Goal: Information Seeking & Learning: Compare options

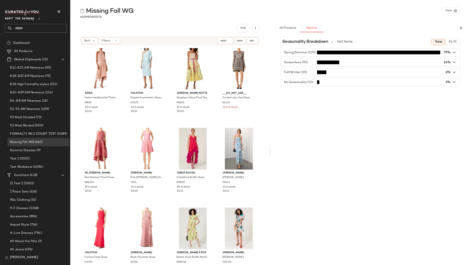
click at [329, 101] on div "Seasonality Breakdown 662 Items Total P1-72 Spring/Summer (520) 79% Seasonless …" at bounding box center [370, 159] width 199 height 247
click at [17, 142] on span "Missing Fall WG" at bounding box center [22, 142] width 24 height 5
click at [23, 28] on input "text" at bounding box center [39, 28] width 54 height 9
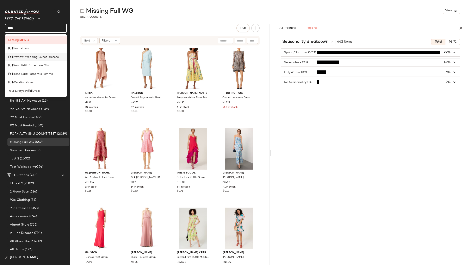
type input "****"
click at [34, 57] on span "Preview: Wedding Guest Dresses" at bounding box center [36, 57] width 46 height 4
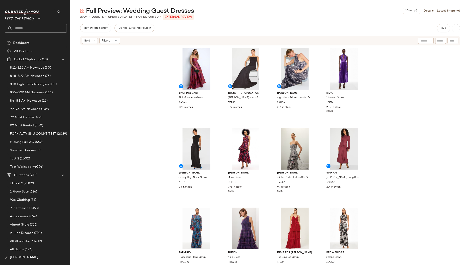
click at [380, 80] on div "Sachin & Babi Pink Giovanna Gown SA246 125 in stock Dress The Population [PERSO…" at bounding box center [270, 162] width 400 height 232
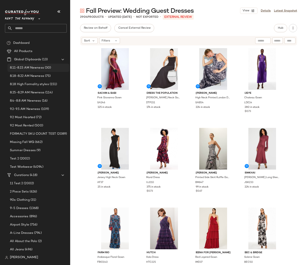
click at [33, 71] on div "8.11-8.15 AM Newness (30)" at bounding box center [38, 68] width 62 height 8
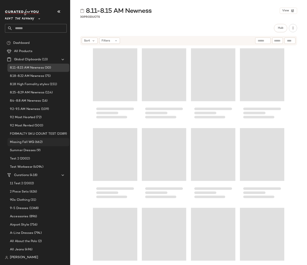
click at [29, 142] on span "Missing Fall WG" at bounding box center [22, 142] width 24 height 5
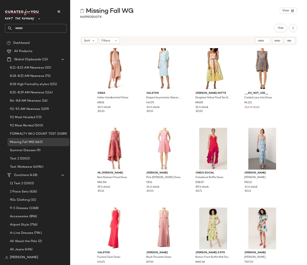
click at [295, 59] on div "krisa Halter Handkerchief Dress KRI38 10 in stock $0.20 HALSTON Draped Asymmetr…" at bounding box center [188, 162] width 237 height 232
click at [294, 29] on icon "button" at bounding box center [293, 28] width 4 height 4
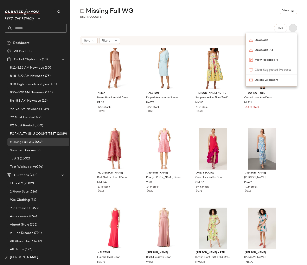
click at [301, 56] on div "krisa Halter Handkerchief Dress KRI38 10 in stock $0.20 HALSTON Draped Asymmetr…" at bounding box center [188, 162] width 237 height 232
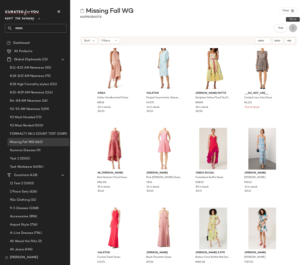
click at [293, 30] on icon "button" at bounding box center [293, 28] width 4 height 4
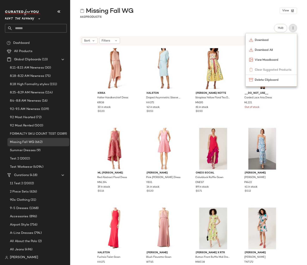
click at [291, 106] on div "krisa Halter Handkerchief Dress KRI38 10 in stock $0.20 HALSTON Draped Asymmetr…" at bounding box center [188, 162] width 237 height 232
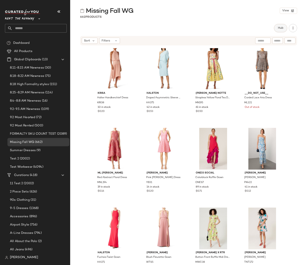
click at [280, 28] on span "Hub" at bounding box center [281, 27] width 6 height 3
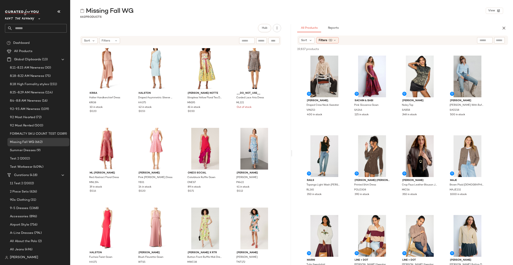
click at [335, 29] on span "Reports" at bounding box center [333, 27] width 11 height 3
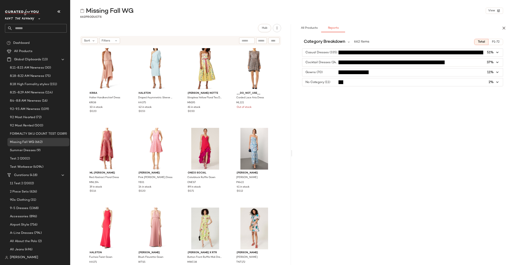
click at [331, 53] on span "button" at bounding box center [402, 53] width 201 height 8
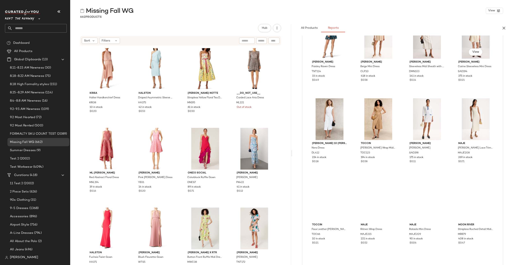
scroll to position [697, 0]
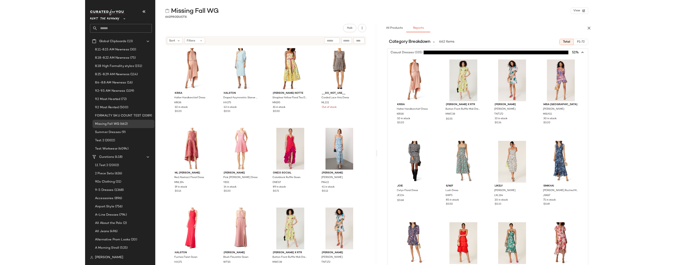
scroll to position [0, 0]
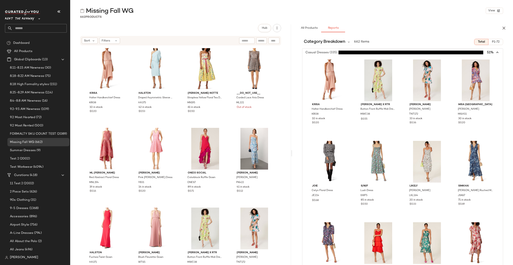
click at [20, 29] on input "text" at bounding box center [39, 28] width 54 height 9
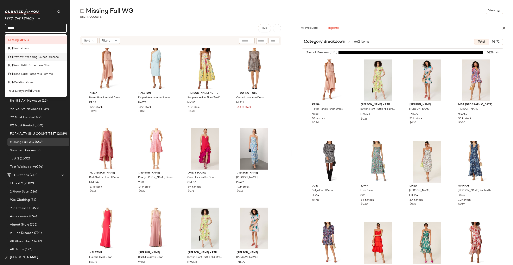
type input "****"
click at [29, 57] on span "Preview: Wedding Guest Dresses" at bounding box center [36, 57] width 46 height 4
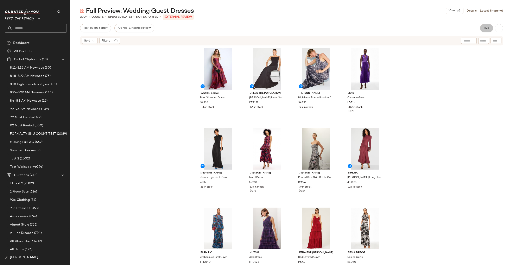
click at [470, 28] on button "Hub" at bounding box center [486, 28] width 13 height 8
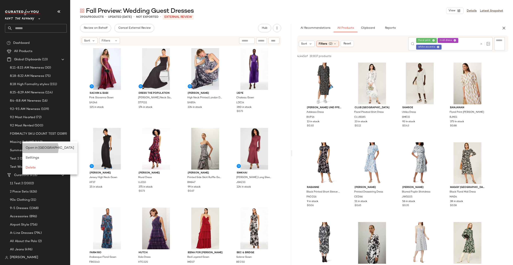
click at [38, 148] on span "Open in Split View" at bounding box center [50, 148] width 49 height 4
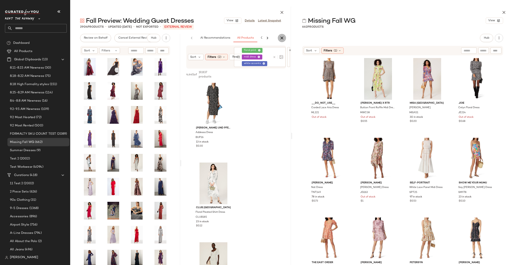
click at [282, 37] on icon "button" at bounding box center [282, 38] width 5 height 5
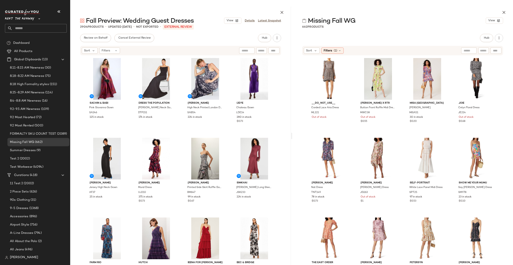
click at [439, 35] on div "Hub" at bounding box center [402, 38] width 201 height 8
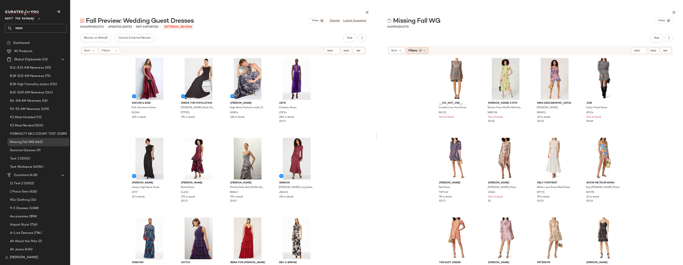
click at [415, 51] on span "Filters" at bounding box center [413, 51] width 8 height 4
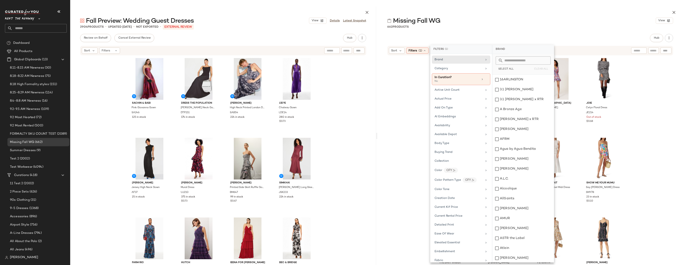
click at [470, 27] on div "662 Products" at bounding box center [530, 27] width 306 height 4
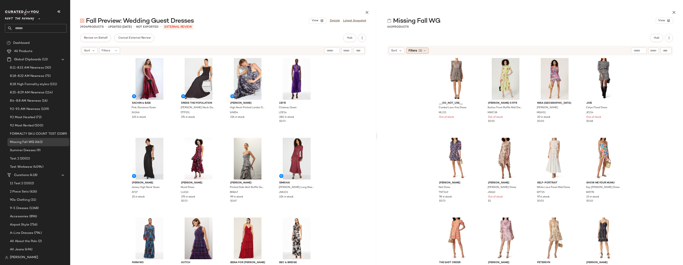
click at [411, 51] on span "Filters" at bounding box center [413, 51] width 8 height 4
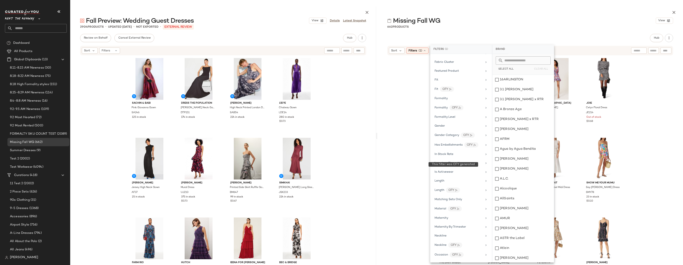
scroll to position [249, 0]
click at [457, 119] on div "Inventory Strength" at bounding box center [448, 121] width 26 height 4
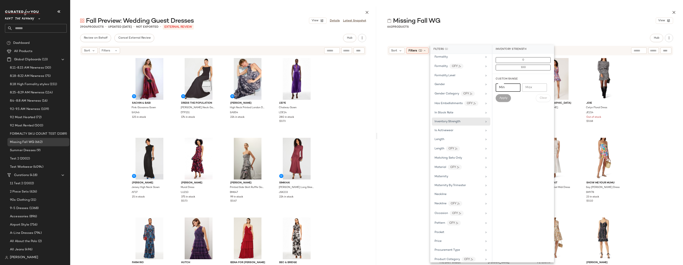
click at [470, 88] on input "Min" at bounding box center [508, 87] width 25 height 8
click at [470, 99] on div "Apply" at bounding box center [503, 98] width 15 height 8
click at [470, 87] on input "Min" at bounding box center [508, 87] width 25 height 8
type input "*"
click at [470, 98] on span "Apply" at bounding box center [503, 97] width 8 height 3
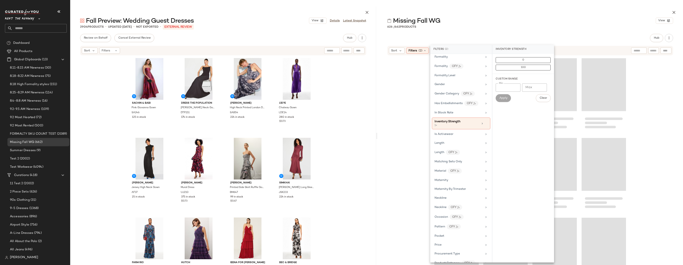
click at [470, 81] on div at bounding box center [530, 172] width 306 height 232
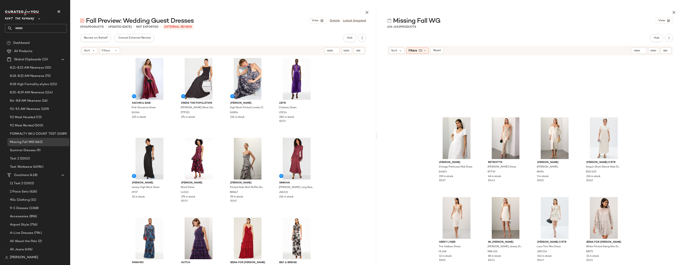
scroll to position [4743, 0]
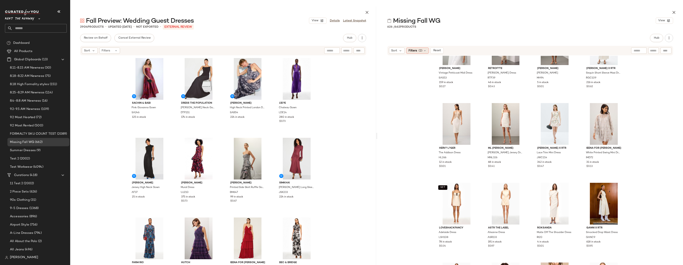
click at [421, 51] on span "(2)" at bounding box center [421, 51] width 4 height 4
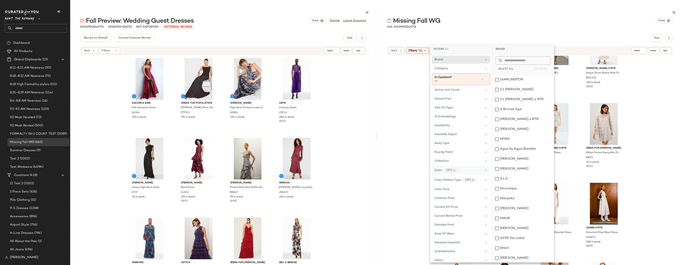
click at [470, 171] on div "Color CFY" at bounding box center [459, 170] width 48 height 5
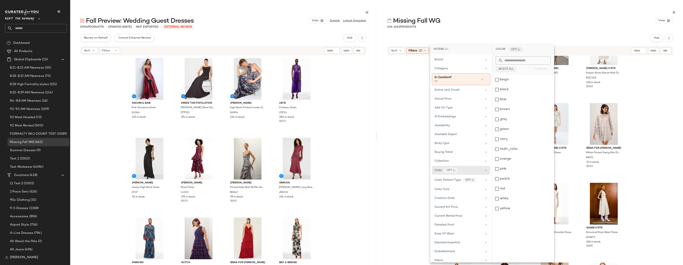
click at [470, 67] on button "Select All" at bounding box center [506, 69] width 20 height 6
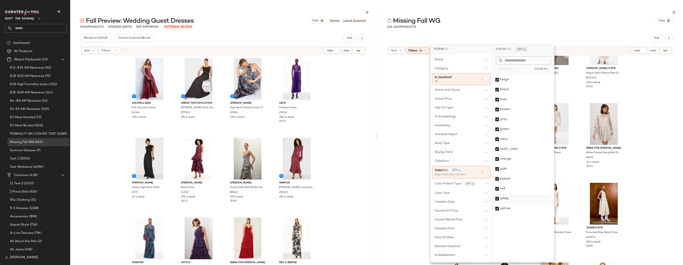
click at [470, 200] on div "white" at bounding box center [524, 199] width 62 height 10
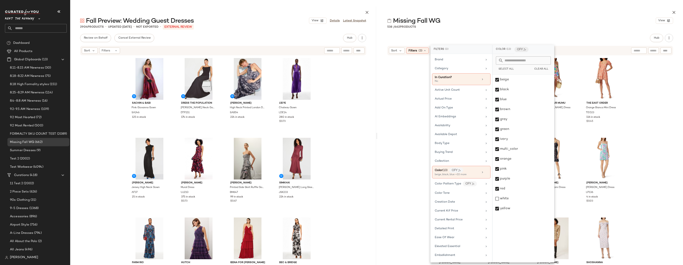
click at [470, 113] on div "MISA Los Angeles Chiara Dress MISA51 30 in stock $0.20 Tanya Taylor Nat Dress T…" at bounding box center [530, 172] width 306 height 232
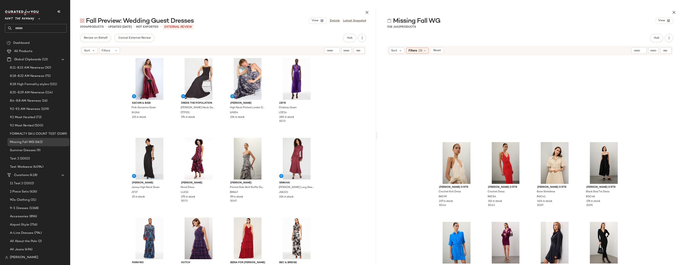
scroll to position [2317, 0]
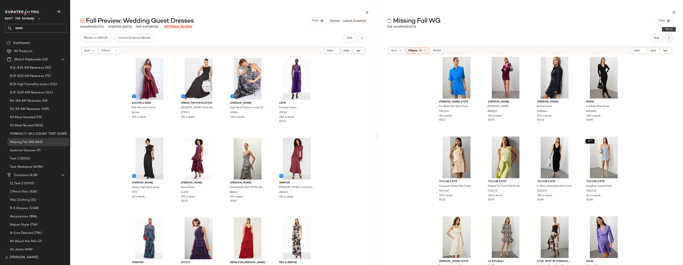
click at [470, 39] on button "button" at bounding box center [669, 38] width 8 height 8
click at [470, 111] on div "Ronny Kobo x RTR Crochet Knit Dress RKC99 237 in stock $0.46 Ronny Kobo x RTR C…" at bounding box center [530, 172] width 306 height 232
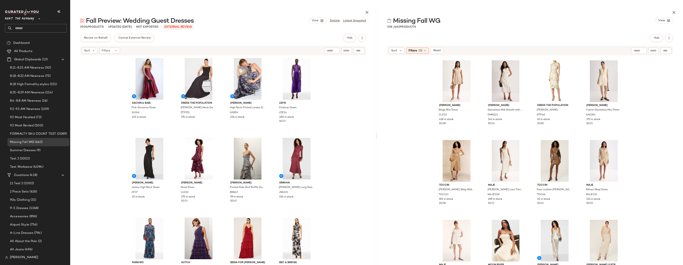
scroll to position [0, 0]
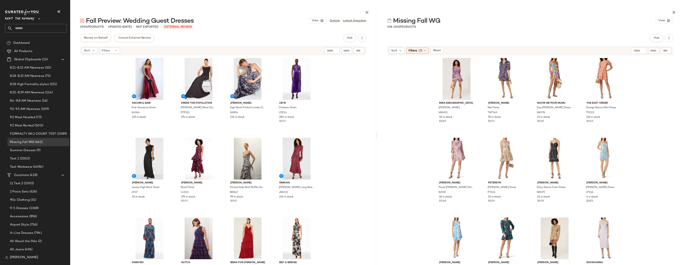
click at [470, 68] on div "MISA Los Angeles Chiara Dress MISA51 30 in stock $0.20 Tanya Taylor Nat Dress T…" at bounding box center [530, 172] width 306 height 232
click at [31, 66] on span "Create Global Clipboard" at bounding box center [43, 67] width 39 height 4
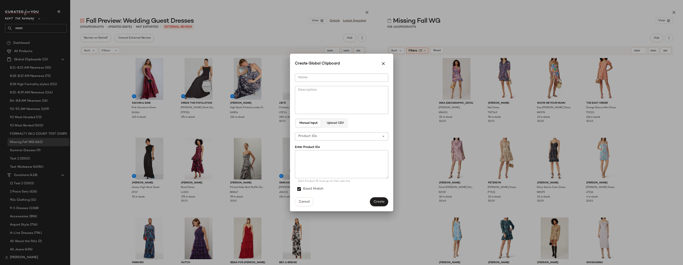
click at [303, 78] on input "Name" at bounding box center [341, 78] width 93 height 8
type input "**********"
click at [309, 156] on textarea at bounding box center [341, 164] width 93 height 28
paste textarea "***** ***** ****** ****** ***** **** ****** ***** ****** ***** ***** ***** ****…"
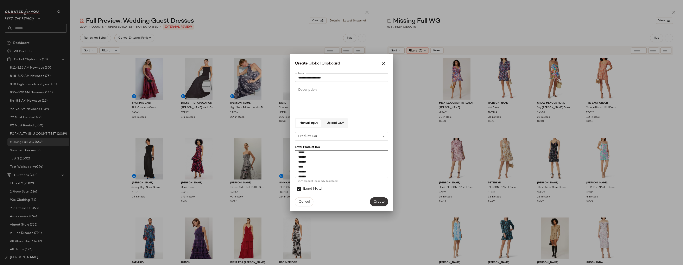
type textarea "***** ***** ****** ****** ***** **** ****** ***** ****** ***** ***** ***** ****…"
click at [378, 201] on span "Create" at bounding box center [379, 202] width 11 height 4
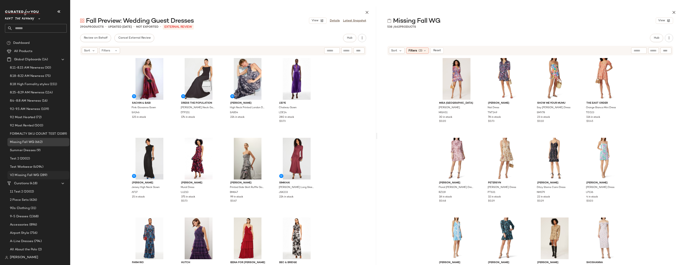
click at [24, 174] on span "V2 Missing Fall WG" at bounding box center [24, 175] width 29 height 5
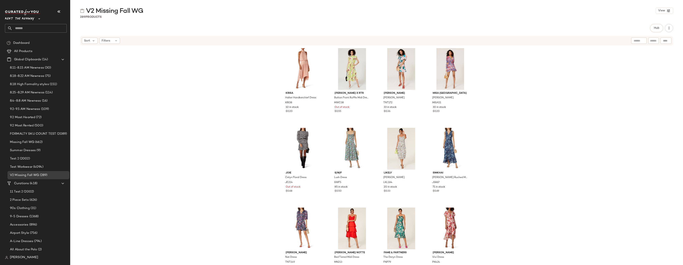
click at [470, 61] on div "krisa Halter Handkerchief Dress KRI38 10 in stock $0.20 Marissa Webb x RTR Butt…" at bounding box center [376, 162] width 613 height 232
click at [470, 63] on div "krisa Halter Handkerchief Dress KRI38 10 in stock $0.20 Marissa Webb x RTR Butt…" at bounding box center [376, 162] width 613 height 232
click at [470, 75] on div "krisa Halter Handkerchief Dress KRI38 10 in stock $0.20 Marissa Webb x RTR Butt…" at bounding box center [376, 162] width 613 height 232
click at [470, 67] on div "krisa Halter Handkerchief Dress KRI38 10 in stock $0.20 Marissa Webb x RTR Butt…" at bounding box center [376, 162] width 613 height 232
click at [264, 63] on div "krisa Halter Handkerchief Dress KRI38 10 in stock $0.20 Marissa Webb x RTR Butt…" at bounding box center [376, 162] width 613 height 232
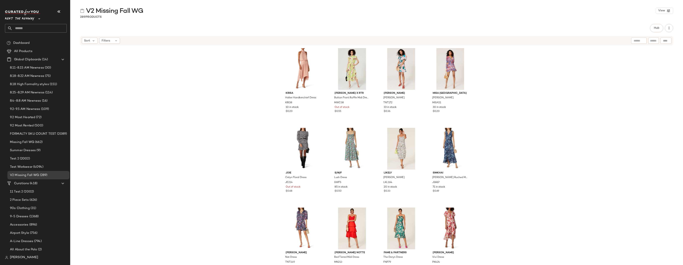
click at [264, 63] on div "krisa Halter Handkerchief Dress KRI38 10 in stock $0.20 Marissa Webb x RTR Butt…" at bounding box center [376, 162] width 613 height 232
click at [263, 71] on div "krisa Halter Handkerchief Dress KRI38 10 in stock $0.20 Marissa Webb x RTR Butt…" at bounding box center [376, 162] width 613 height 232
click at [24, 26] on input "text" at bounding box center [39, 28] width 54 height 9
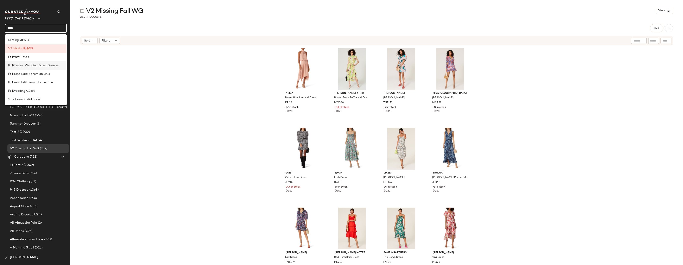
type input "****"
click at [44, 67] on span "Preview: Wedding Guest Dresses" at bounding box center [36, 65] width 46 height 4
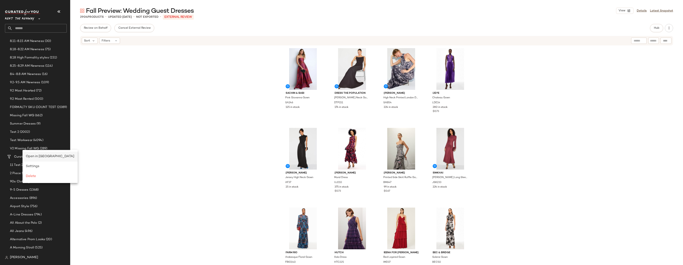
click at [44, 156] on span "Open in Split View" at bounding box center [50, 157] width 49 height 4
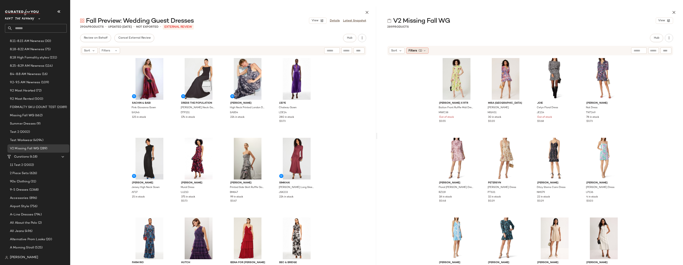
click at [419, 52] on span "(1)" at bounding box center [421, 51] width 4 height 4
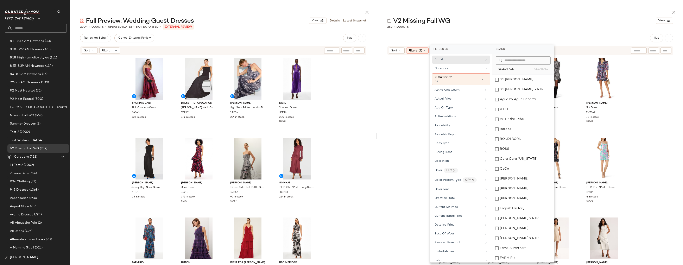
click at [407, 64] on div "Marissa Webb x RTR Button Front Ruffle Midi Dress MWC38 Out of stock $0.55 MISA…" at bounding box center [530, 172] width 306 height 232
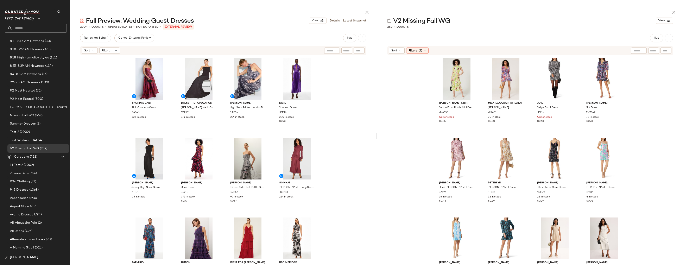
click at [325, 65] on div "Sachin & Babi Pink Giovanna Gown SA246 125 in stock Dress The Population [PERSO…" at bounding box center [223, 172] width 306 height 232
click at [363, 38] on icon "button" at bounding box center [362, 38] width 4 height 4
click at [332, 51] on span "Download" at bounding box center [343, 50] width 39 height 4
click at [36, 155] on span "Close Split View" at bounding box center [38, 157] width 26 height 4
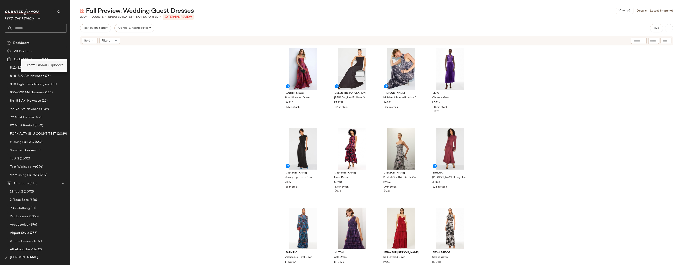
click at [31, 64] on span "Create Global Clipboard" at bounding box center [44, 66] width 39 height 4
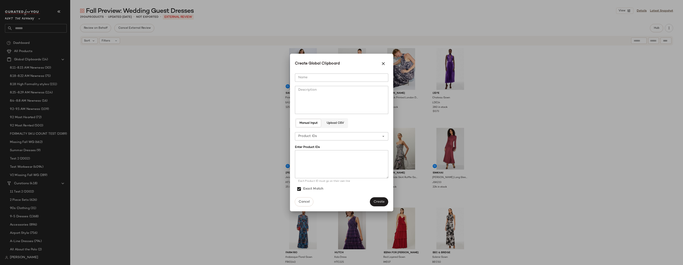
click at [308, 78] on input "Name" at bounding box center [341, 78] width 93 height 8
type input "**********"
click at [302, 155] on textarea at bounding box center [341, 164] width 93 height 28
paste textarea "***** ****** ***** ****** ***** ***** ***** ***** ***** ****** ***** ****** ***…"
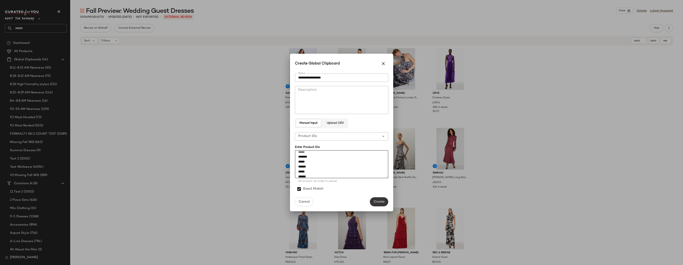
type textarea "***** ****** ***** ****** ***** ***** ***** ***** ***** ****** ***** ****** ***…"
click at [380, 201] on span "Create" at bounding box center [379, 202] width 11 height 4
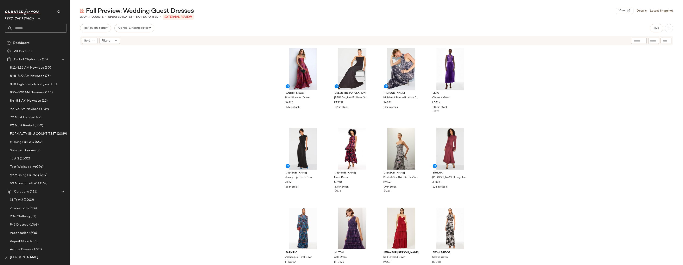
click at [145, 84] on div "Sachin & Babi Pink Giovanna Gown SA246 125 in stock Dress The Population [PERSO…" at bounding box center [376, 162] width 613 height 232
click at [28, 182] on span "V3 Missing Fall WG" at bounding box center [24, 183] width 29 height 5
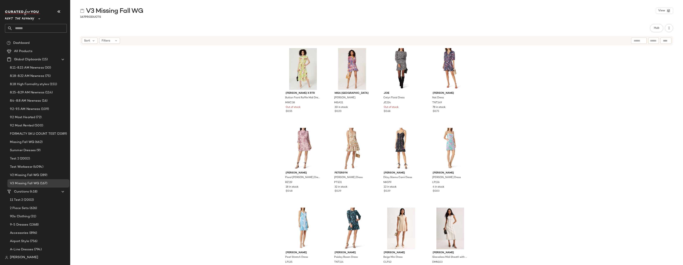
click at [254, 99] on div "Marissa Webb x RTR Button Front Ruffle Midi Dress MWC38 Out of stock $0.55 MISA…" at bounding box center [376, 162] width 613 height 232
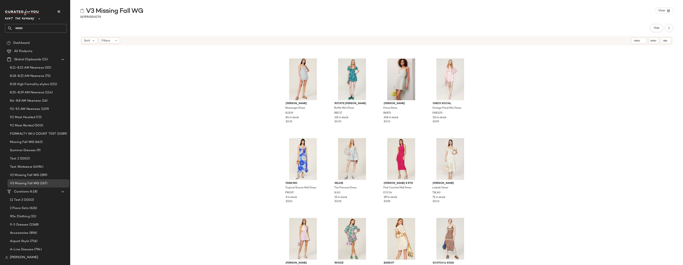
scroll to position [815, 0]
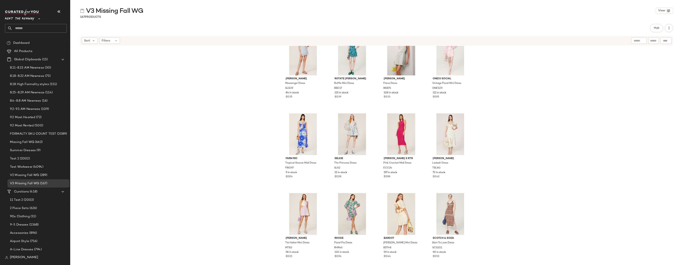
drag, startPoint x: 520, startPoint y: 134, endPoint x: 506, endPoint y: 144, distance: 17.3
click at [470, 134] on div "Sandy Liang Messenger Dress SLG39 84 in stock $0.35 ROTATE Birger Christensen R…" at bounding box center [376, 162] width 613 height 232
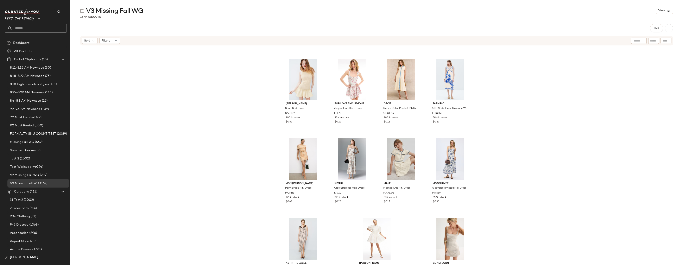
scroll to position [3119, 0]
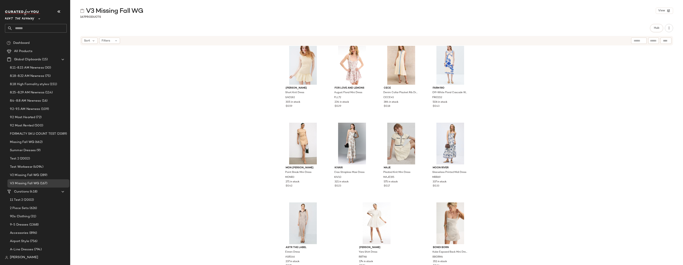
click at [470, 95] on div "Ieena for Mac Duggal White Printed Swing Mini Dress IMD72 31 in stock $0.13 GAN…" at bounding box center [376, 162] width 613 height 232
click at [470, 24] on div "Hub" at bounding box center [376, 28] width 593 height 8
click at [193, 128] on div "Ieena for Mac Duggal White Printed Swing Mini Dress IMD72 31 in stock $0.13 GAN…" at bounding box center [376, 162] width 613 height 232
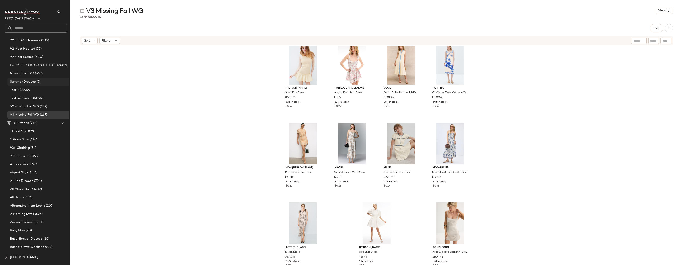
scroll to position [97, 0]
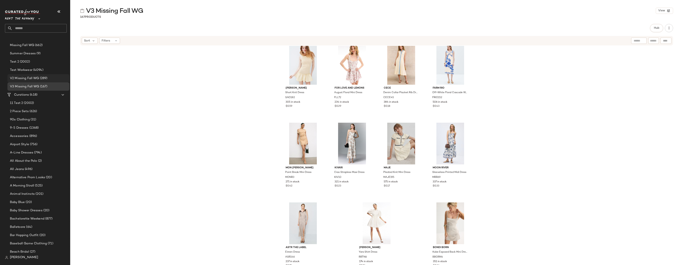
click at [17, 79] on span "V2 Missing Fall WG" at bounding box center [24, 78] width 29 height 5
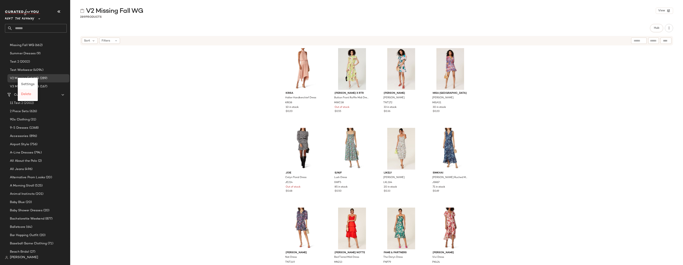
click at [29, 95] on span "Delete" at bounding box center [26, 95] width 10 height 4
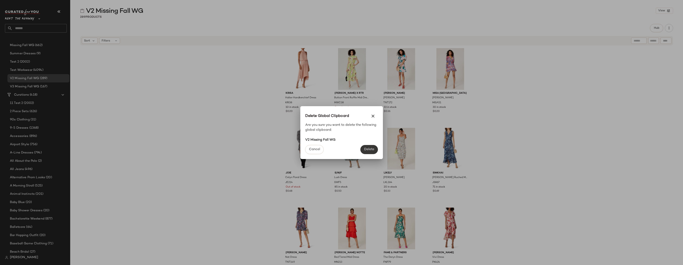
click at [366, 151] on span "Delete" at bounding box center [369, 150] width 10 height 4
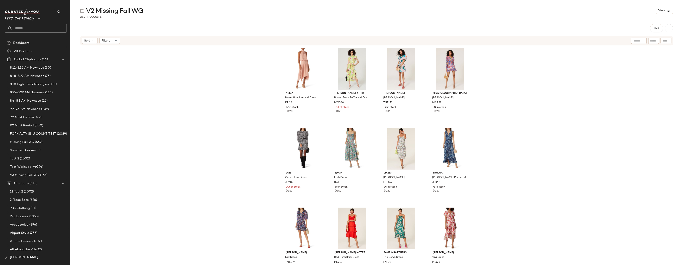
click at [30, 26] on input "text" at bounding box center [39, 28] width 54 height 9
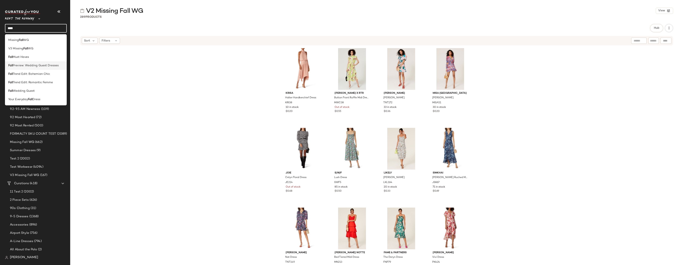
type input "****"
click at [38, 65] on span "Preview: Wedding Guest Dresses" at bounding box center [36, 65] width 46 height 4
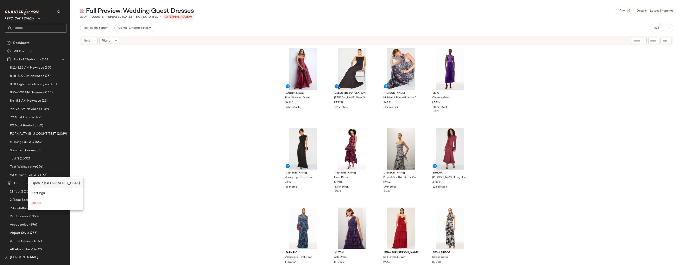
click at [39, 183] on span "Open in Split View" at bounding box center [55, 184] width 49 height 4
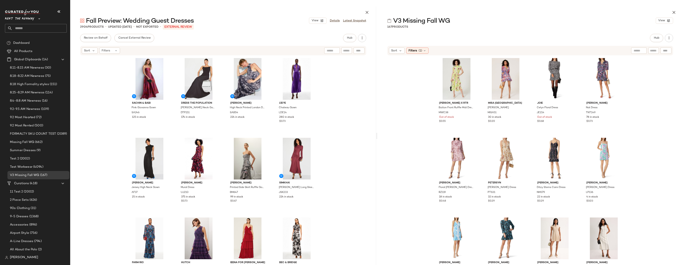
click at [415, 81] on div "Marissa Webb x RTR Button Front Ruffle Midi Dress MWC38 Out of stock $0.55 MISA…" at bounding box center [530, 172] width 306 height 232
click at [418, 76] on div "Marissa Webb x RTR Button Front Ruffle Midi Dress MWC38 Out of stock $0.55 MISA…" at bounding box center [530, 172] width 306 height 232
click at [413, 52] on span "Filters" at bounding box center [413, 51] width 8 height 4
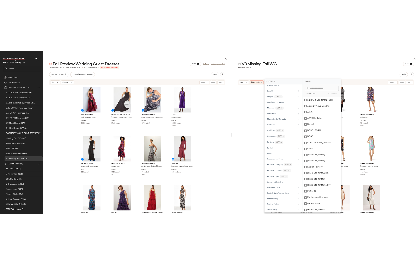
scroll to position [443, 0]
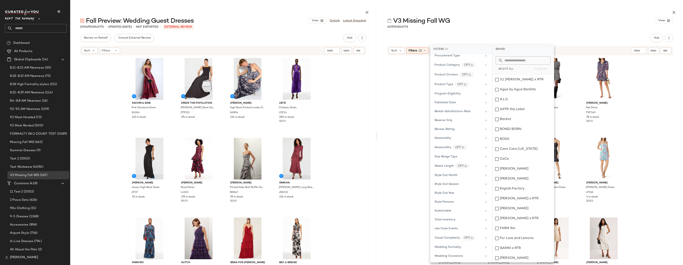
click at [367, 84] on div "Sachin & Babi Pink Giovanna Gown SA246 125 in stock Dress The Population Eliana…" at bounding box center [223, 172] width 306 height 232
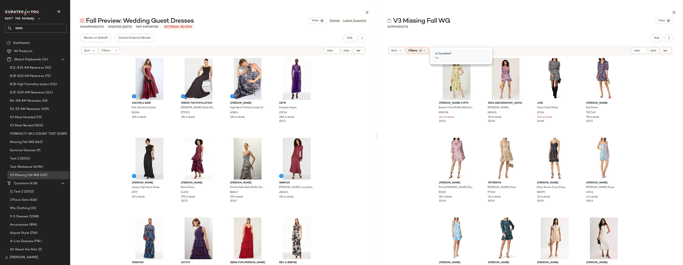
click at [470, 96] on div "Marissa Webb x RTR Button Front Ruffle Midi Dress MWC38 Out of stock $0.55 MISA…" at bounding box center [530, 172] width 306 height 232
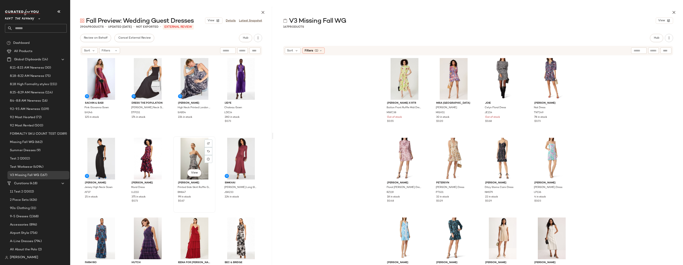
drag, startPoint x: 376, startPoint y: 135, endPoint x: 201, endPoint y: 140, distance: 175.9
click at [201, 140] on div "Fall Preview: Wedding Guest Dresses View Details Latest Snapshot 2904 Products …" at bounding box center [376, 136] width 613 height 258
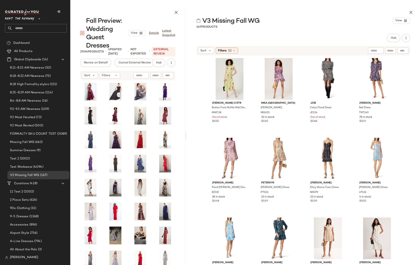
click at [400, 82] on div "Marissa Webb x RTR Button Front Ruffle Midi Dress MWC38 Out of stock $0.55 MISA…" at bounding box center [302, 172] width 233 height 232
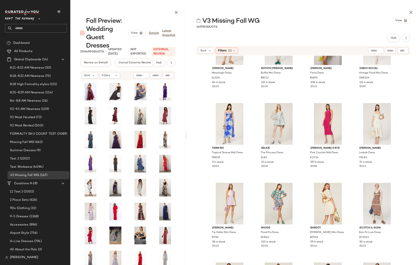
scroll to position [841, 0]
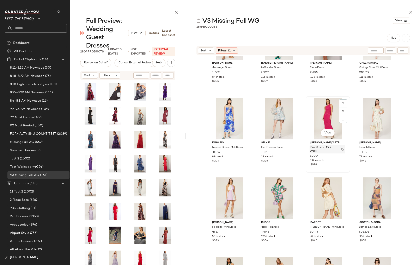
click at [342, 149] on img "button" at bounding box center [342, 149] width 2 height 2
click at [341, 153] on img "button" at bounding box center [342, 152] width 2 height 2
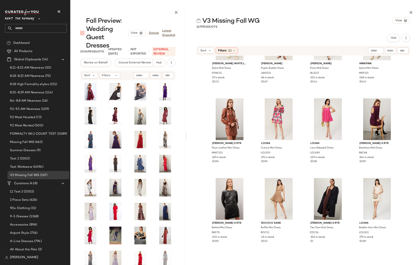
scroll to position [1110, 0]
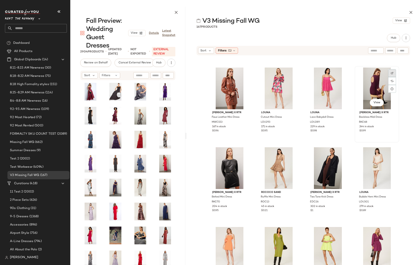
click at [392, 74] on div at bounding box center [392, 73] width 8 height 8
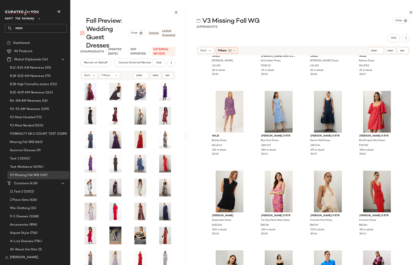
scroll to position [1328, 0]
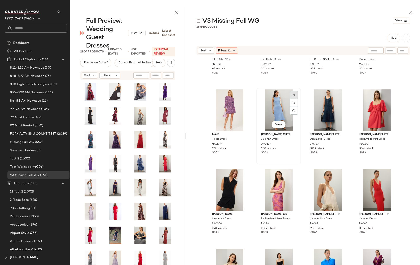
click at [294, 96] on div at bounding box center [294, 95] width 8 height 8
click at [292, 144] on img "button" at bounding box center [293, 144] width 2 height 2
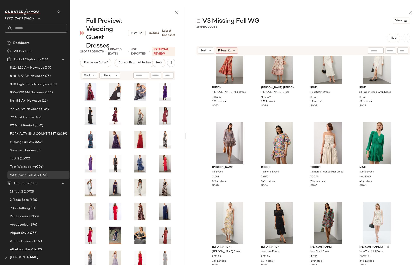
scroll to position [2838, 0]
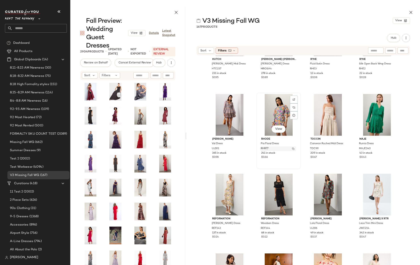
click at [292, 149] on img "button" at bounding box center [293, 149] width 2 height 2
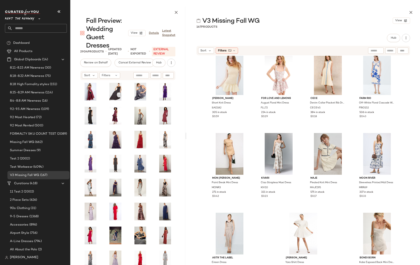
scroll to position [3119, 0]
click at [409, 154] on div "Ieena for Mac Duggal White Printed Swing Mini Dress IMD72 31 in stock $0.13 GAN…" at bounding box center [302, 172] width 233 height 232
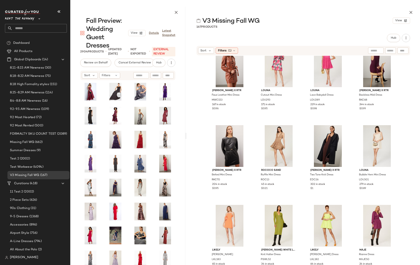
scroll to position [1125, 0]
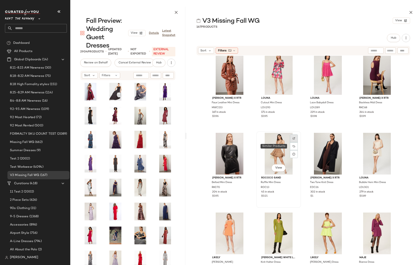
click at [292, 138] on img at bounding box center [293, 138] width 2 height 2
click at [403, 123] on div "Marissa Webb x RTR Faux Leather Mini Dress MWC153 167 in stock $0.96 Louna Cuto…" at bounding box center [302, 172] width 233 height 232
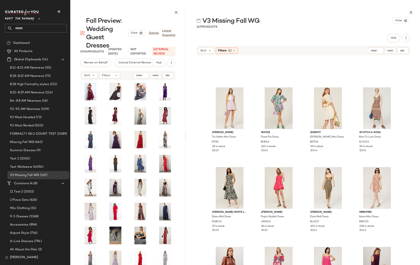
scroll to position [845, 0]
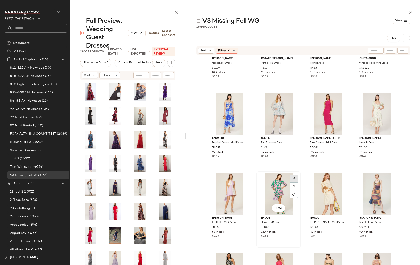
click at [293, 179] on img at bounding box center [293, 178] width 2 height 2
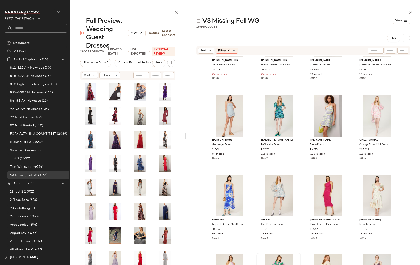
scroll to position [804, 0]
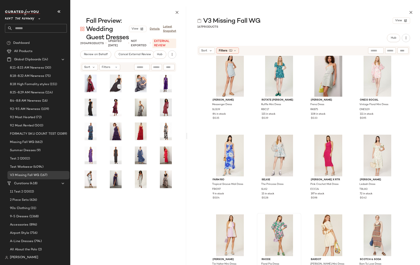
click at [187, 135] on div "Fall Preview: Wedding Guest Dresses View Details Latest Snapshot 2904 Products …" at bounding box center [244, 136] width 349 height 258
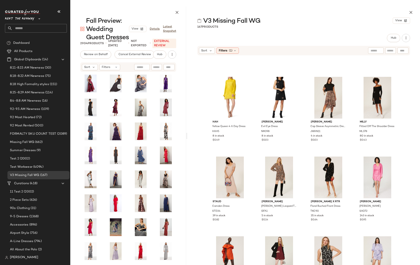
scroll to position [470, 0]
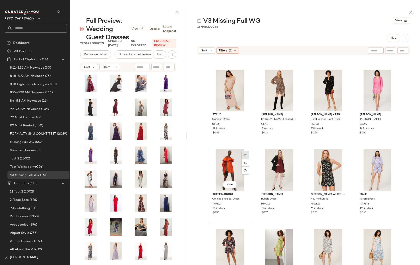
click at [244, 155] on img at bounding box center [245, 155] width 2 height 2
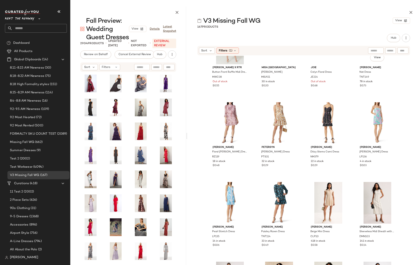
scroll to position [0, 0]
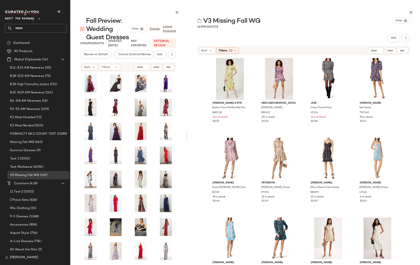
click at [355, 33] on div "V3 Missing Fall WG View 167 Products Hub Sort Filters (1) Marissa Webb x RTR Bu…" at bounding box center [303, 136] width 232 height 258
click at [412, 10] on button "button" at bounding box center [410, 12] width 8 height 8
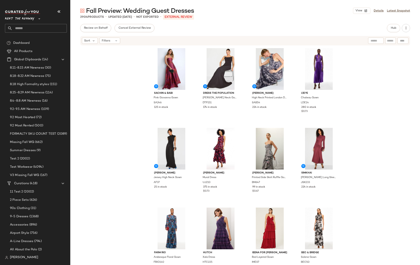
click at [371, 111] on div "Sachin & Babi Pink Giovanna Gown SA246 125 in stock Dress The Population Eliana…" at bounding box center [244, 162] width 349 height 232
click at [139, 75] on div "Sachin & Babi Pink Giovanna Gown SA246 125 in stock Dress The Population Eliana…" at bounding box center [244, 162] width 349 height 232
click at [137, 92] on div "Sachin & Babi Pink Giovanna Gown SA246 125 in stock Dress The Population Eliana…" at bounding box center [244, 162] width 349 height 232
click at [388, 65] on div "Sachin & Babi Pink Giovanna Gown SA246 125 in stock Dress The Population Eliana…" at bounding box center [244, 162] width 349 height 232
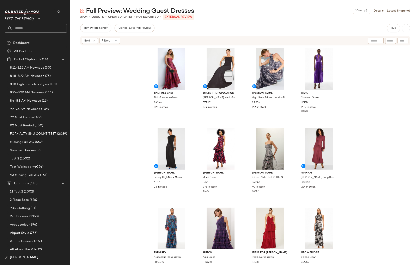
click at [388, 65] on div "Sachin & Babi Pink Giovanna Gown SA246 125 in stock Dress The Population Eliana…" at bounding box center [244, 162] width 349 height 232
click at [391, 78] on div "Sachin & Babi Pink Giovanna Gown SA246 125 in stock Dress The Population Eliana…" at bounding box center [244, 162] width 349 height 232
click at [371, 58] on div "Sachin & Babi Pink Giovanna Gown SA246 125 in stock Dress The Population Eliana…" at bounding box center [244, 162] width 349 height 232
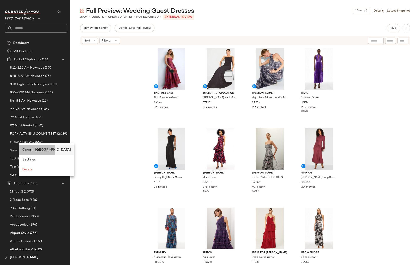
click at [36, 150] on span "Open in Split View" at bounding box center [46, 150] width 49 height 4
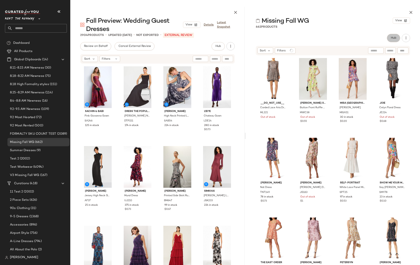
click at [392, 36] on span "Hub" at bounding box center [393, 37] width 6 height 3
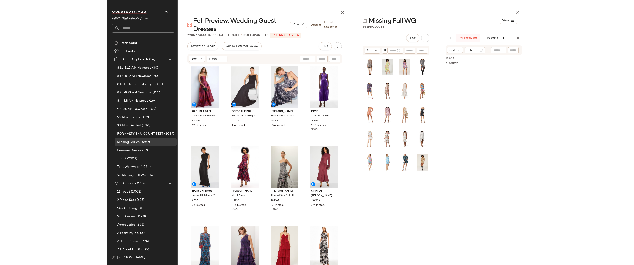
scroll to position [0, 6]
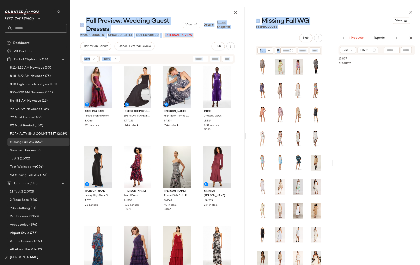
drag, startPoint x: 488, startPoint y: 36, endPoint x: 617, endPoint y: 36, distance: 128.7
click at [420, 36] on html "Rent the Runway ** Dashboard All Products Global Clipboards (14) 8.11-8.15 AM N…" at bounding box center [210, 132] width 420 height 265
click at [419, 41] on div "All Products Reports" at bounding box center [376, 38] width 86 height 8
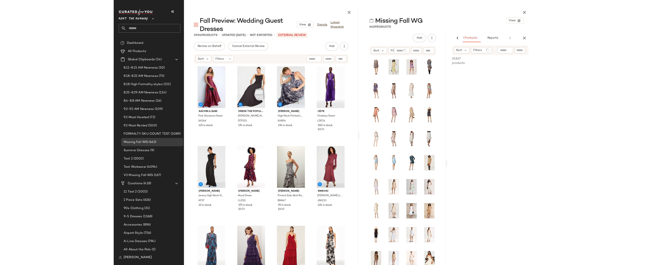
scroll to position [0, 0]
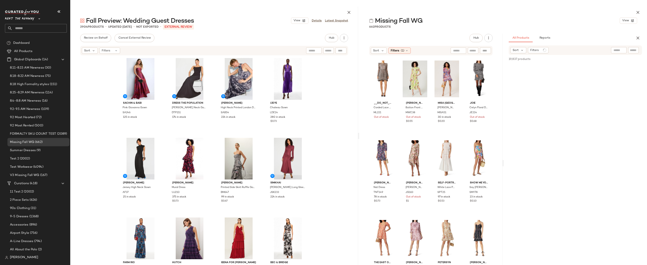
click at [470, 40] on button "Reports" at bounding box center [544, 38] width 24 height 8
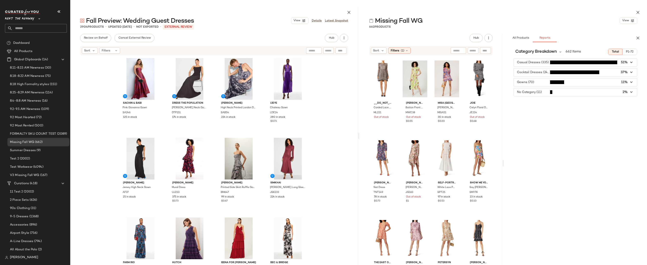
click at [470, 82] on span "button" at bounding box center [575, 82] width 123 height 8
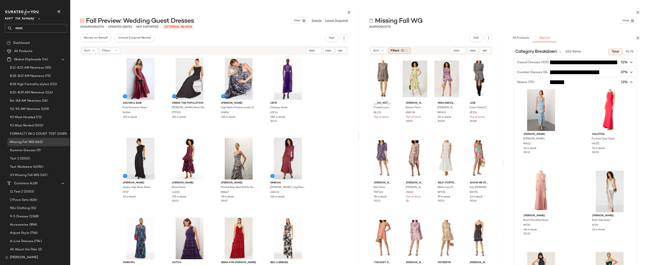
click at [399, 51] on div "Filters (1)" at bounding box center [399, 51] width 22 height 6
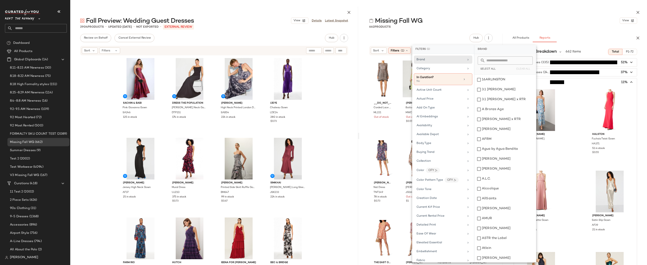
click at [444, 40] on div "Hub" at bounding box center [430, 38] width 123 height 8
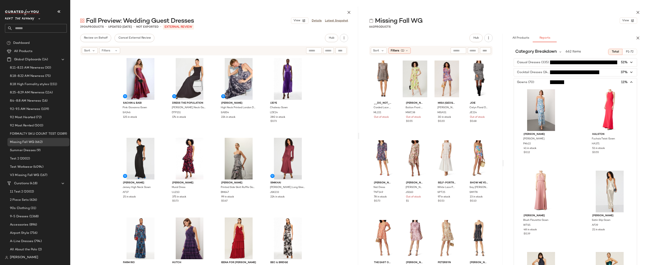
click at [470, 81] on icon "button" at bounding box center [631, 82] width 5 height 5
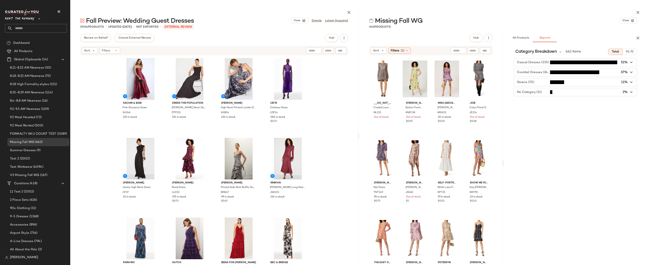
click at [470, 71] on icon "button" at bounding box center [631, 72] width 5 height 5
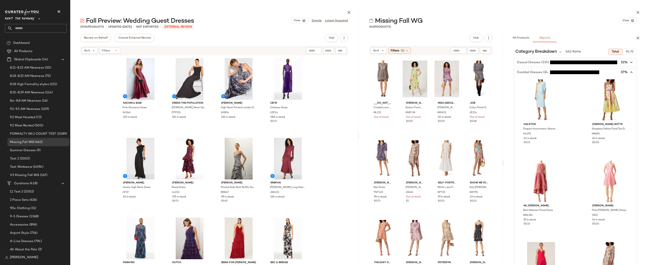
click at [470, 71] on icon "button" at bounding box center [631, 72] width 5 height 5
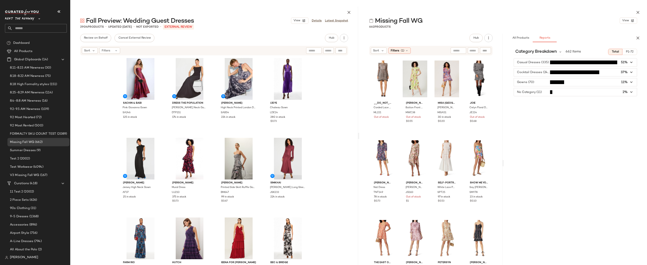
click at [470, 62] on icon "button" at bounding box center [631, 62] width 5 height 5
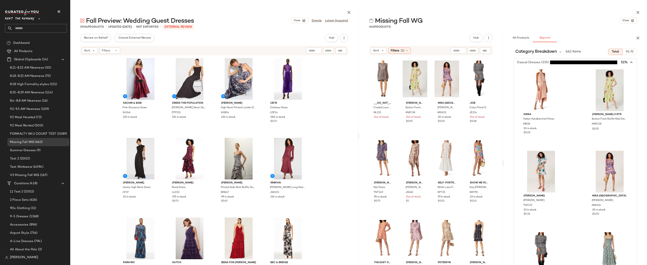
click at [470, 62] on span "button" at bounding box center [575, 62] width 123 height 8
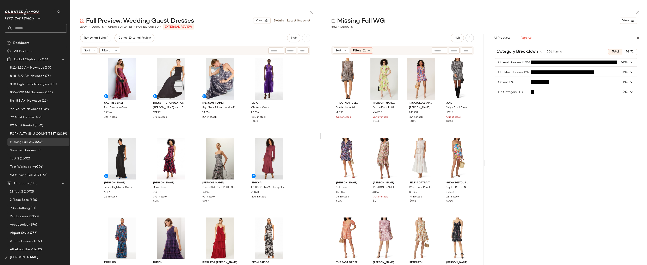
drag, startPoint x: 358, startPoint y: 136, endPoint x: 321, endPoint y: 138, distance: 37.0
click at [321, 138] on div "Fall Preview: Wedding Guest Dresses View Details Latest Snapshot 2904 Products …" at bounding box center [358, 136] width 576 height 258
click at [470, 36] on div "All Products Reports" at bounding box center [559, 38] width 139 height 8
click at [470, 43] on div "All Products Reports Sort Filters (1) 19,837 products • 0 selected Add to Top A…" at bounding box center [566, 163] width 162 height 258
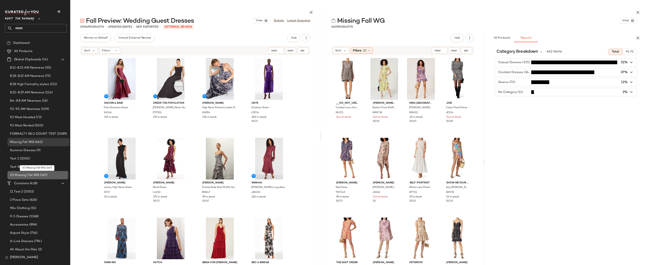
click at [24, 175] on span "V3 Missing Fall WG" at bounding box center [24, 175] width 29 height 5
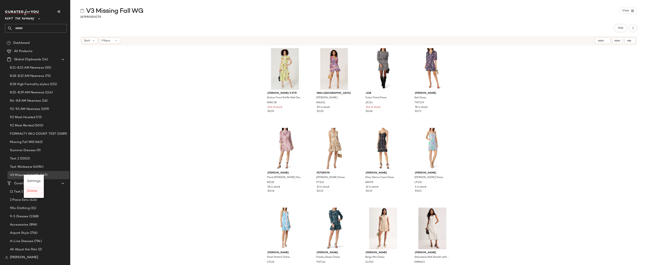
click at [35, 192] on span "Delete" at bounding box center [32, 191] width 10 height 4
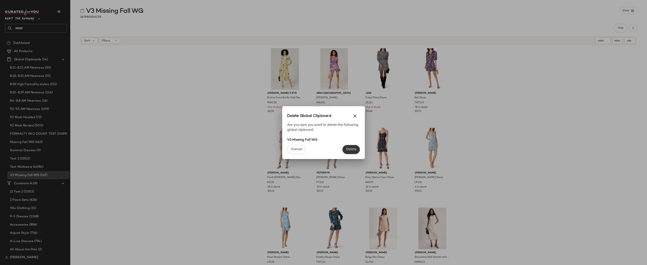
click at [349, 150] on span "Delete" at bounding box center [351, 150] width 10 height 4
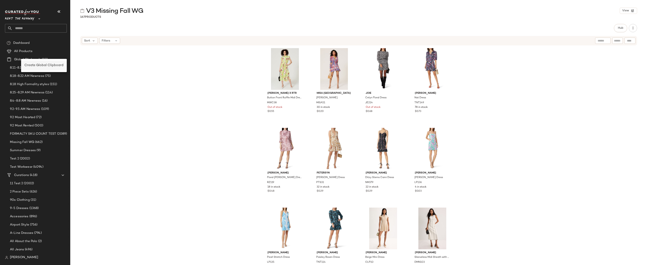
click at [29, 63] on div "Create Global Clipboard" at bounding box center [43, 65] width 39 height 5
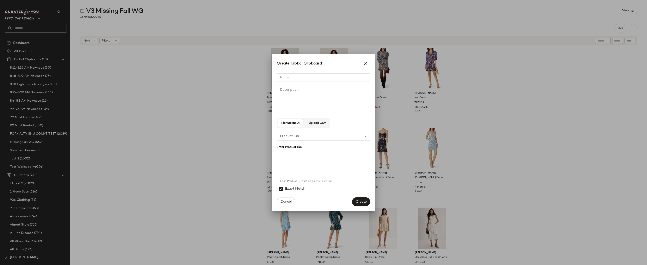
click at [299, 80] on input "Name" at bounding box center [323, 78] width 93 height 8
type input "*"
type input "**********"
click at [297, 155] on textarea at bounding box center [323, 164] width 93 height 28
click at [291, 156] on textarea at bounding box center [323, 164] width 93 height 28
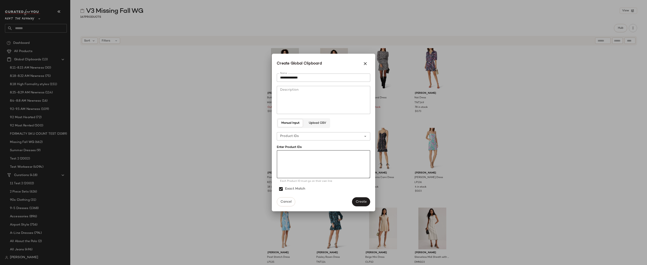
paste textarea "***** **** ***** ***** ****** ***** ****** ***** ***** ***** ***** ***** ***** …"
type textarea "***** **** ***** ***** ****** ***** ****** ***** ***** ***** ***** ***** ***** …"
click at [362, 201] on span "Create" at bounding box center [360, 202] width 11 height 4
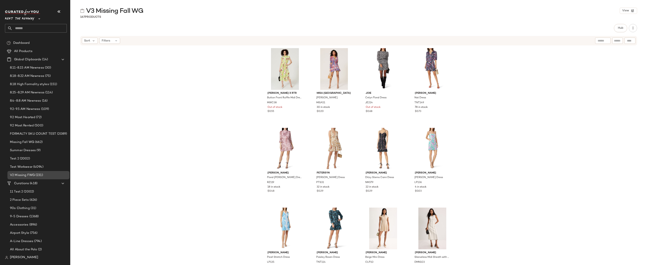
click at [24, 175] on span "V2 Missing FWG" at bounding box center [22, 175] width 25 height 5
click at [238, 72] on div "Marissa Webb x RTR Button Front Ruffle Midi Dress MWC38 Out of stock $0.55 MISA…" at bounding box center [358, 162] width 576 height 232
click at [470, 82] on div "Marissa Webb x RTR Button Front Ruffle Midi Dress MWC38 Out of stock $0.55 MISA…" at bounding box center [358, 162] width 576 height 232
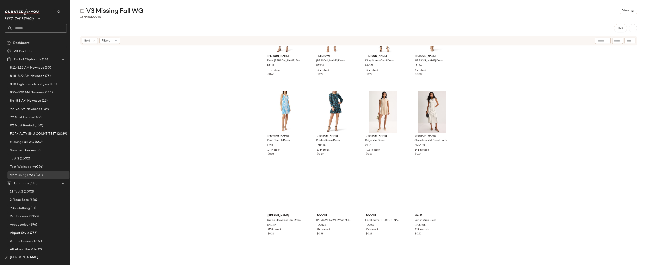
scroll to position [140, 0]
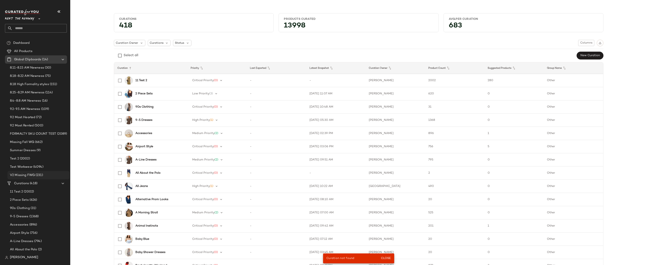
click at [22, 173] on span "V2 Missing FWG" at bounding box center [22, 175] width 25 height 5
click at [16, 176] on span "V2 Missing FWG" at bounding box center [22, 175] width 25 height 5
click at [16, 175] on span "V2 Missing FWG" at bounding box center [22, 175] width 25 height 5
click at [22, 118] on span "9.2 Most Hearted" at bounding box center [22, 117] width 25 height 5
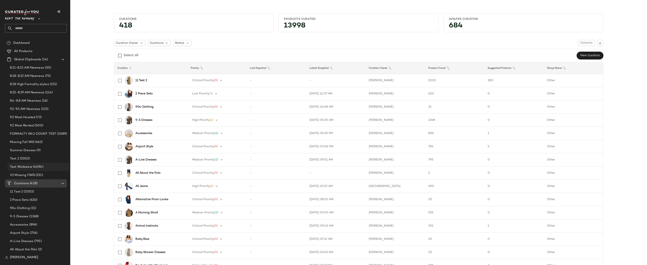
click at [21, 165] on span "Test Workwear" at bounding box center [21, 167] width 23 height 5
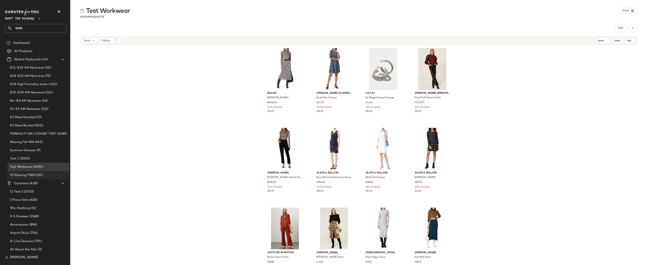
click at [23, 175] on span "V2 Missing FWG" at bounding box center [22, 175] width 25 height 5
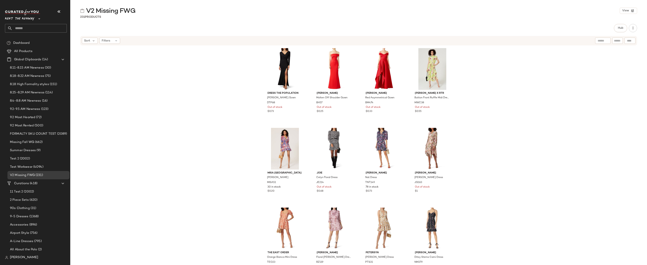
click at [243, 110] on div "Dress The Population Black Carmen Gown DTP68 Out of stock $0.73 Black Halo Molt…" at bounding box center [358, 162] width 576 height 232
click at [474, 69] on div "Dress The Population Black Carmen Gown DTP68 Out of stock $0.73 Black Halo Molt…" at bounding box center [358, 162] width 576 height 232
click at [33, 193] on span "Delete" at bounding box center [31, 192] width 10 height 4
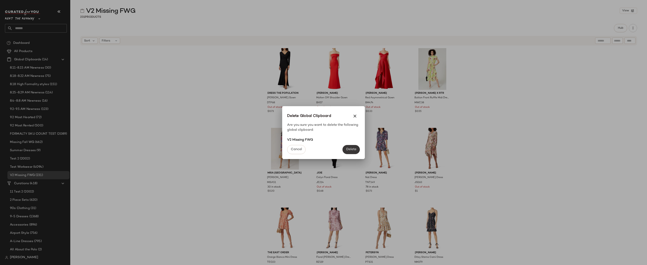
click at [348, 149] on span "Delete" at bounding box center [351, 150] width 10 height 4
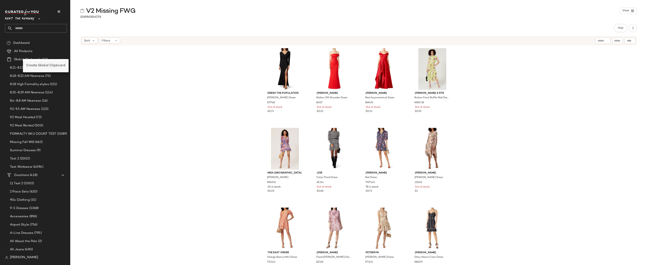
click at [31, 64] on span "Create Global Clipboard" at bounding box center [45, 66] width 39 height 4
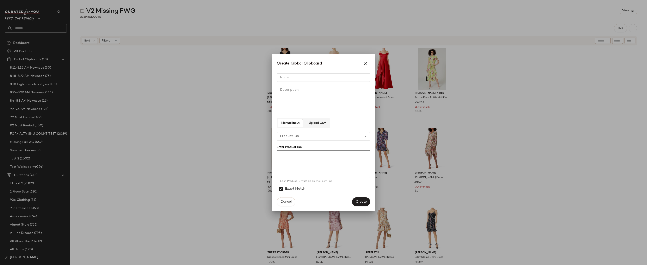
click at [288, 154] on textarea at bounding box center [323, 164] width 93 height 28
paste textarea "***** ***** ***** **** ***** ***** ***** ****** ***** ***** ****** ***** ******…"
type textarea "***** ***** ***** **** ***** ***** ***** ****** ***** ***** ****** ***** ******…"
click at [290, 78] on input "Name" at bounding box center [323, 78] width 93 height 8
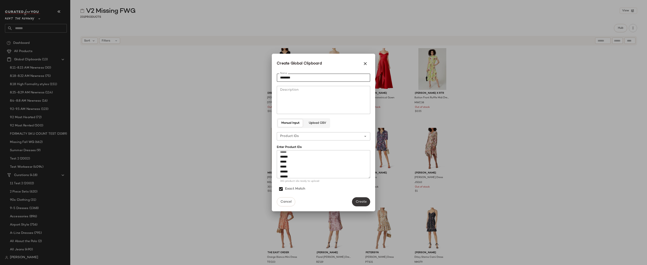
type input "*******"
click at [359, 201] on span "Create" at bounding box center [360, 202] width 11 height 4
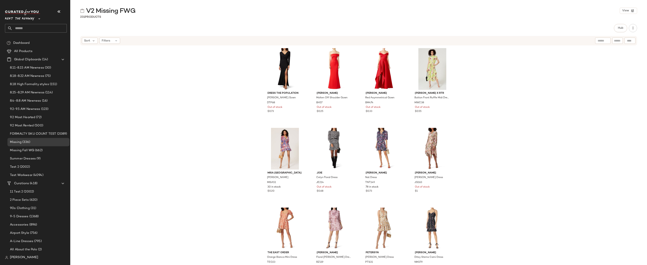
click at [479, 75] on div "Dress The Population Black Carmen Gown DTP68 Out of stock $0.73 Black Halo Molt…" at bounding box center [358, 162] width 576 height 232
click at [474, 97] on div "Dress The Population Black Carmen Gown DTP68 Out of stock $0.73 Black Halo Molt…" at bounding box center [358, 162] width 576 height 232
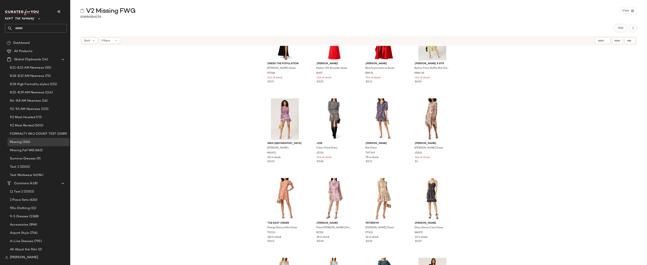
scroll to position [0, 0]
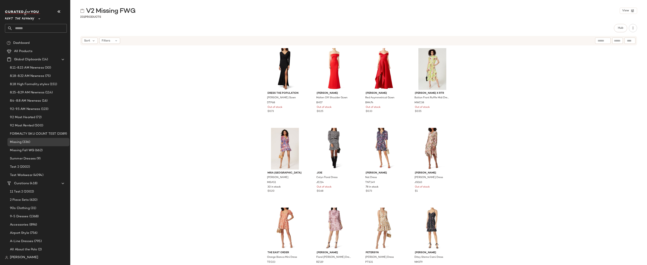
click at [129, 67] on div "Dress The Population Black Carmen Gown DTP68 Out of stock $0.73 Black Halo Molt…" at bounding box center [358, 162] width 576 height 232
click at [107, 40] on span "Filters" at bounding box center [106, 41] width 8 height 4
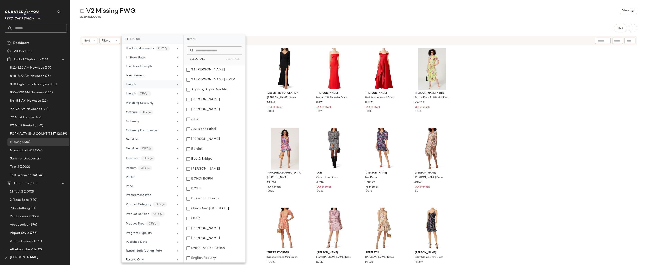
scroll to position [274, 0]
click at [152, 72] on div "Inventory Strength" at bounding box center [150, 74] width 48 height 4
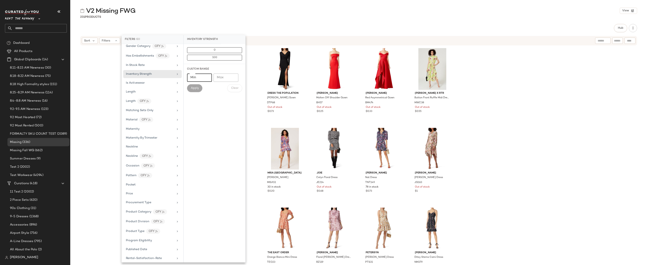
click at [204, 78] on input "Min" at bounding box center [199, 78] width 25 height 8
type input "*"
click at [195, 89] on span "Apply" at bounding box center [194, 88] width 8 height 3
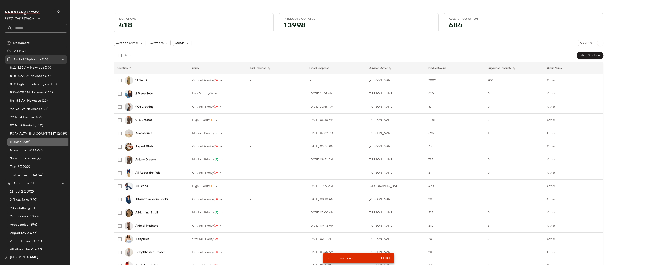
click at [20, 143] on span "Missing" at bounding box center [16, 142] width 12 height 5
click at [22, 134] on span "FORMALTY SKU COUNT TEST" at bounding box center [33, 134] width 46 height 5
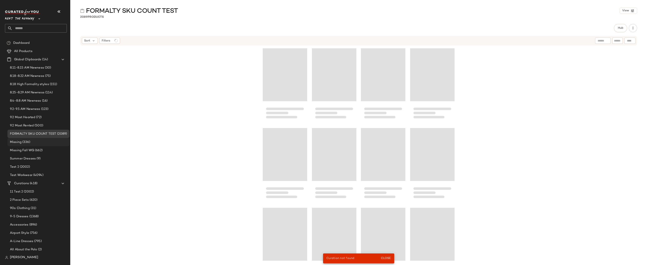
click at [17, 142] on span "Missing" at bounding box center [16, 142] width 12 height 5
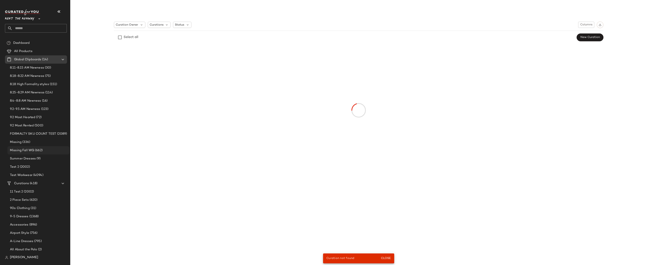
click at [29, 149] on span "Missing Fall WG" at bounding box center [22, 150] width 24 height 5
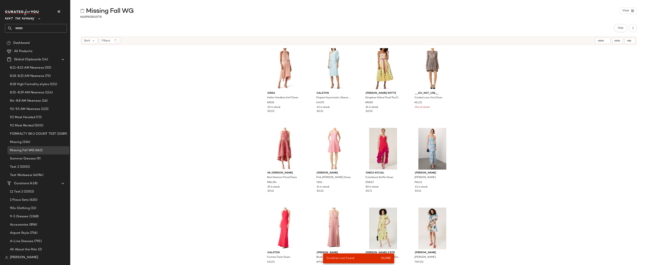
click at [224, 88] on div "krisa Halter Handkerchief Dress KRI38 10 in stock $0.20 HALSTON Draped Asymmetr…" at bounding box center [358, 162] width 576 height 232
click at [219, 125] on div "krisa Halter Handkerchief Dress KRI38 10 in stock $0.20 HALSTON Draped Asymmetr…" at bounding box center [358, 162] width 576 height 232
click at [220, 123] on div "krisa Halter Handkerchief Dress KRI38 10 in stock $0.20 HALSTON Draped Asymmetr…" at bounding box center [358, 162] width 576 height 232
click at [20, 158] on span "Summer Dresses" at bounding box center [23, 158] width 26 height 5
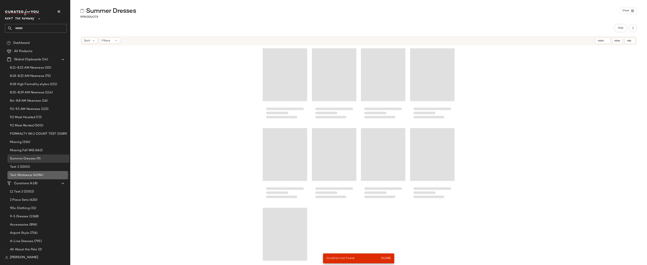
click at [26, 175] on span "Test Workwear" at bounding box center [21, 175] width 23 height 5
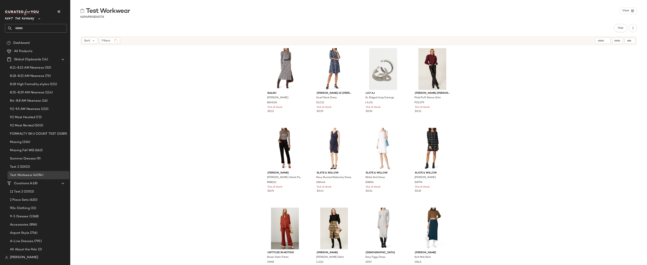
click at [494, 73] on div "ba&sh Emilie Dress BSH108 Out of stock $0.13 Derek Lam 10 Crosby x RTR Scarf Ne…" at bounding box center [358, 162] width 576 height 232
click at [506, 88] on div "ba&sh Emilie Dress BSH108 Out of stock $0.13 Derek Lam 10 Crosby x RTR Scarf Ne…" at bounding box center [358, 162] width 576 height 232
click at [172, 105] on div "ba&sh Emilie Dress BSH108 Out of stock $0.13 Derek Lam 10 Crosby x RTR Scarf Ne…" at bounding box center [358, 162] width 576 height 232
click at [23, 17] on span "Rent the Runway" at bounding box center [19, 17] width 29 height 7
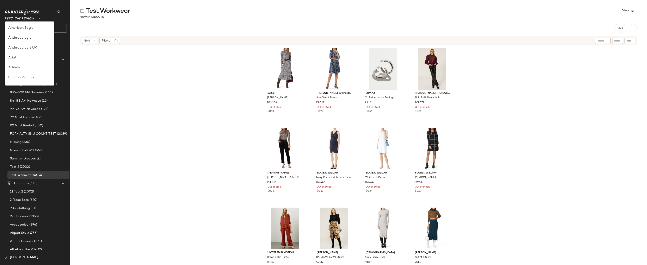
scroll to position [188, 0]
click at [22, 40] on div "Revolve" at bounding box center [29, 38] width 43 height 5
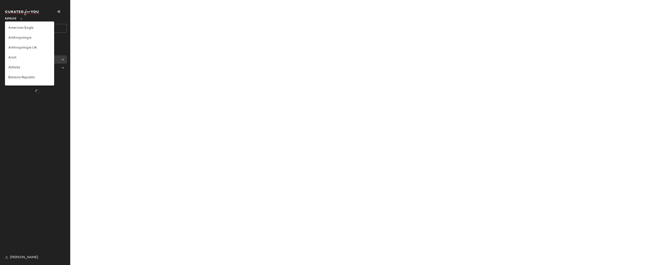
scroll to position [188, 0]
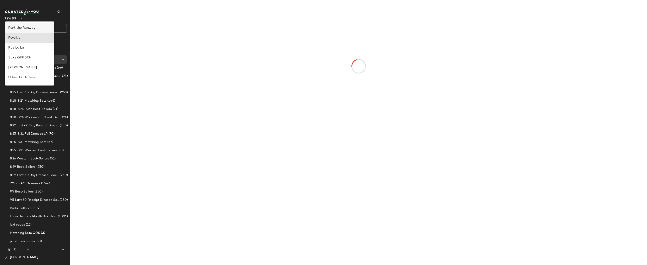
click at [23, 28] on div "Rent the Runway" at bounding box center [29, 28] width 43 height 5
type input "**"
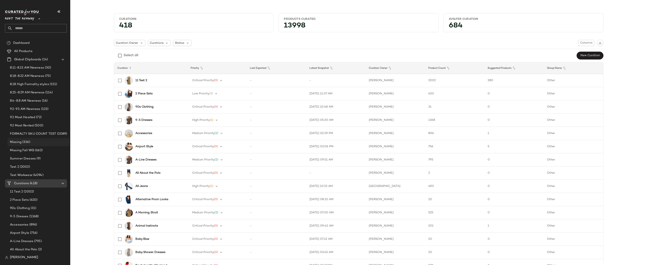
click at [25, 142] on span "(336)" at bounding box center [25, 142] width 9 height 5
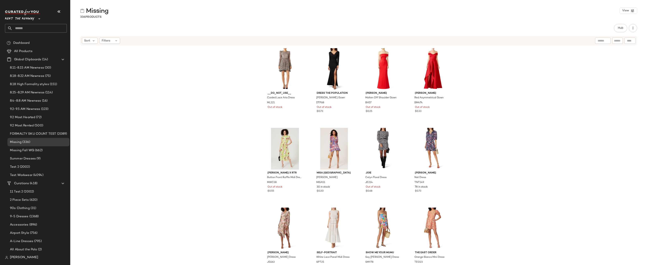
click at [494, 77] on div "__DO_NOT_USE__ Corded Lace Aria Dress ML221 Out of stock Dress The Population […" at bounding box center [358, 162] width 576 height 232
click at [104, 39] on span "Filters" at bounding box center [106, 41] width 8 height 4
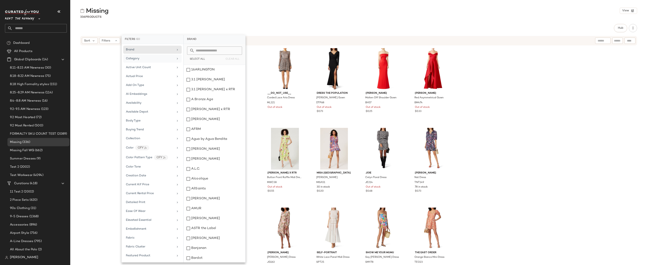
click at [149, 59] on div "Category" at bounding box center [150, 58] width 48 height 4
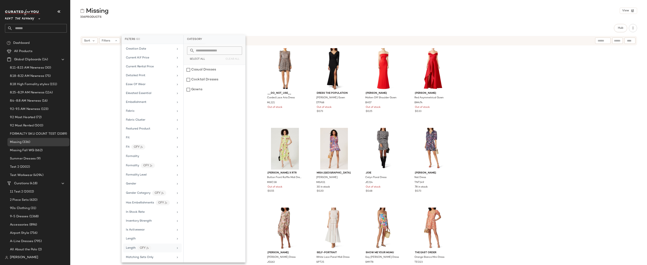
scroll to position [139, 0]
click at [157, 208] on div "Inventory Strength" at bounding box center [150, 209] width 48 height 4
click at [198, 74] on input "Min" at bounding box center [199, 78] width 25 height 8
type input "*"
click at [198, 88] on span "Apply" at bounding box center [194, 88] width 8 height 3
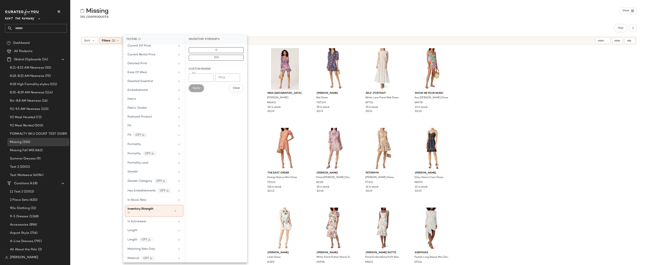
click at [500, 63] on div "MISA Los Angeles Chiara Dress MISA51 30 in stock $0.20 Tanya Taylor Nat Dress T…" at bounding box center [358, 162] width 576 height 232
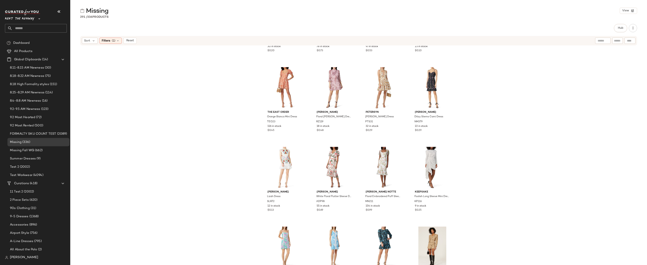
scroll to position [0, 0]
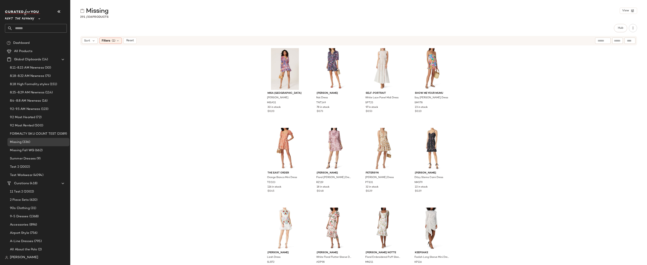
click at [481, 57] on div "MISA Los Angeles Chiara Dress MISA51 30 in stock $0.20 Tanya Taylor Nat Dress T…" at bounding box center [358, 162] width 576 height 232
click at [506, 101] on div "MISA Los Angeles Chiara Dress MISA51 30 in stock $0.20 Tanya Taylor Nat Dress T…" at bounding box center [358, 162] width 576 height 232
click at [622, 29] on span "Hub" at bounding box center [620, 27] width 6 height 3
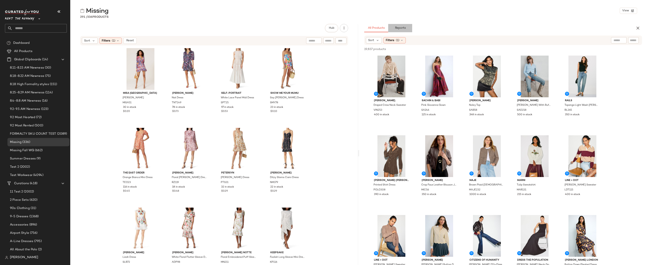
click at [401, 28] on span "Reports" at bounding box center [399, 27] width 11 height 3
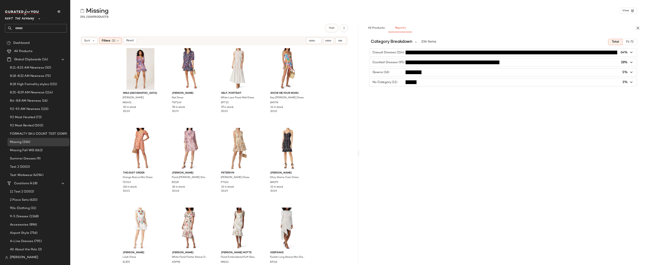
click at [394, 74] on span "button" at bounding box center [502, 72] width 267 height 8
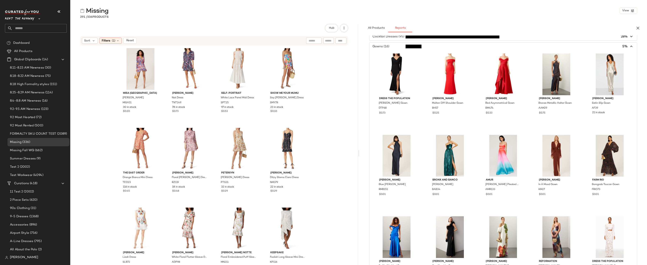
scroll to position [33, 0]
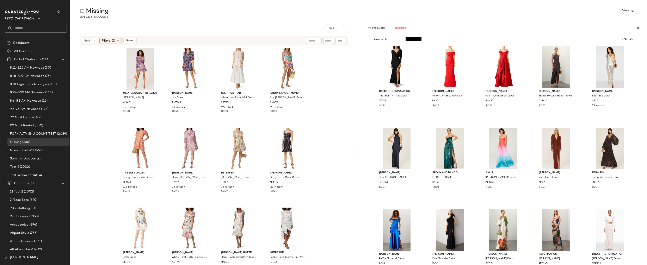
click at [368, 98] on div "Casual Dresses (214) 64% Cocktail Dresses (95) 28% Gowns (16) 5% Dress The Popu…" at bounding box center [503, 197] width 288 height 364
click at [364, 97] on div "Casual Dresses (214) 64% Cocktail Dresses (95) 28% Gowns (16) 5% Dress The Popu…" at bounding box center [503, 197] width 288 height 364
click at [636, 65] on div "Casual Dresses (214) 64% Cocktail Dresses (95) 28% Gowns (16) 5% Dress The Popu…" at bounding box center [503, 197] width 288 height 364
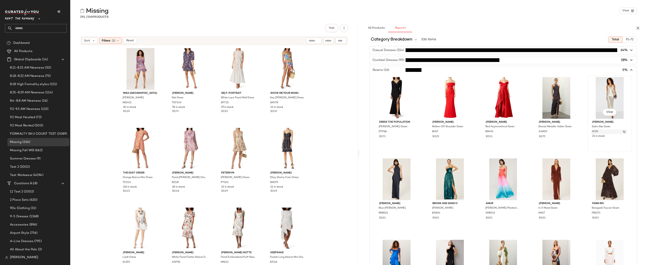
scroll to position [0, 0]
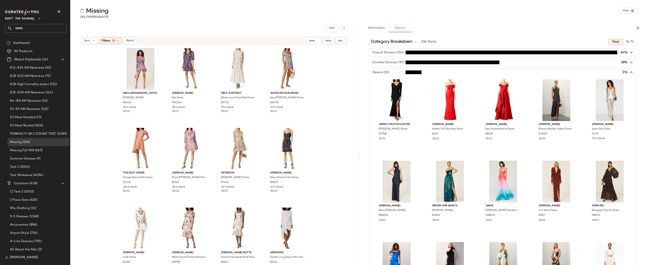
click at [389, 72] on span "button" at bounding box center [502, 72] width 267 height 8
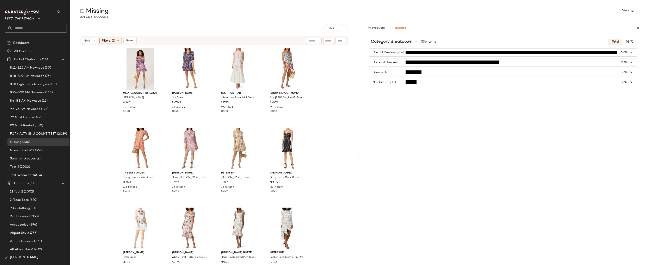
click at [396, 83] on span "button" at bounding box center [502, 82] width 267 height 8
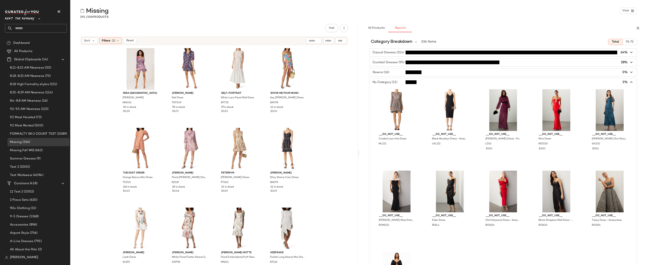
click at [396, 83] on span "button" at bounding box center [502, 82] width 267 height 8
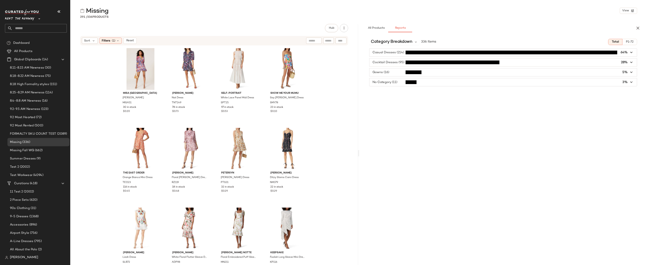
click at [396, 71] on span "button" at bounding box center [502, 72] width 267 height 8
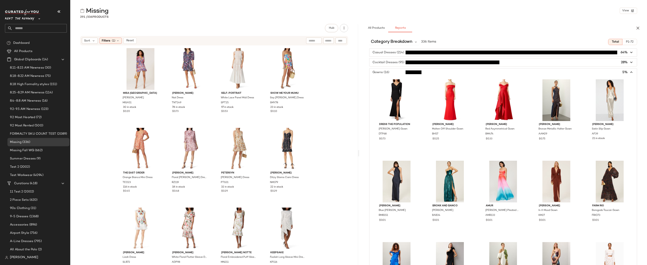
click at [397, 72] on span "button" at bounding box center [502, 72] width 267 height 8
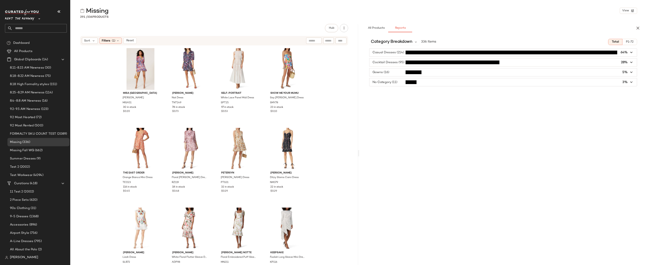
click at [388, 71] on span "button" at bounding box center [502, 72] width 267 height 8
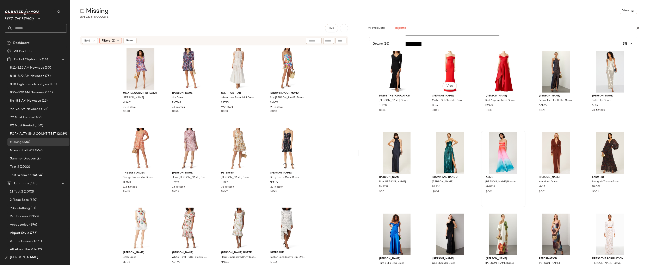
scroll to position [33, 0]
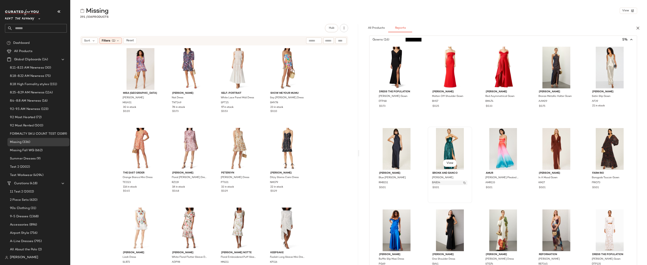
click at [465, 183] on img "button" at bounding box center [464, 183] width 2 height 2
click at [639, 27] on icon "button" at bounding box center [637, 28] width 5 height 5
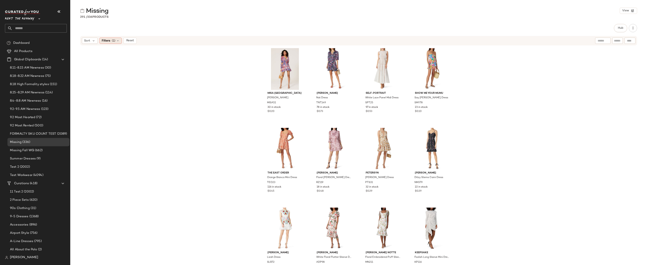
click at [109, 42] on span "Filters" at bounding box center [106, 41] width 8 height 4
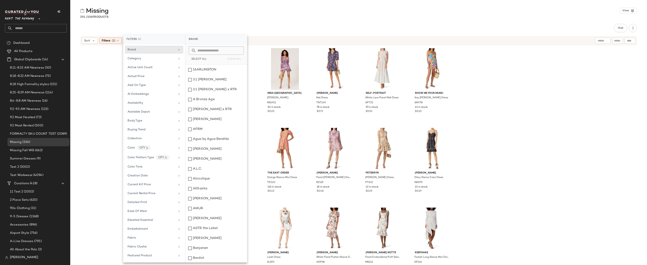
click at [211, 51] on input "text" at bounding box center [218, 50] width 45 height 8
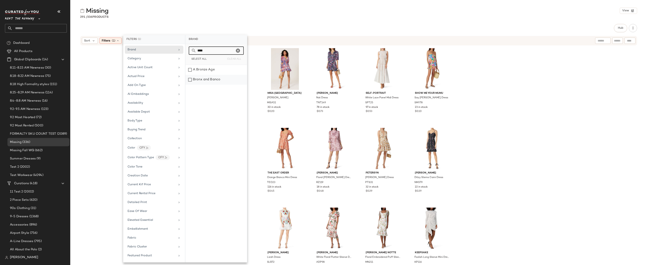
type input "****"
click at [202, 77] on div "Bronx and Banco" at bounding box center [216, 80] width 62 height 10
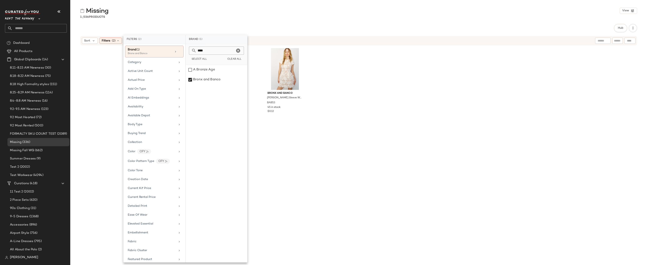
click at [304, 24] on div "Hub" at bounding box center [358, 28] width 557 height 8
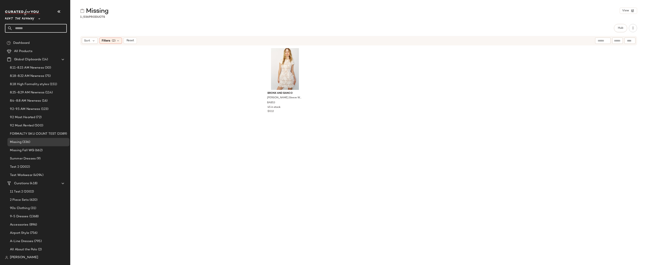
click at [31, 26] on input "text" at bounding box center [39, 28] width 54 height 9
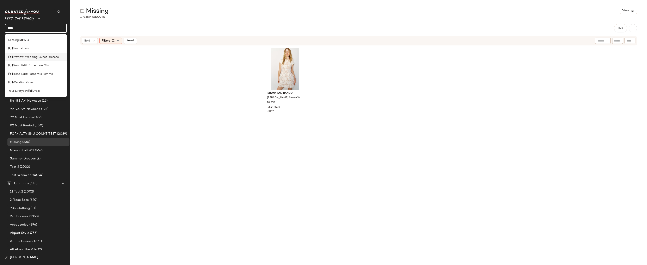
type input "****"
click at [26, 56] on span "Preview: Wedding Guest Dresses" at bounding box center [36, 57] width 46 height 4
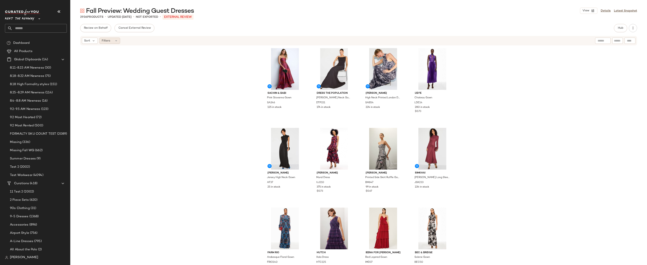
click at [106, 40] on span "Filters" at bounding box center [106, 41] width 8 height 4
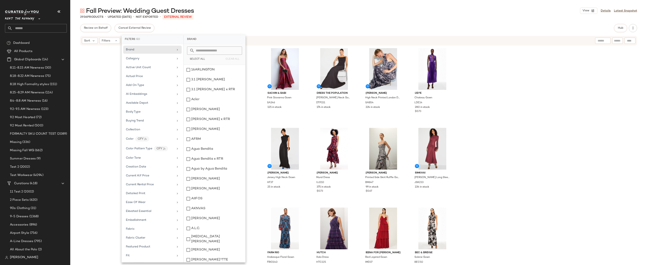
click at [205, 49] on input "text" at bounding box center [216, 50] width 45 height 8
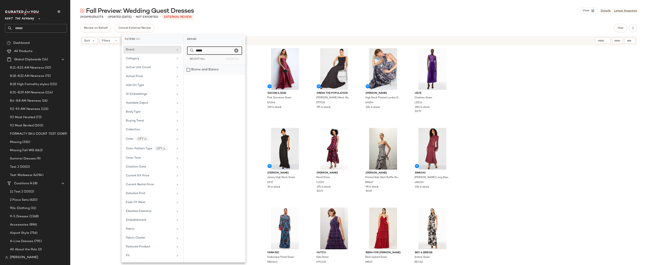
type input "*****"
click at [204, 70] on div "Bronx and Banco" at bounding box center [215, 70] width 62 height 10
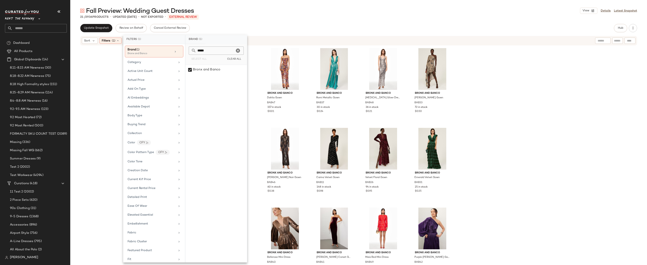
click at [471, 21] on div "Fall Preview: Wedding Guest Dresses View Details Latest Snapshot 21 / 2936 Prod…" at bounding box center [358, 136] width 576 height 258
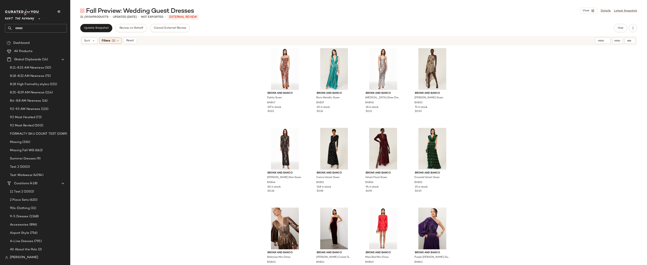
click at [554, 61] on div "Bronx and Banco Dahlia Gown BAB47 157 in stock $0.01 Bronx and Banco Romi Metal…" at bounding box center [358, 162] width 576 height 232
click at [486, 97] on div "Bronx and Banco Dahlia Gown BAB47 157 in stock $0.01 Bronx and Banco Romi Metal…" at bounding box center [358, 162] width 576 height 232
click at [482, 91] on div "Bronx and Banco Dahlia Gown BAB47 157 in stock $0.01 Bronx and Banco Romi Metal…" at bounding box center [358, 162] width 576 height 232
click at [106, 41] on span "Filters" at bounding box center [106, 41] width 8 height 4
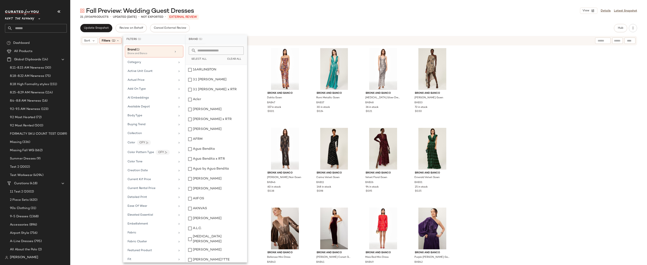
click at [203, 51] on input "text" at bounding box center [218, 50] width 45 height 8
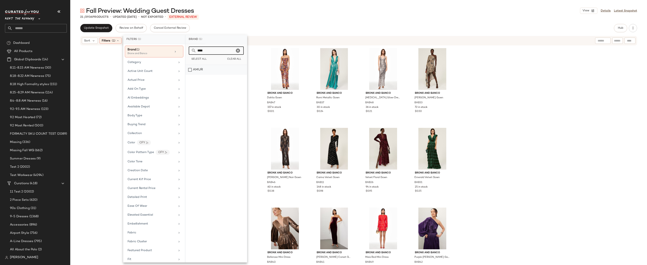
type input "****"
click at [201, 70] on div "AMUR" at bounding box center [216, 70] width 62 height 10
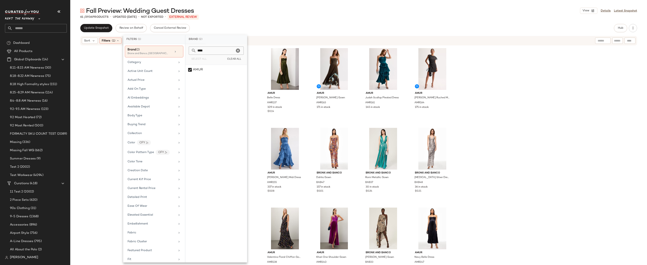
click at [468, 82] on div "AMUR Belle Dress AMR137 109 in stock $0.14 AMUR Sue Pleated Gown AMR163 171 in …" at bounding box center [358, 162] width 576 height 232
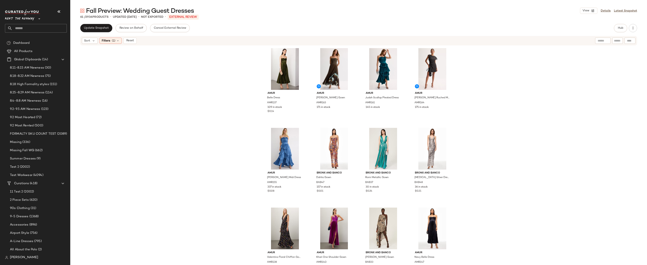
click at [469, 95] on div "AMUR Belle Dress AMR137 109 in stock $0.14 AMUR Sue Pleated Gown AMR163 171 in …" at bounding box center [358, 162] width 576 height 232
click at [109, 40] on span "Filters" at bounding box center [106, 41] width 8 height 4
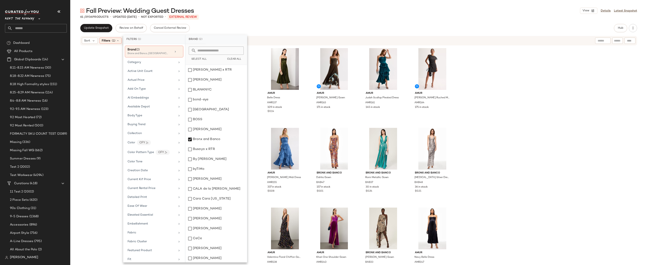
scroll to position [559, 0]
click at [210, 137] on div "Bronx and Banco" at bounding box center [216, 139] width 62 height 10
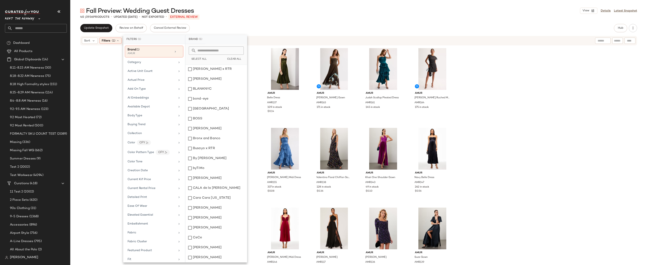
click at [494, 84] on div "AMUR Belle Dress AMR137 109 in stock $0.14 AMUR Sue Pleated Gown AMR163 171 in …" at bounding box center [358, 162] width 576 height 232
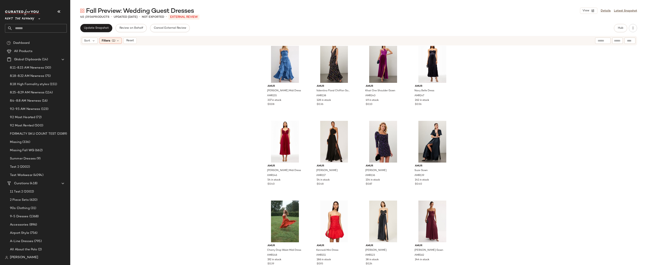
scroll to position [0, 0]
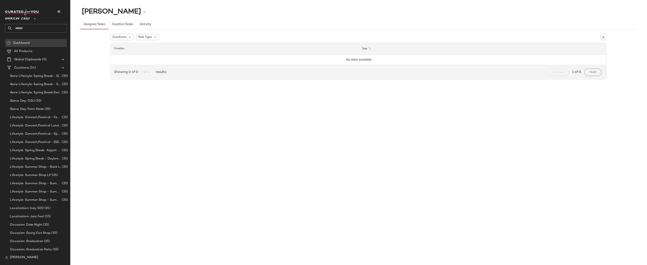
click at [98, 84] on div "Curations Task Type Curation Task No data available Showing 0 of 0 50 results P…" at bounding box center [358, 58] width 557 height 56
click at [96, 106] on div "[PERSON_NAME] Assigned Tasks Curation Tasks Activity Curations Task Type Curati…" at bounding box center [358, 136] width 576 height 258
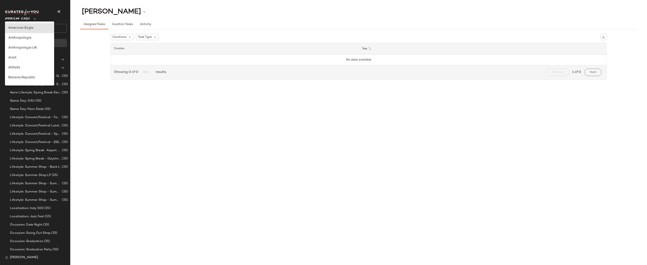
click at [21, 19] on span "American Eagle" at bounding box center [17, 17] width 25 height 7
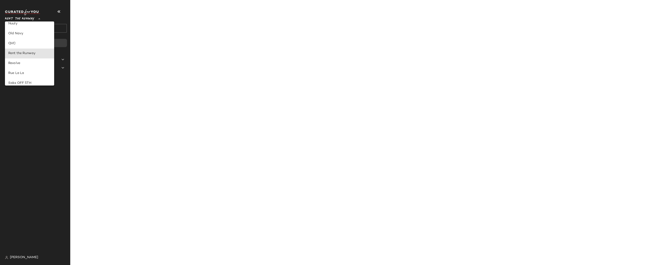
type input "**"
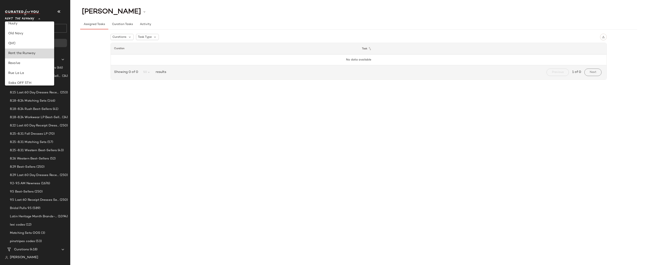
click at [29, 53] on div "Rent the Runway" at bounding box center [29, 53] width 43 height 5
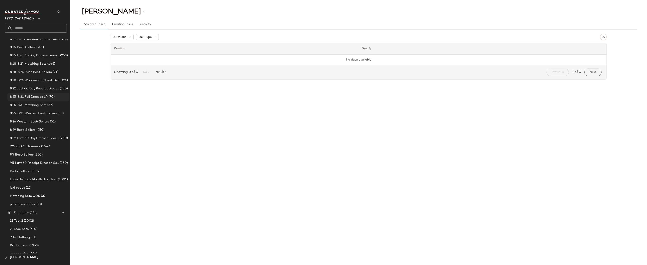
scroll to position [38, 0]
click at [32, 31] on input "text" at bounding box center [39, 28] width 54 height 9
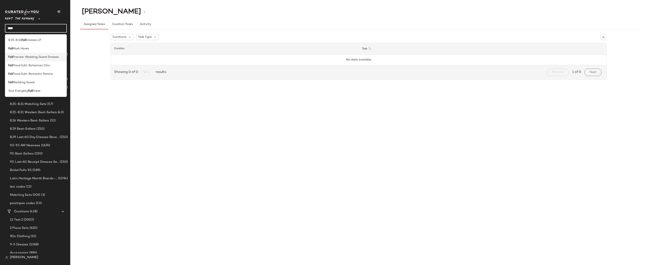
type input "****"
click at [35, 59] on span "Preview: Wedding Guest Dresses" at bounding box center [36, 57] width 46 height 4
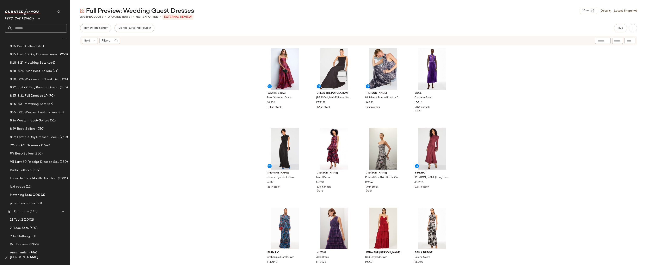
click at [508, 86] on div "Sachin & Babi Pink Giovanna Gown SA246 125 in stock Dress The Population [PERSO…" at bounding box center [358, 162] width 576 height 232
click at [600, 44] on div at bounding box center [602, 41] width 11 height 6
paste input "*****"
type input "*****"
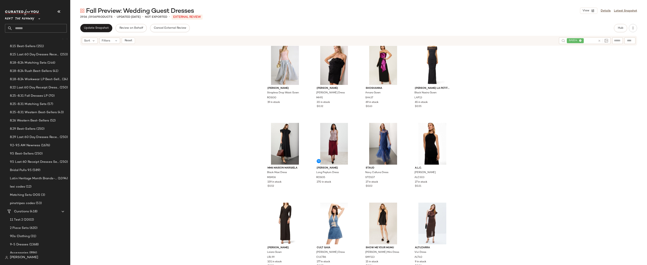
scroll to position [4675, 0]
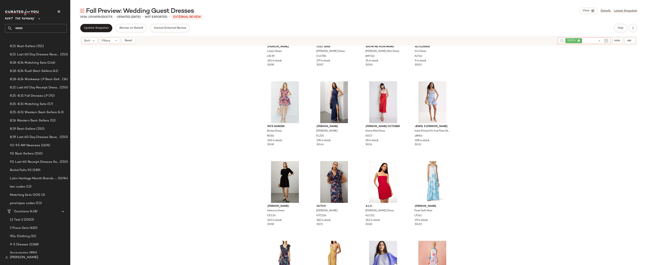
click at [589, 43] on div "BAB34" at bounding box center [580, 40] width 31 height 7
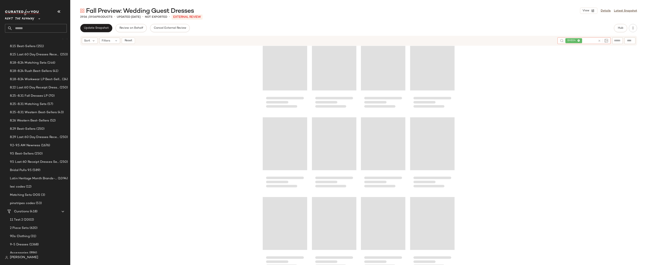
scroll to position [15573, 0]
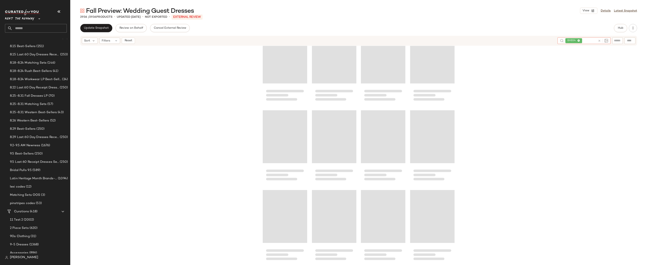
click at [483, 77] on div at bounding box center [358, 162] width 576 height 232
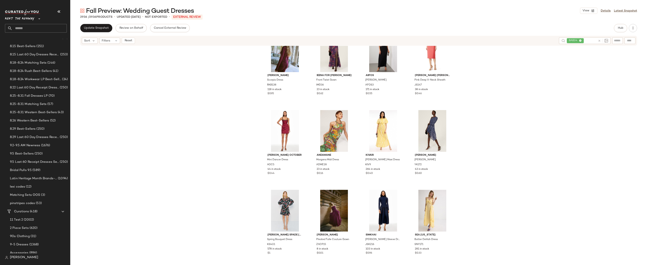
click at [580, 41] on span "BAB34" at bounding box center [575, 40] width 17 height 5
click at [580, 41] on span "BAB34" at bounding box center [573, 40] width 17 height 5
click at [579, 40] on icon at bounding box center [578, 40] width 3 height 3
click at [607, 57] on div "[PERSON_NAME] [PERSON_NAME] [PERSON_NAME] Dress RRY102 9 in stock $0.28 Maje Sh…" at bounding box center [358, 162] width 576 height 232
click at [541, 54] on div "[PERSON_NAME] [PERSON_NAME] [PERSON_NAME] Dress RRY102 9 in stock $0.28 Maje Sh…" at bounding box center [358, 162] width 576 height 232
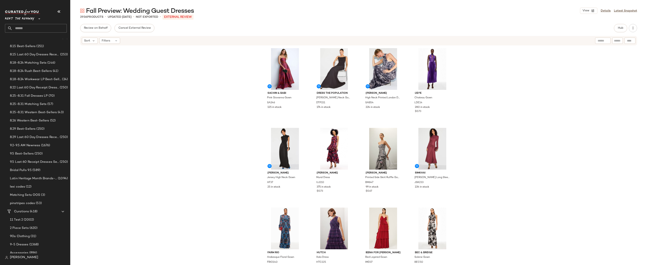
click at [167, 97] on div "Sachin & Babi Pink Giovanna Gown SA246 125 in stock Dress The Population [PERSO…" at bounding box center [358, 162] width 576 height 232
click at [106, 42] on span "Filters" at bounding box center [106, 41] width 8 height 4
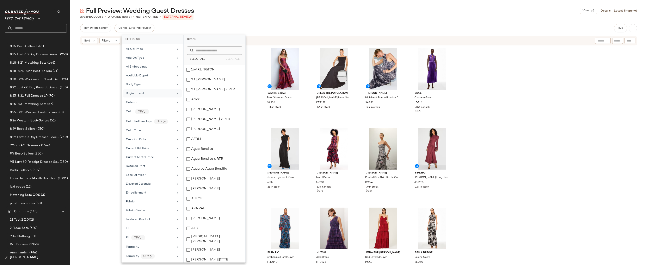
scroll to position [0, 0]
click at [466, 33] on div "Review on Behalf Cancel External Review Hub Sort Filters Sachin & Babi Pink Gio…" at bounding box center [358, 153] width 576 height 258
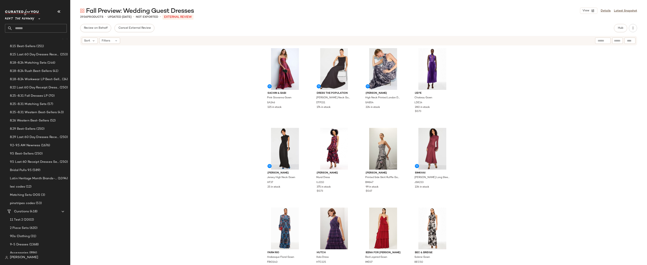
click at [472, 20] on div "Fall Preview: Wedding Guest Dresses View Details Latest Snapshot 2936 Products …" at bounding box center [358, 136] width 576 height 258
click at [528, 23] on div "Fall Preview: Wedding Guest Dresses View Details Latest Snapshot 2936 Products …" at bounding box center [358, 136] width 576 height 258
click at [24, 19] on span "Rent the Runway" at bounding box center [19, 17] width 29 height 7
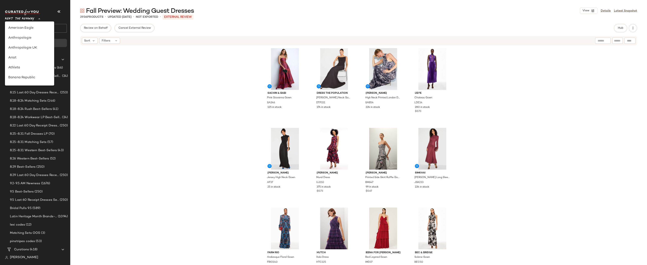
scroll to position [188, 0]
click at [25, 28] on div "Rent the Runway" at bounding box center [29, 28] width 43 height 5
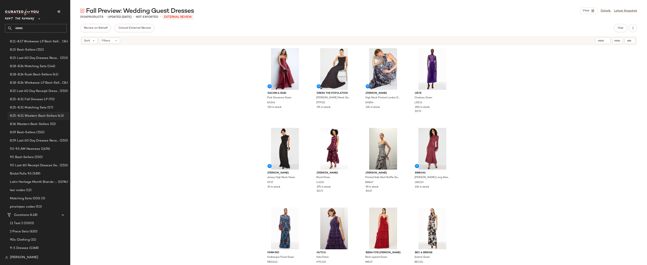
scroll to position [36, 0]
click at [94, 115] on div "Sachin & Babi Pink Giovanna Gown SA246 125 in stock Dress The Population [PERSO…" at bounding box center [358, 162] width 576 height 232
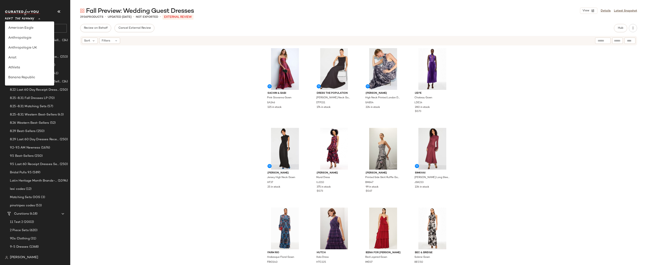
click at [22, 19] on span "Rent the Runway" at bounding box center [19, 17] width 29 height 7
click at [22, 39] on div "Revolve" at bounding box center [29, 38] width 43 height 5
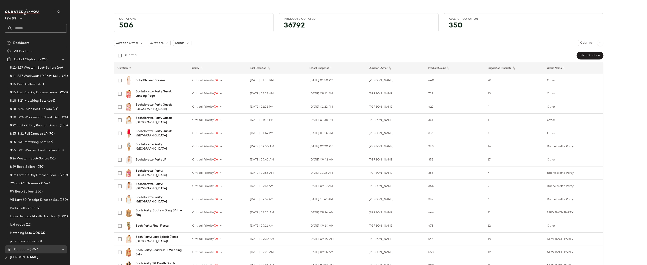
click at [16, 21] on span "Revolve" at bounding box center [10, 17] width 11 height 7
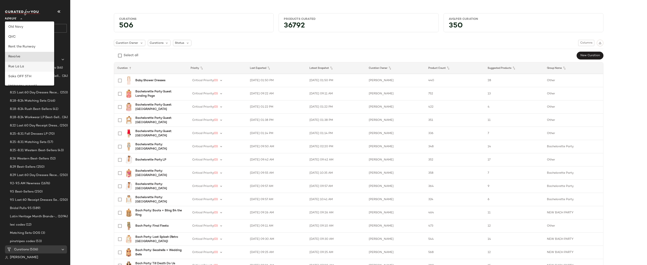
scroll to position [166, 0]
click at [18, 49] on div "Rent the Runway" at bounding box center [29, 50] width 43 height 5
type input "**"
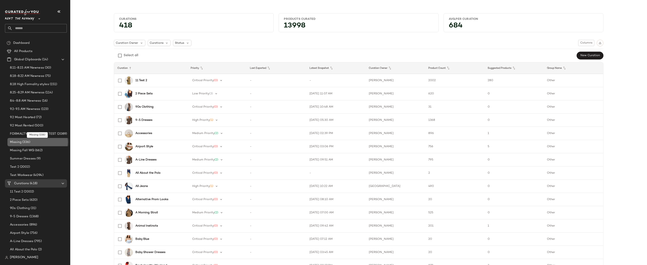
click at [24, 143] on span "(336)" at bounding box center [25, 142] width 9 height 5
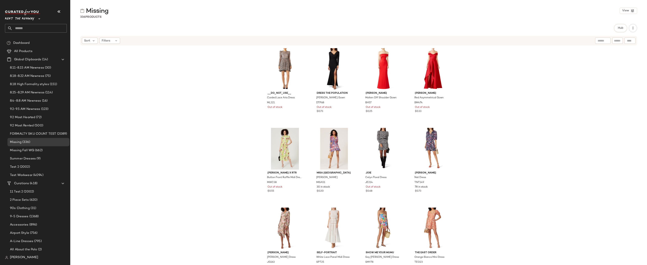
click at [476, 63] on div "__DO_NOT_USE__ Corded Lace Aria Dress ML221 Out of stock Dress The Population […" at bounding box center [358, 162] width 576 height 232
click at [483, 83] on div "__DO_NOT_USE__ Corded Lace Aria Dress ML221 Out of stock Dress The Population […" at bounding box center [358, 162] width 576 height 232
click at [623, 29] on button "Hub" at bounding box center [620, 28] width 13 height 8
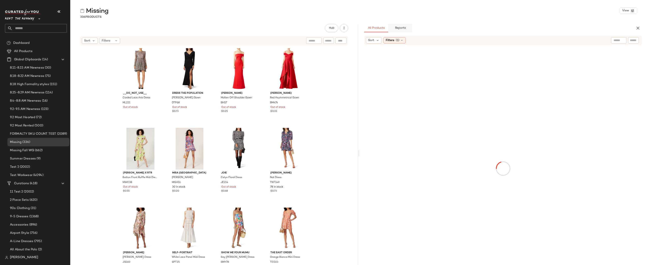
click at [403, 29] on span "Reports" at bounding box center [399, 27] width 11 height 3
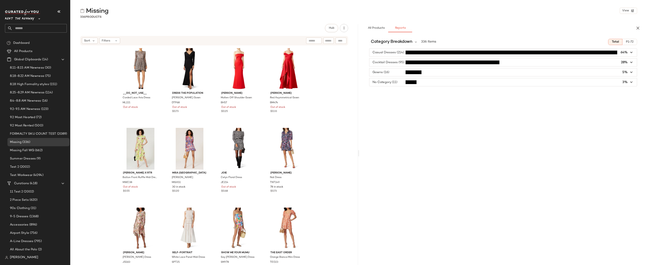
click at [391, 72] on span "button" at bounding box center [502, 72] width 267 height 8
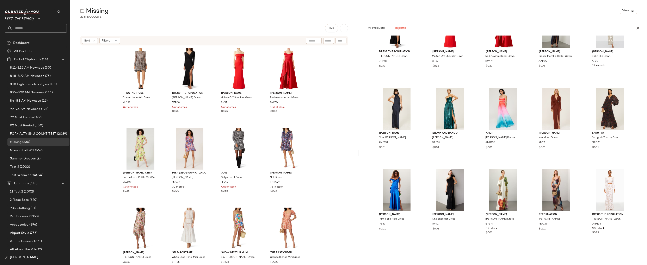
scroll to position [77, 0]
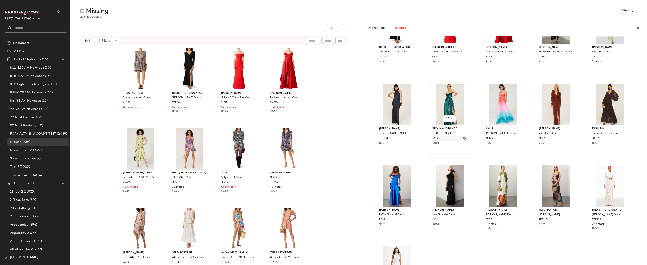
click at [465, 138] on button "button" at bounding box center [464, 139] width 6 height 4
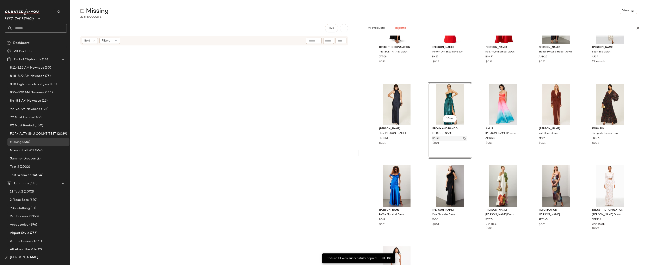
scroll to position [1117, 0]
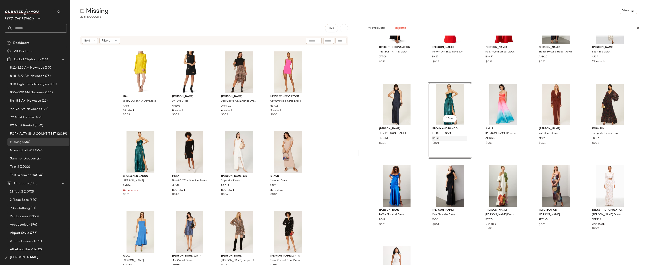
click at [106, 74] on div "HAH Yellow Queen 4 A Day Dress HAH5 8 in stock $0.49 [PERSON_NAME] Evil Eye Dre…" at bounding box center [214, 162] width 288 height 232
click at [516, 138] on img "button" at bounding box center [517, 138] width 2 height 2
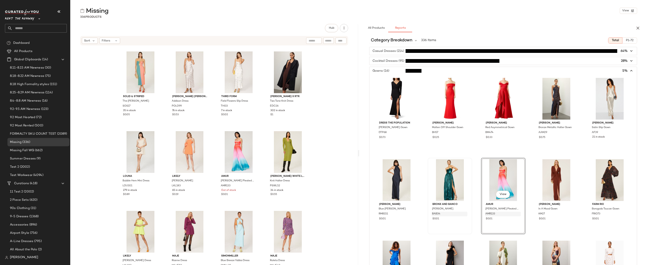
scroll to position [0, 0]
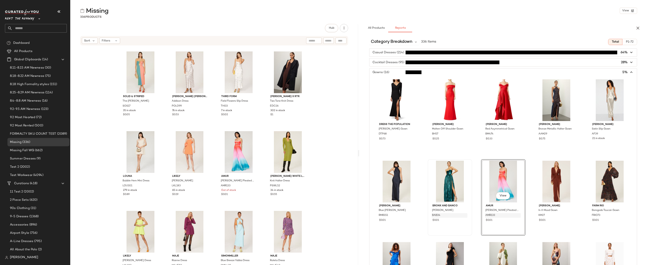
click at [577, 62] on span "button" at bounding box center [502, 62] width 267 height 8
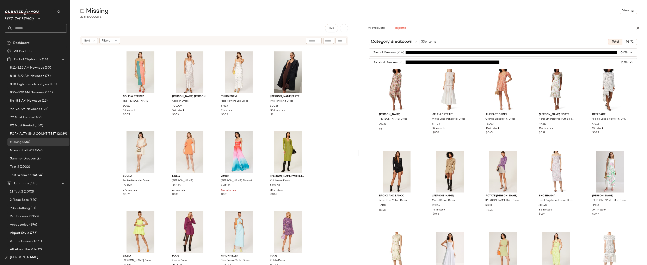
click at [629, 62] on icon "button" at bounding box center [631, 62] width 5 height 5
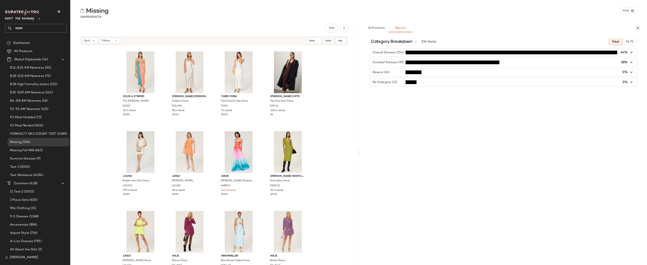
click at [630, 52] on icon "button" at bounding box center [631, 52] width 5 height 5
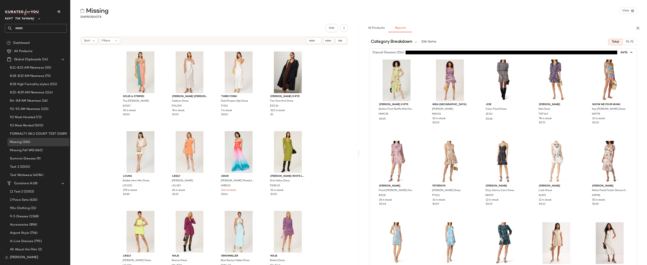
click at [546, 30] on div "All Products Reports" at bounding box center [496, 28] width 264 height 8
click at [639, 29] on icon "button" at bounding box center [637, 28] width 5 height 5
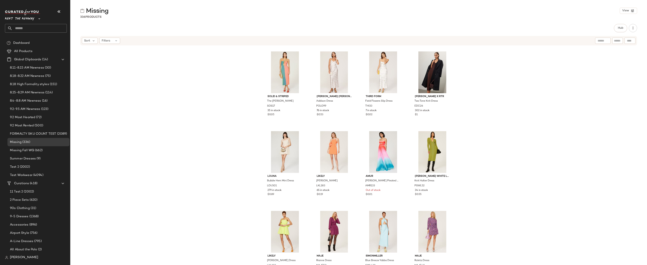
click at [490, 30] on div "Hub" at bounding box center [358, 28] width 557 height 8
click at [490, 76] on div "Solid & Striped The Lisa Dress SOS17 35 in stock $0.05 Polo Ralph Lauren Addiso…" at bounding box center [358, 162] width 576 height 232
click at [484, 87] on div "Solid & Striped The Lisa Dress SOS17 35 in stock $0.05 Polo Ralph Lauren Addiso…" at bounding box center [358, 162] width 576 height 232
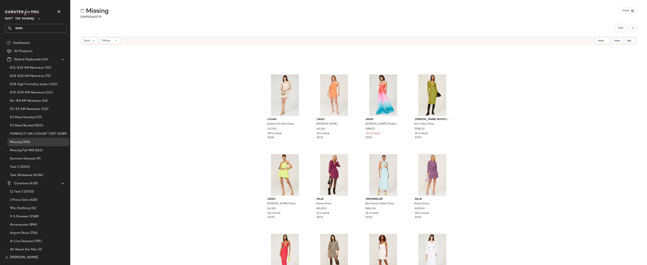
scroll to position [2932, 0]
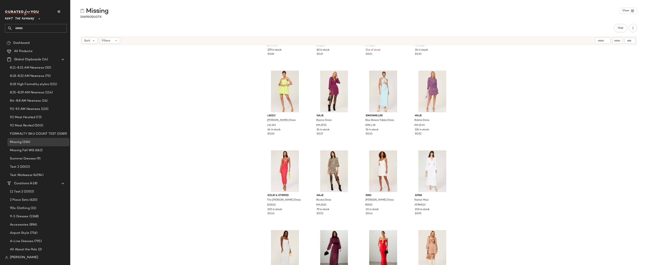
click at [464, 130] on div "Louna Bubble Hem Mini Dress LOU301 279 in stock $0.89 LIKELY Lina Dress LKL183 …" at bounding box center [358, 162] width 576 height 232
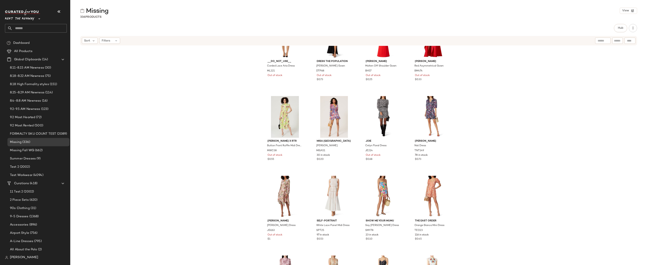
scroll to position [0, 0]
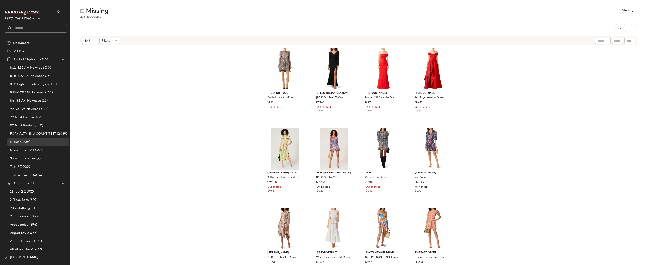
click at [469, 52] on div "__DO_NOT_USE__ Corded Lace Aria Dress ML221 Out of stock Dress The Population B…" at bounding box center [358, 162] width 576 height 232
click at [494, 91] on div "__DO_NOT_USE__ Corded Lace Aria Dress ML221 Out of stock Dress The Population B…" at bounding box center [358, 162] width 576 height 232
click at [223, 78] on div "__DO_NOT_USE__ Corded Lace Aria Dress ML221 Out of stock Dress The Population B…" at bounding box center [358, 162] width 576 height 232
click at [110, 40] on div "Filters" at bounding box center [109, 41] width 21 height 6
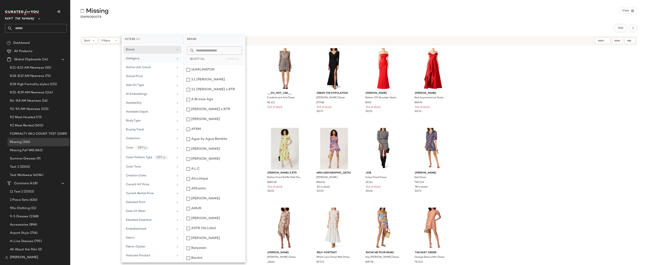
click at [139, 58] on div "Category" at bounding box center [150, 58] width 48 height 4
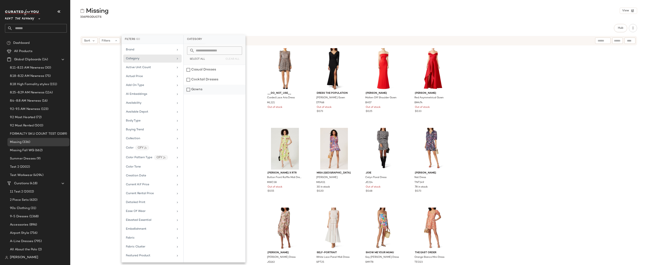
click at [201, 90] on div "Gowns" at bounding box center [215, 90] width 62 height 10
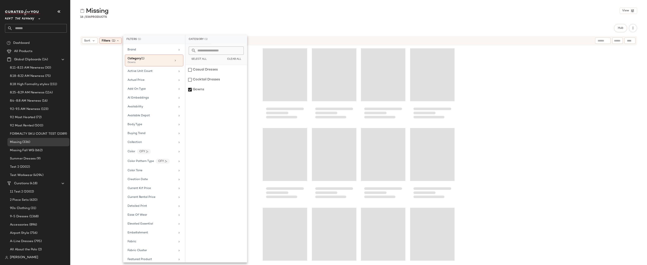
click at [499, 69] on div at bounding box center [358, 162] width 576 height 232
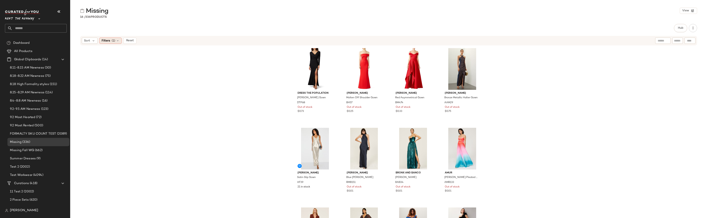
click at [112, 41] on span "(1)" at bounding box center [114, 41] width 4 height 4
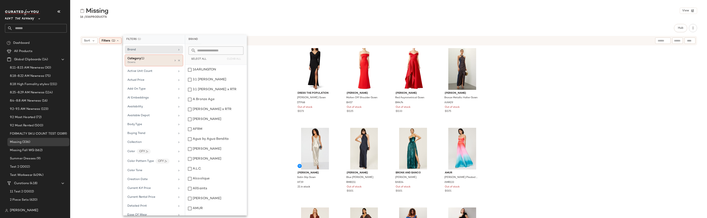
click at [144, 59] on span "(1)" at bounding box center [143, 58] width 4 height 3
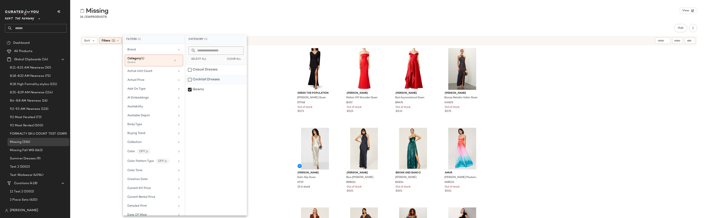
click at [190, 79] on div "Cocktail Dresses" at bounding box center [216, 80] width 62 height 10
click at [190, 90] on div "Gowns" at bounding box center [216, 90] width 62 height 10
click at [265, 66] on div "Dress The Population Black Carmen Gown DTP68 Out of stock $0.73 Black Halo Molt…" at bounding box center [388, 138] width 637 height 185
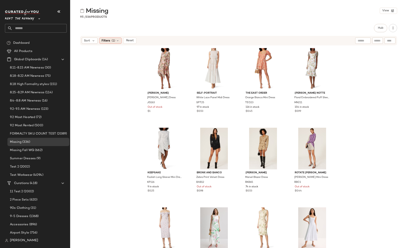
click at [114, 40] on span "(1)" at bounding box center [114, 41] width 4 height 4
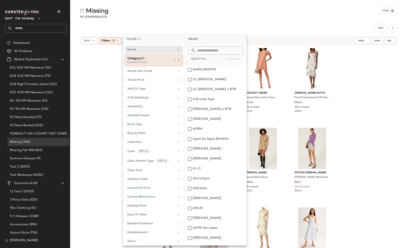
click at [147, 60] on div "Category (1)" at bounding box center [149, 58] width 44 height 4
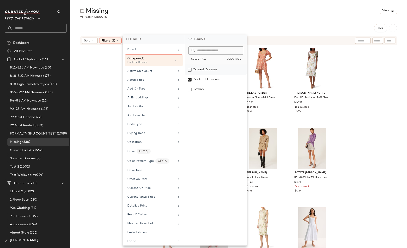
click at [190, 70] on div "Casual Dresses" at bounding box center [216, 70] width 62 height 10
click at [189, 81] on div "Cocktail Dresses" at bounding box center [216, 80] width 62 height 10
click at [368, 65] on div "Jay Godfrey Eldon Dress JG163 Out of stock $1 Self-Portrait White Lace Panel Mi…" at bounding box center [238, 153] width 337 height 215
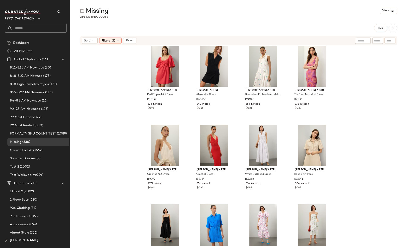
scroll to position [1787, 0]
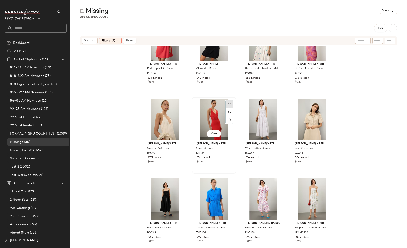
click at [228, 103] on img at bounding box center [229, 104] width 2 height 2
click at [343, 90] on div "Peter Som x RTR Red Empire Mini Dress PSC192 336 in stock $0.93 Sandro Alexandr…" at bounding box center [238, 153] width 337 height 215
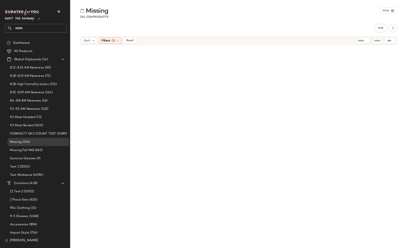
scroll to position [0, 0]
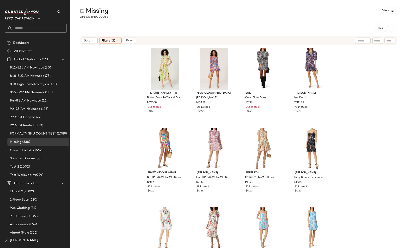
click at [105, 68] on div "Marissa Webb x RTR Button Front Ruffle Midi Dress MWC38 Out of stock $0.55 MISA…" at bounding box center [238, 153] width 337 height 215
click at [365, 16] on div "214 / 336 Products" at bounding box center [238, 17] width 337 height 4
click at [120, 49] on div "Marissa Webb x RTR Button Front Ruffle Midi Dress MWC38 Out of stock $0.55 MISA…" at bounding box center [238, 153] width 337 height 215
click at [119, 71] on div "Marissa Webb x RTR Button Front Ruffle Midi Dress MWC38 Out of stock $0.55 MISA…" at bounding box center [238, 153] width 337 height 215
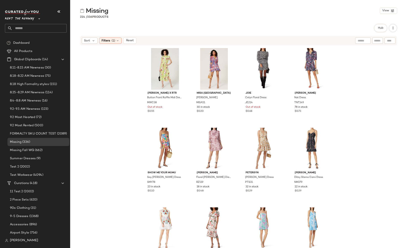
click at [132, 115] on div "Marissa Webb x RTR Button Front Ruffle Midi Dress MWC38 Out of stock $0.55 MISA…" at bounding box center [238, 153] width 337 height 215
click at [40, 64] on span "Create Global Clipboard" at bounding box center [40, 65] width 39 height 4
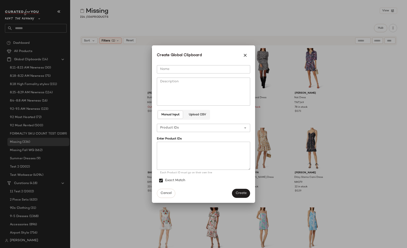
click at [170, 70] on input "Name" at bounding box center [203, 69] width 93 height 8
type input "********"
click at [195, 158] on textarea at bounding box center [203, 156] width 93 height 28
paste textarea "***** ***** ***** ***** ****** ***** ***** ***** **** **** ***** **** **** ****…"
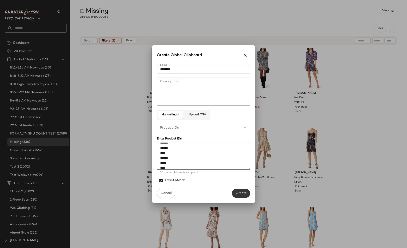
type textarea "***** ***** ***** ***** ****** ***** ***** ***** **** **** ***** **** **** ****…"
click at [245, 192] on span "Create" at bounding box center [241, 194] width 11 height 4
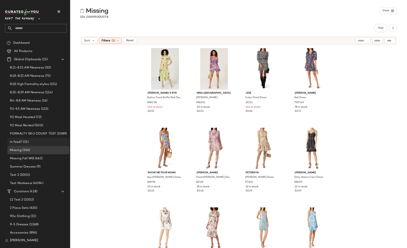
click at [18, 142] on span "in feed?" at bounding box center [16, 142] width 12 height 5
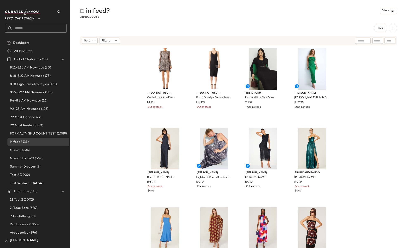
click at [135, 76] on div "__DO_NOT_USE__ Corded Lace Aria Dress ML221 Out of stock __DO_NOT_USE__ Black B…" at bounding box center [238, 153] width 337 height 215
click at [125, 86] on div "__DO_NOT_USE__ Corded Lace Aria Dress ML221 Out of stock __DO_NOT_USE__ Black B…" at bounding box center [238, 153] width 337 height 215
click at [23, 143] on span "(31)" at bounding box center [25, 142] width 7 height 5
click at [36, 65] on span "Create Global Clipboard" at bounding box center [44, 65] width 39 height 4
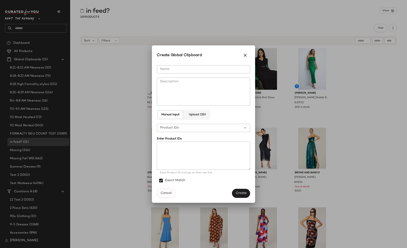
click at [166, 69] on input "Name" at bounding box center [203, 69] width 93 height 8
type input "*"
type input "**********"
click at [171, 145] on textarea at bounding box center [203, 156] width 93 height 28
paste textarea "***** ***** ***** **** ***** ***** ***** ****** ***** ***** ***** ***** ***** *…"
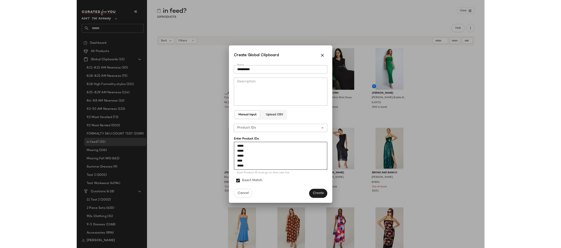
scroll to position [320, 0]
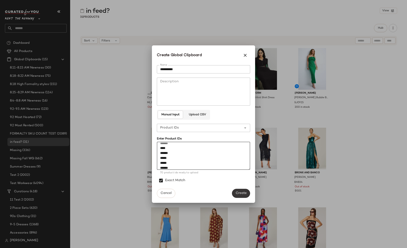
type textarea "***** ***** ***** **** ***** ***** ***** ****** ***** ***** ***** ***** ***** *…"
click at [241, 192] on span "Create" at bounding box center [241, 194] width 11 height 4
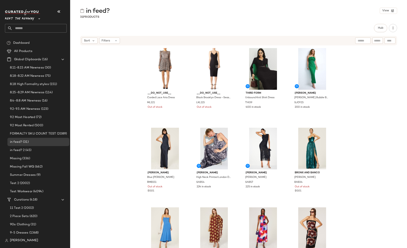
click at [110, 88] on div "__DO_NOT_USE__ Corded Lace Aria Dress ML221 Out of stock __DO_NOT_USE__ Black B…" at bounding box center [238, 153] width 337 height 215
click at [27, 149] on span "(45)" at bounding box center [28, 150] width 7 height 5
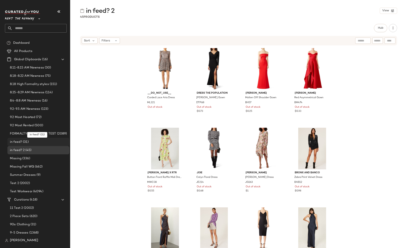
click at [24, 141] on span "(31)" at bounding box center [25, 142] width 7 height 5
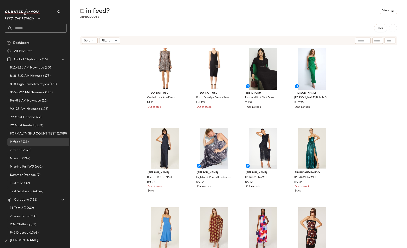
click at [355, 72] on div "__DO_NOT_USE__ Corded Lace Aria Dress ML221 Out of stock __DO_NOT_USE__ Black B…" at bounding box center [238, 153] width 337 height 215
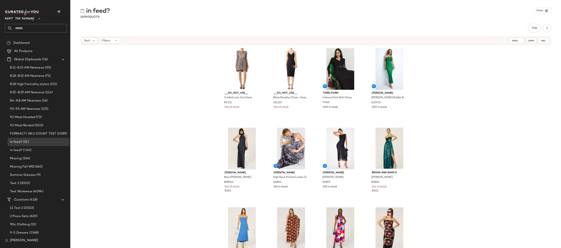
drag, startPoint x: 427, startPoint y: 55, endPoint x: 425, endPoint y: 65, distance: 9.6
click at [427, 55] on div "__DO_NOT_USE__ Corded Lace Aria Dress ML221 Out of stock __DO_NOT_USE__ Black B…" at bounding box center [315, 153] width 490 height 215
click at [421, 93] on div "__DO_NOT_USE__ Corded Lace Aria Dress ML221 Out of stock __DO_NOT_USE__ Black B…" at bounding box center [315, 153] width 490 height 215
click at [179, 118] on div "__DO_NOT_USE__ Corded Lace Aria Dress ML221 Out of stock __DO_NOT_USE__ Black B…" at bounding box center [315, 153] width 490 height 215
click at [18, 150] on span "in feed? 2" at bounding box center [17, 150] width 15 height 5
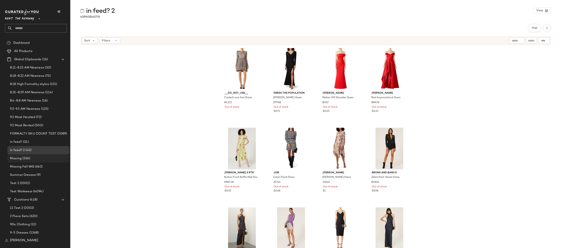
click at [19, 158] on span "Missing" at bounding box center [16, 158] width 12 height 5
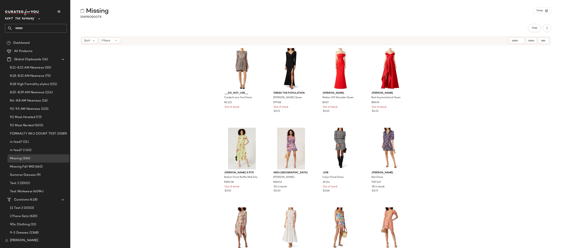
click at [108, 75] on div "__DO_NOT_USE__ Corded Lace Aria Dress ML221 Out of stock Dress The Population B…" at bounding box center [315, 153] width 490 height 215
click at [31, 17] on span "Rent the Runway" at bounding box center [19, 17] width 29 height 7
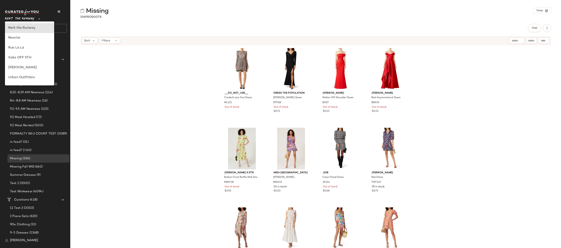
scroll to position [104, 0]
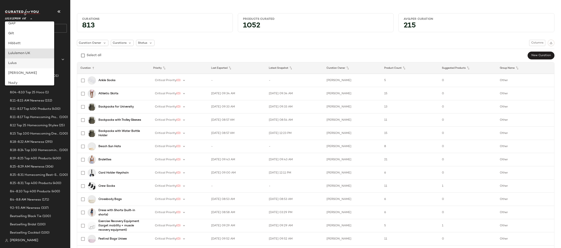
click at [21, 62] on div "Lulus" at bounding box center [29, 63] width 43 height 5
type input "**"
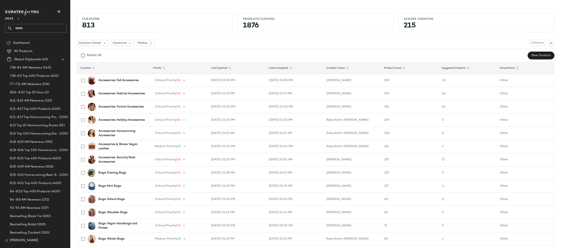
click at [31, 27] on input "text" at bounding box center [39, 28] width 54 height 9
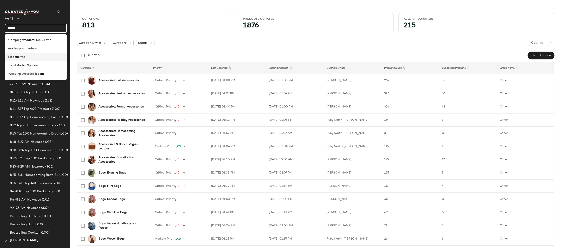
type input "******"
click at [21, 56] on span "Prep" at bounding box center [22, 57] width 6 height 4
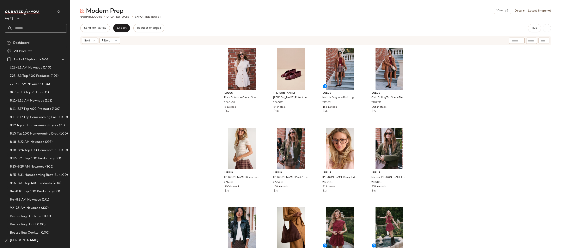
click at [179, 102] on div "Lulus Posh Outcome Cream Short Sleeve Sweater Mini Dress 2540431 2 in stock $59…" at bounding box center [315, 153] width 490 height 215
click at [188, 106] on div "Lulus Posh Outcome Cream Short Sleeve Sweater Mini Dress 2540431 2 in stock $59…" at bounding box center [315, 153] width 490 height 215
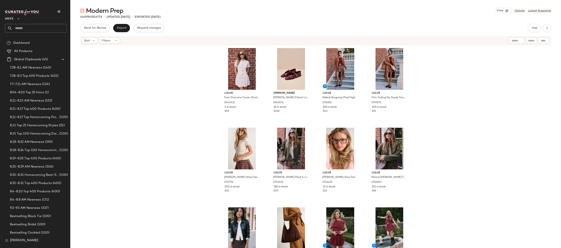
click at [437, 99] on div "Lulus Posh Outcome Cream Short Sleeve Sweater Mini Dress 2540431 2 in stock $59…" at bounding box center [315, 153] width 490 height 215
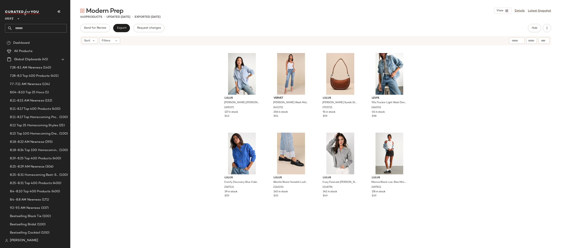
scroll to position [1052, 0]
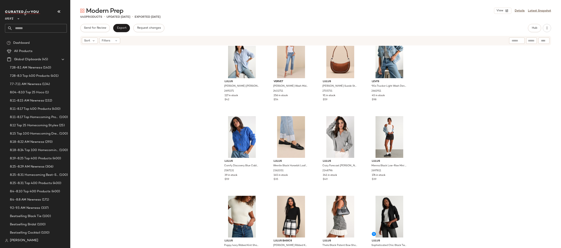
click at [425, 101] on div "Lulus Donley Light Brown Double-Breasted Cropped Trench Coat 2712651 226 in sto…" at bounding box center [315, 153] width 490 height 215
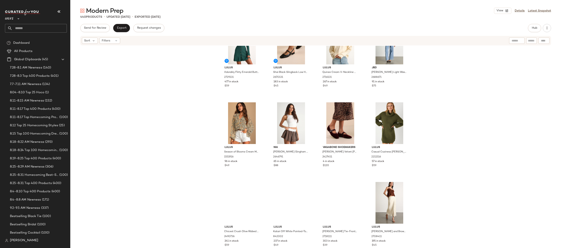
scroll to position [2440, 0]
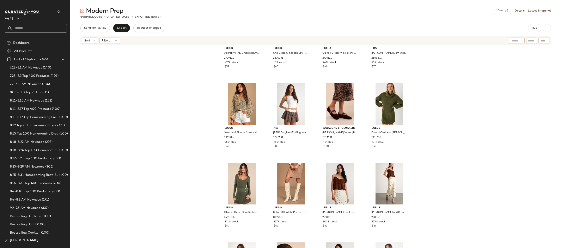
click at [438, 114] on div "Lulus Adorably Flirty Emerald Button-Front Sweater Mini Dress 2729131 477 in st…" at bounding box center [315, 153] width 490 height 215
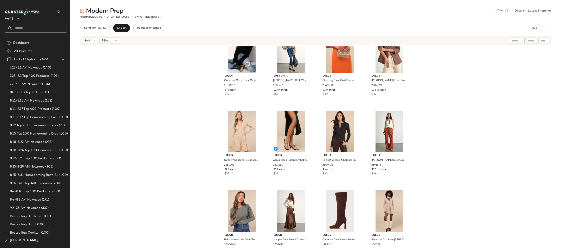
scroll to position [8559, 0]
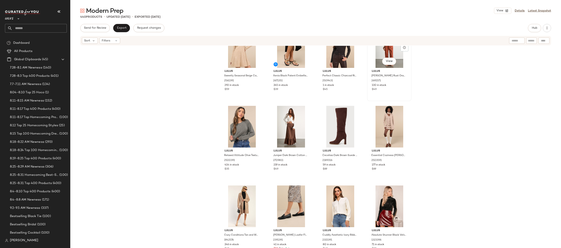
click at [408, 98] on div "View Lulus Bowen Rust Orange High-Rise Wide-Leg Trouser Pants 2691571 130 in st…" at bounding box center [389, 63] width 44 height 76
click at [449, 103] on div "Lulus Campfire Cozy Black Cropped Sweater 2008916 8 in stock $49 Just U.s.a. St…" at bounding box center [315, 153] width 490 height 215
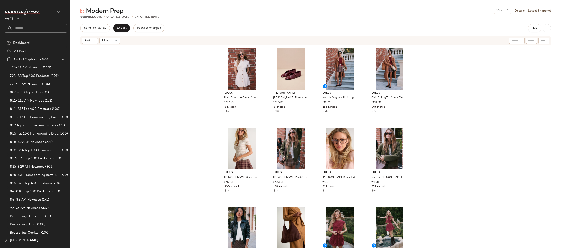
click at [459, 103] on div "Lulus Posh Outcome Cream Short Sleeve Sweater Mini Dress 2540431 2 in stock $59…" at bounding box center [315, 153] width 490 height 215
click at [460, 105] on div "Lulus Posh Outcome Cream Short Sleeve Sweater Mini Dress 2540431 2 in stock $59…" at bounding box center [315, 153] width 490 height 215
click at [189, 102] on div "Lulus Posh Outcome Cream Short Sleeve Sweater Mini Dress 2540431 2 in stock $59…" at bounding box center [315, 153] width 490 height 215
click at [469, 91] on div "Lulus Posh Outcome Cream Short Sleeve Sweater Mini Dress 2540431 2 in stock $59…" at bounding box center [315, 153] width 490 height 215
click at [444, 100] on div "Lulus Posh Outcome Cream Short Sleeve Sweater Mini Dress 2540431 2 in stock $59…" at bounding box center [315, 153] width 490 height 215
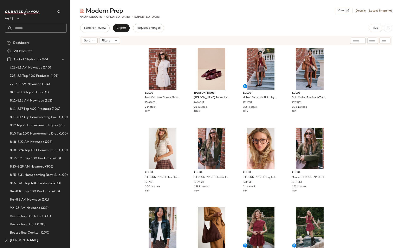
click at [339, 78] on div "Lulus Posh Outcome Cream Short Sleeve Sweater Mini Dress 2540431 2 in stock $59…" at bounding box center [236, 153] width 332 height 215
click at [373, 29] on span "Hub" at bounding box center [376, 27] width 6 height 3
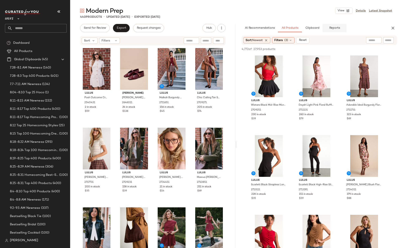
click at [333, 29] on span "Reports" at bounding box center [334, 27] width 11 height 3
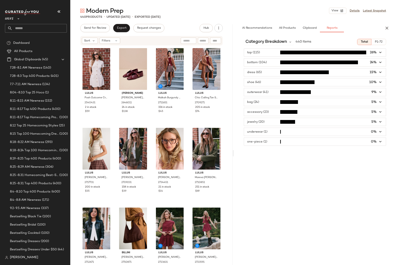
click at [301, 157] on div "Category Breakdown 440 Items Total P1-72 top (115) 26% bottom (104) 24% dress (…" at bounding box center [315, 159] width 162 height 247
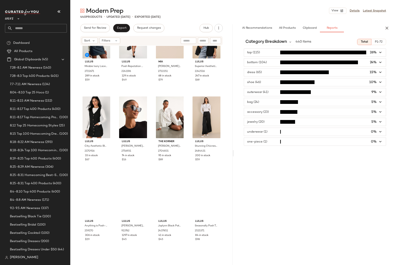
scroll to position [3933, 0]
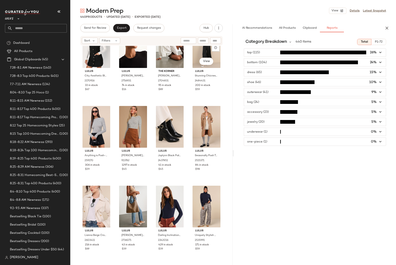
click at [279, 151] on div "Category Breakdown 440 Items Total P1-72 top (115) 26% bottom (104) 24% dress (…" at bounding box center [315, 159] width 162 height 247
click at [266, 64] on span "button" at bounding box center [315, 62] width 142 height 8
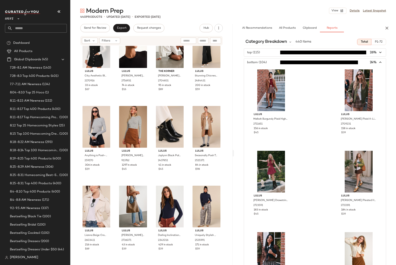
click at [267, 64] on span "button" at bounding box center [315, 62] width 142 height 8
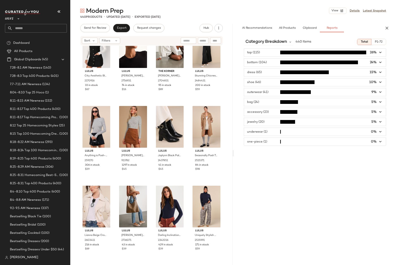
click at [267, 64] on span "button" at bounding box center [315, 62] width 142 height 8
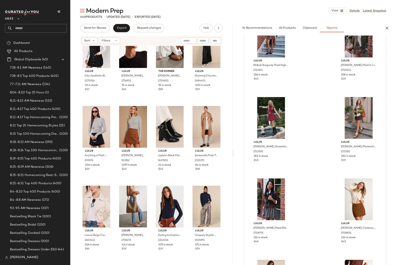
scroll to position [0, 0]
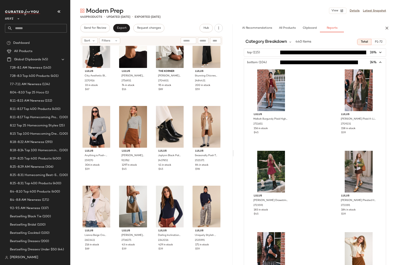
click at [378, 62] on icon "button" at bounding box center [380, 62] width 5 height 5
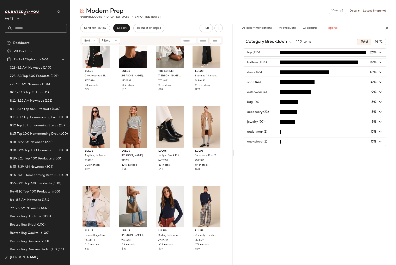
click at [275, 155] on div "Category Breakdown 440 Items Total P1-72 top (115) 26% bottom (104) 24% dress (…" at bounding box center [315, 159] width 162 height 247
click at [240, 46] on div "Category Breakdown 440 Items Total P1-72 top (115) 26% bottom (104) 24% dress (…" at bounding box center [315, 159] width 162 height 247
click at [297, 159] on div "Category Breakdown 440 Items Total P1-72 top (115) 26% bottom (104) 24% dress (…" at bounding box center [315, 159] width 162 height 247
click at [286, 27] on span "All Products" at bounding box center [286, 27] width 17 height 3
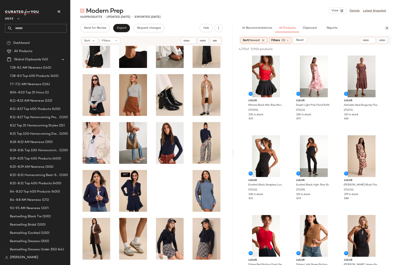
scroll to position [3883, 0]
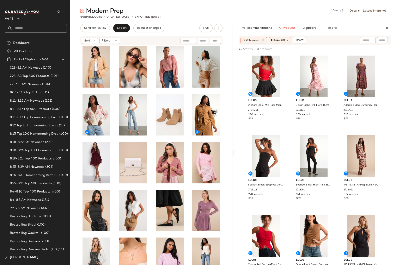
drag, startPoint x: 232, startPoint y: 214, endPoint x: 230, endPoint y: 226, distance: 12.6
click at [232, 256] on div "Modern Prep View Details Latest Snapshot 440 Products • updated Sep 5th • Expor…" at bounding box center [232, 136] width 325 height 258
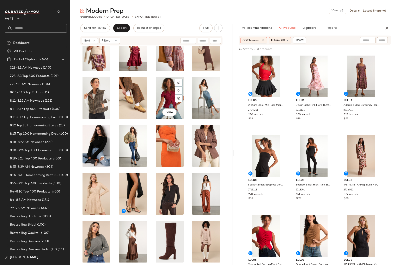
scroll to position [5025, 0]
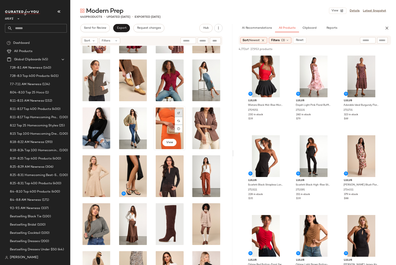
click at [177, 111] on div at bounding box center [179, 113] width 8 height 8
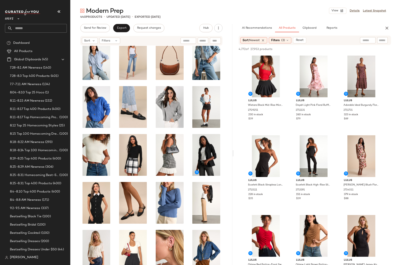
scroll to position [612, 0]
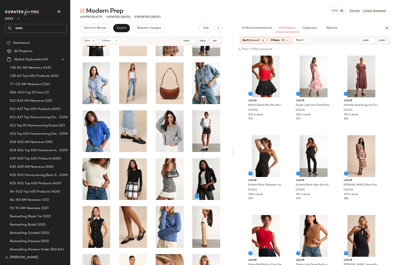
scroll to position [612, 0]
click at [279, 41] on span "Filters" at bounding box center [275, 40] width 8 height 4
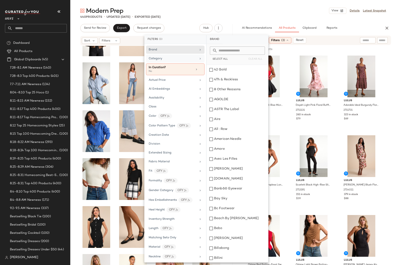
click at [168, 57] on div "Category" at bounding box center [173, 58] width 48 height 4
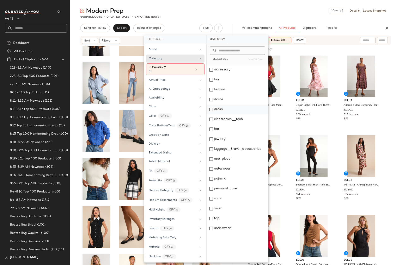
click at [227, 109] on div "dress" at bounding box center [237, 110] width 62 height 10
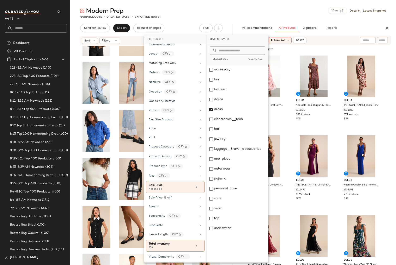
scroll to position [180, 0]
click at [257, 11] on div "Modern Prep View Details Latest Snapshot" at bounding box center [232, 11] width 325 height 8
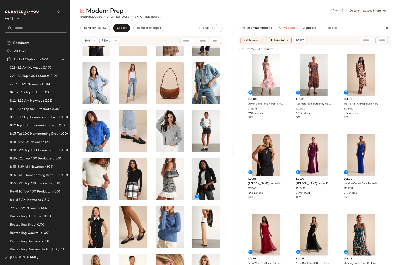
scroll to position [0, 0]
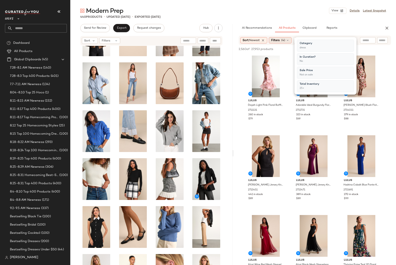
click at [282, 41] on div "Filters (4)" at bounding box center [280, 40] width 23 height 6
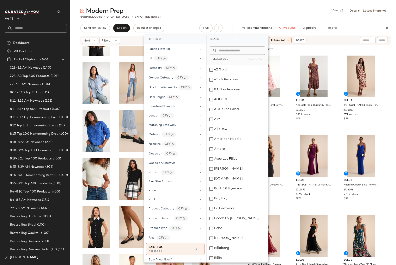
scroll to position [123, 0]
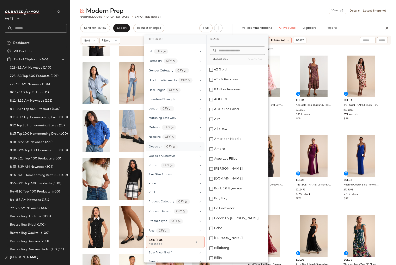
click at [186, 146] on div "Occasion CFY" at bounding box center [173, 146] width 48 height 5
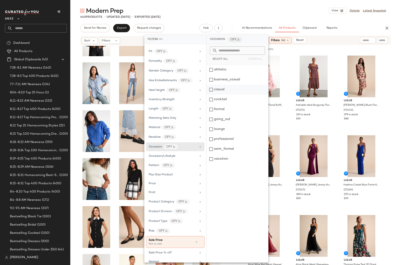
click at [222, 89] on div "casual" at bounding box center [237, 90] width 62 height 10
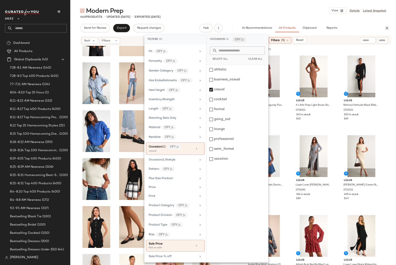
click at [387, 54] on div "290 of 27,953 products • 0 selected Add to Top Add to Bottom Deselect All" at bounding box center [314, 49] width 162 height 9
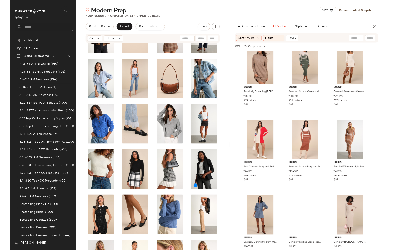
scroll to position [3359, 0]
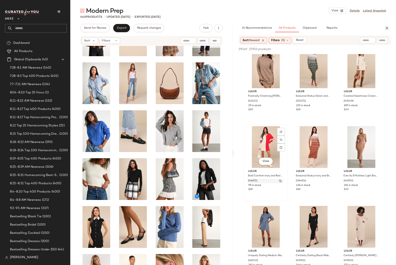
click at [280, 181] on img "button" at bounding box center [280, 181] width 2 height 2
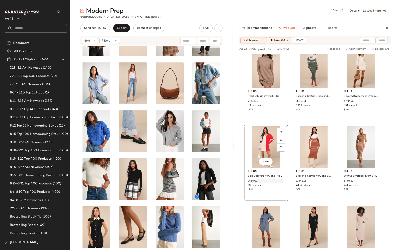
click at [386, 133] on div "Lulus Adorable Ideal Burgundy Floral Print Tiered Ruffled Midi Dress 2711731 32…" at bounding box center [314, 3] width 162 height 6616
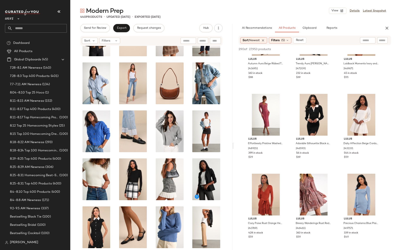
scroll to position [3633, 0]
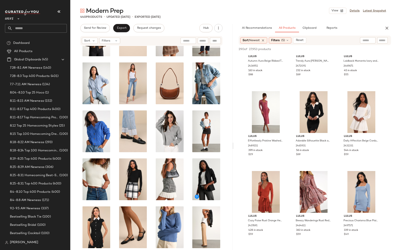
click at [328, 146] on img "button" at bounding box center [328, 146] width 2 height 2
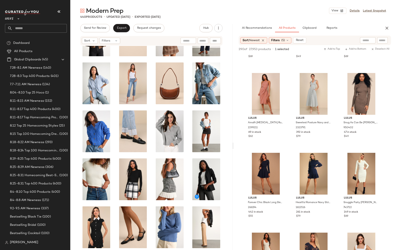
scroll to position [6313, 0]
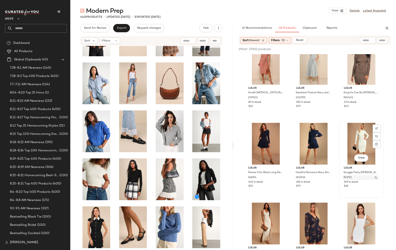
click at [375, 178] on img "button" at bounding box center [375, 177] width 2 height 2
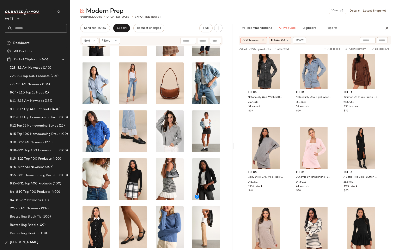
scroll to position [2480, 0]
click at [386, 26] on icon "button" at bounding box center [386, 28] width 5 height 5
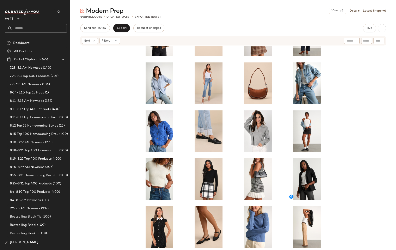
click at [342, 117] on div at bounding box center [232, 154] width 325 height 216
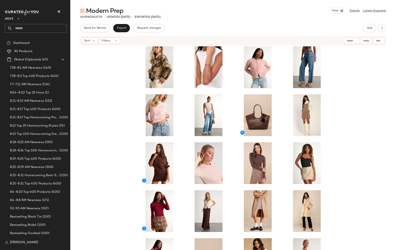
scroll to position [778, 0]
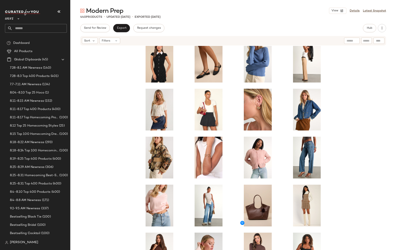
click at [344, 107] on div at bounding box center [232, 154] width 325 height 216
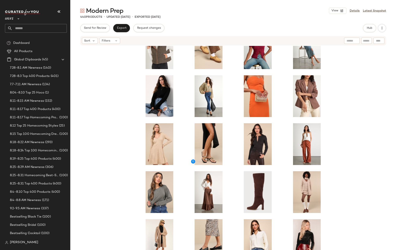
scroll to position [5056, 0]
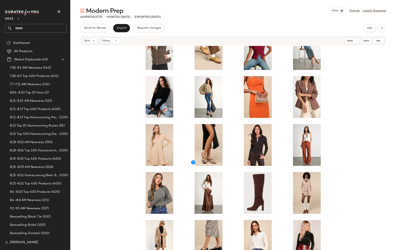
click at [347, 66] on div at bounding box center [232, 154] width 325 height 216
click at [367, 28] on span "Hub" at bounding box center [369, 27] width 6 height 3
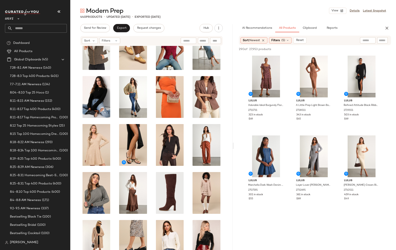
click at [285, 42] on span "(5)" at bounding box center [283, 40] width 4 height 4
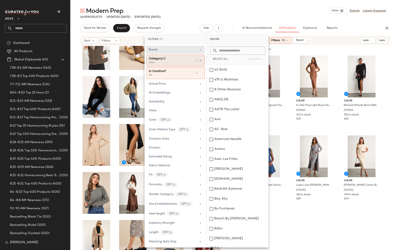
click at [159, 59] on span "Category" at bounding box center [155, 58] width 13 height 3
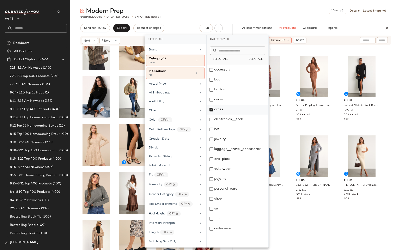
click at [218, 108] on div "dress" at bounding box center [238, 110] width 62 height 10
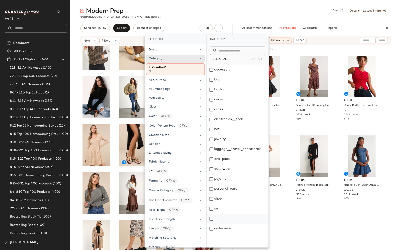
click at [220, 217] on div "top" at bounding box center [238, 219] width 62 height 10
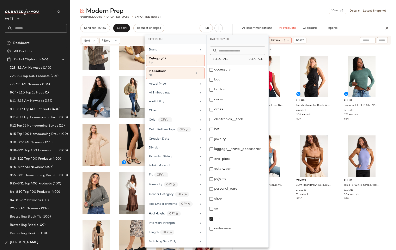
click at [345, 30] on div "AI Recommendations All Products Clipboard Reports" at bounding box center [308, 28] width 139 height 8
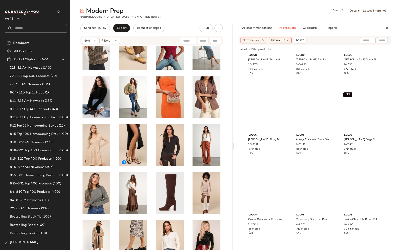
scroll to position [2561, 0]
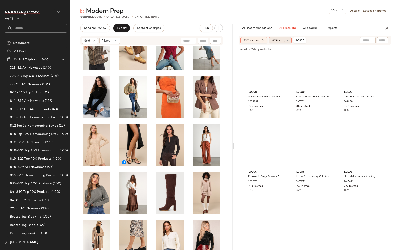
click at [287, 41] on icon at bounding box center [287, 40] width 3 height 3
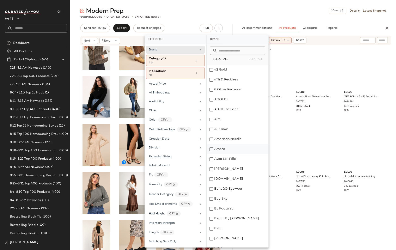
scroll to position [141, 0]
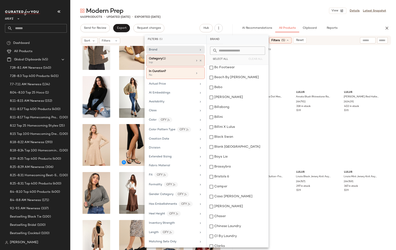
click at [160, 62] on div "top" at bounding box center [169, 63] width 41 height 4
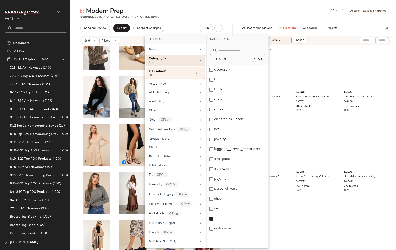
scroll to position [0, 0]
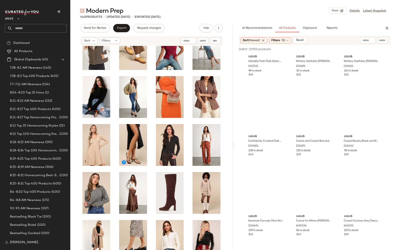
click at [358, 112] on div "Lulus Emberlin Rust Brown Ribbed Low-Back Sleeveless Bodysuit 2693051 282 in st…" at bounding box center [315, 49] width 162 height 8052
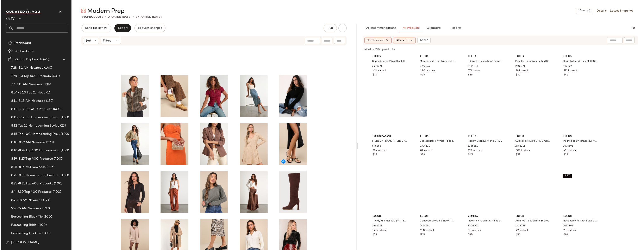
scroll to position [1719, 0]
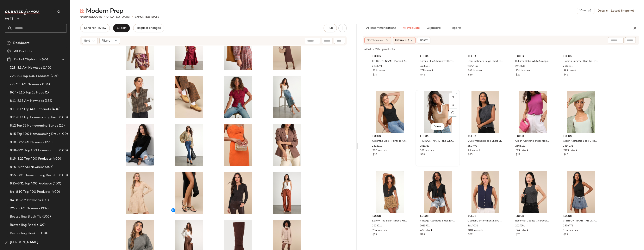
click at [395, 150] on div "187 in stock" at bounding box center [437, 151] width 35 height 4
click at [395, 151] on div "View Lulus Henriette Beige and White Collared Sweater Top 2611351 187 in stock …" at bounding box center [437, 128] width 44 height 76
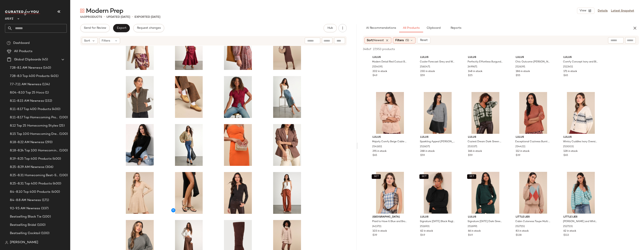
scroll to position [2286, 0]
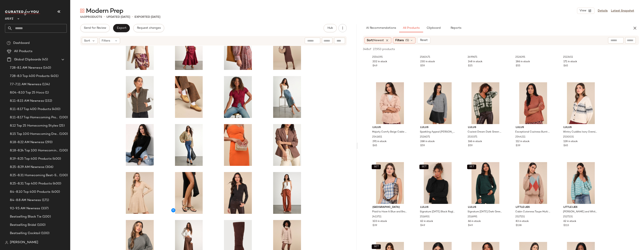
click at [395, 143] on div "Lulus Orlane Red Button-Front Sweater Tank Top 2715111 266 in stock $45 Lulus T…" at bounding box center [501, 238] width 286 height 4941
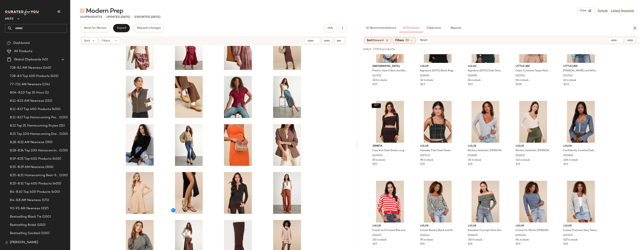
scroll to position [2511, 0]
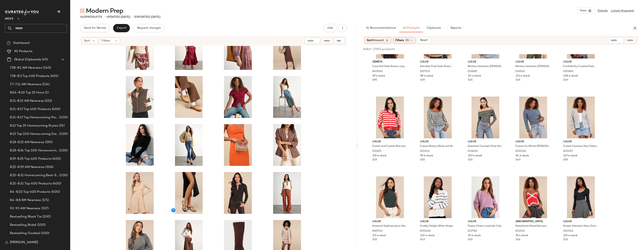
click at [395, 143] on div "Lulus Orlane Red Button-Front Sweater Tank Top 2715111 266 in stock $45 Lulus T…" at bounding box center [501, 13] width 286 height 4941
click at [386, 156] on span "215 in stock" at bounding box center [380, 156] width 14 height 4
click at [395, 151] on img "button" at bounding box center [404, 151] width 2 height 2
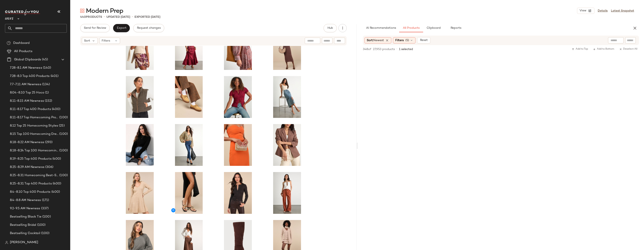
scroll to position [6179, 0]
click at [395, 41] on span "Filters" at bounding box center [399, 40] width 8 height 4
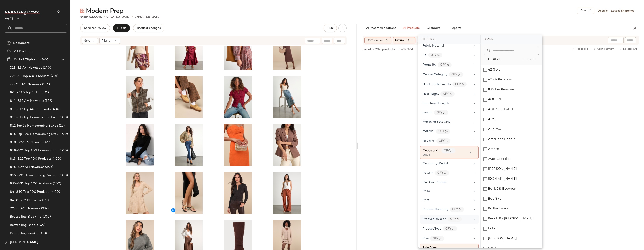
scroll to position [0, 0]
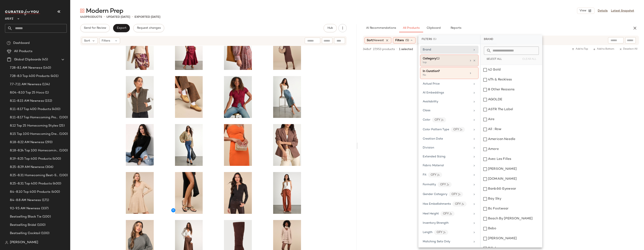
click at [395, 61] on div "top" at bounding box center [443, 63] width 41 height 4
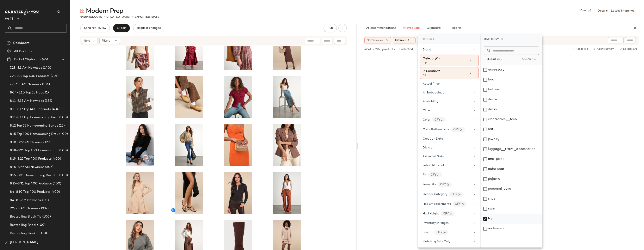
click at [395, 219] on div "top" at bounding box center [512, 219] width 62 height 10
click at [395, 169] on div "outerwear" at bounding box center [512, 169] width 62 height 10
click at [395, 24] on div "AI Recommendations All Products Clipboard Reports" at bounding box center [494, 28] width 263 height 8
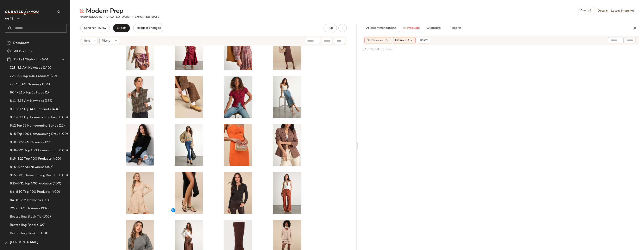
click at [395, 53] on div "37 of 27,953 products • 0 selected Add to Top Add to Bottom Deselect All" at bounding box center [501, 49] width 286 height 9
click at [395, 39] on span "Filters" at bounding box center [399, 40] width 8 height 4
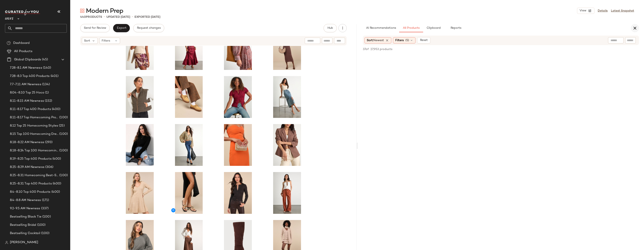
click at [395, 27] on icon "button" at bounding box center [634, 28] width 5 height 5
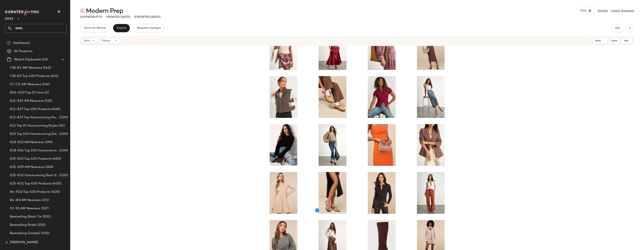
click at [395, 116] on div at bounding box center [357, 154] width 574 height 216
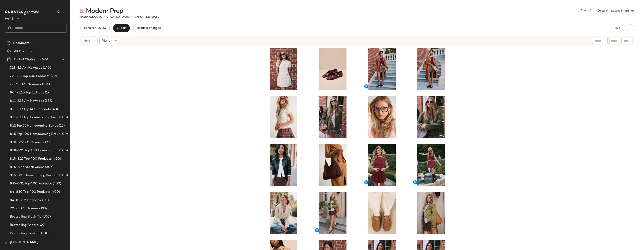
click at [395, 67] on div at bounding box center [357, 154] width 574 height 216
click at [395, 73] on div at bounding box center [357, 154] width 574 height 216
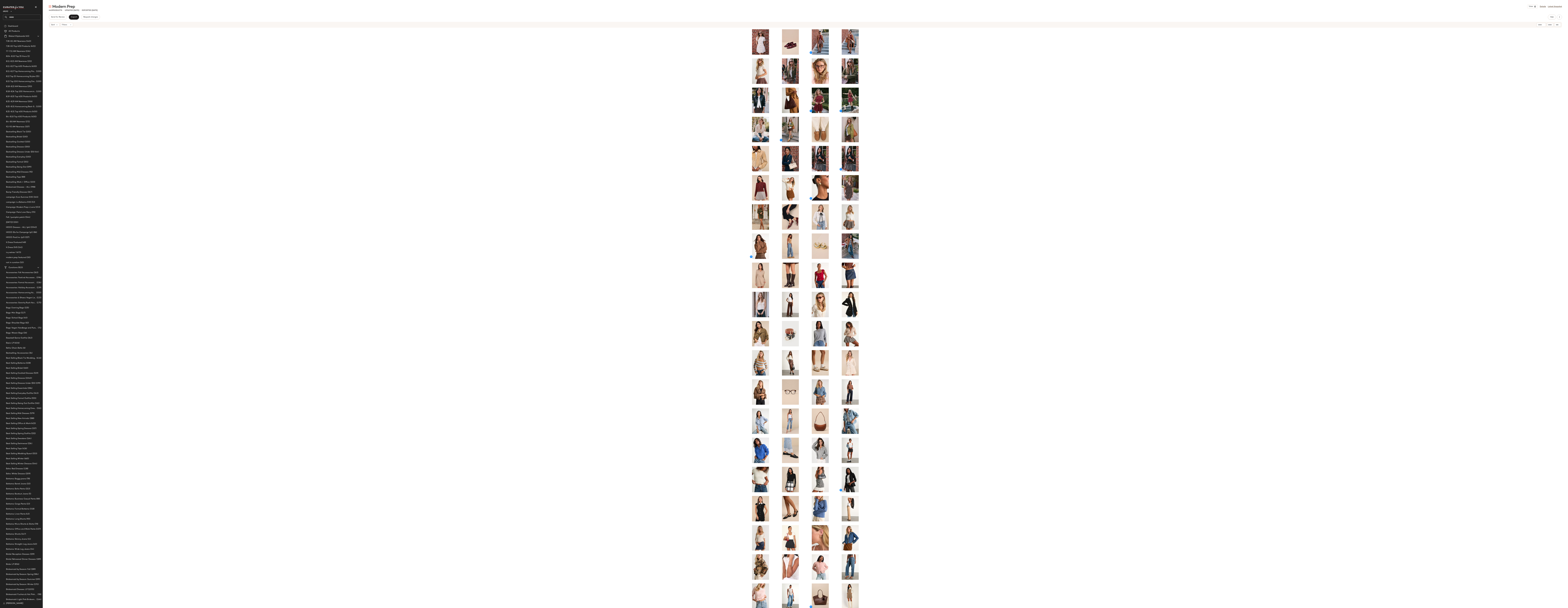
click at [240, 106] on div at bounding box center [805, 322] width 1525 height 588
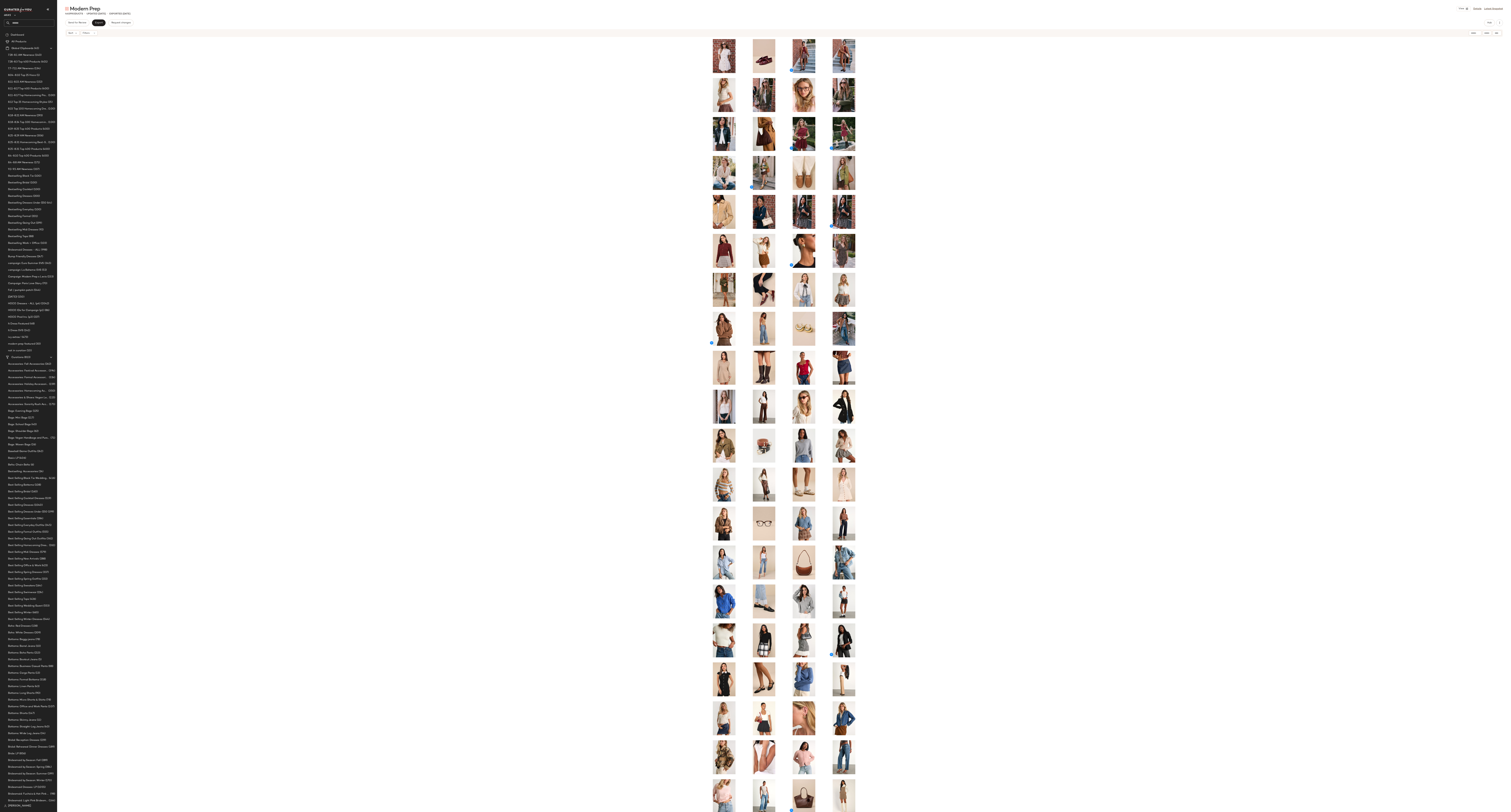
click at [321, 186] on div at bounding box center [784, 430] width 1454 height 785
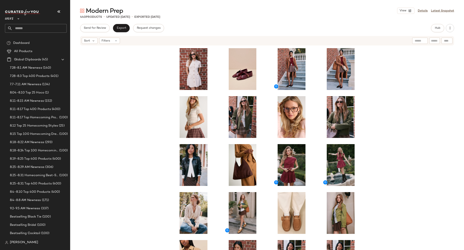
click at [370, 89] on div at bounding box center [267, 154] width 394 height 216
click at [380, 70] on div at bounding box center [267, 154] width 394 height 216
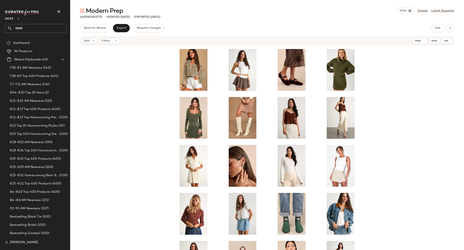
scroll to position [1488, 0]
click at [395, 81] on div at bounding box center [267, 154] width 394 height 216
click at [395, 88] on div at bounding box center [267, 154] width 394 height 216
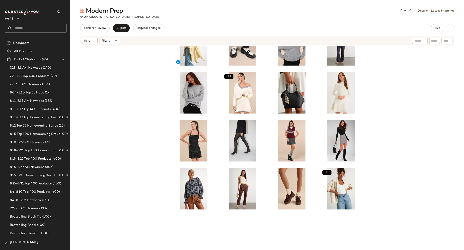
scroll to position [2665, 0]
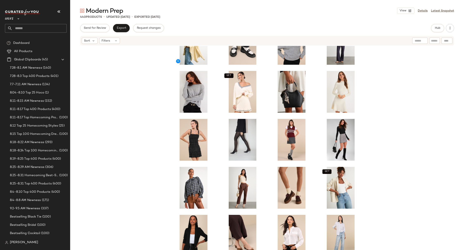
click at [395, 71] on div "SET SET" at bounding box center [267, 154] width 394 height 216
click at [395, 29] on span "Hub" at bounding box center [438, 27] width 6 height 3
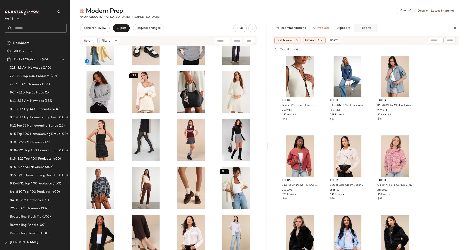
click at [364, 27] on span "Reports" at bounding box center [365, 27] width 11 height 3
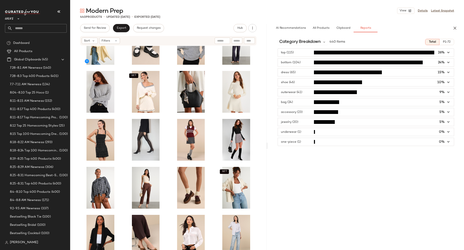
click at [307, 62] on span "button" at bounding box center [366, 62] width 176 height 8
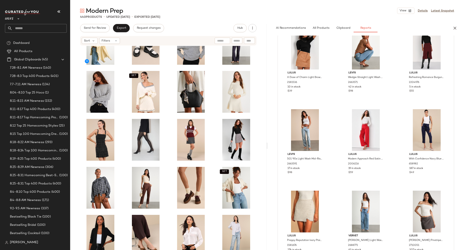
scroll to position [2728, 0]
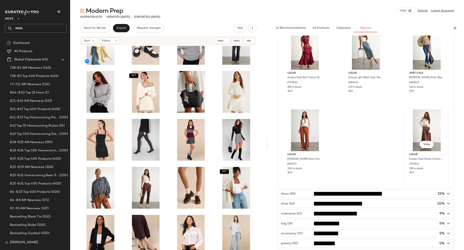
click at [395, 124] on div "View" at bounding box center [427, 130] width 42 height 42
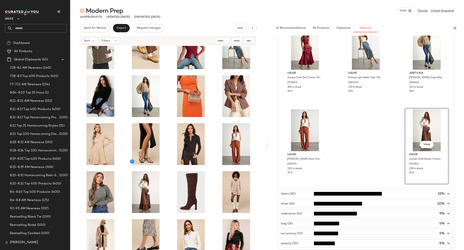
click at [395, 117] on div "View" at bounding box center [427, 130] width 42 height 42
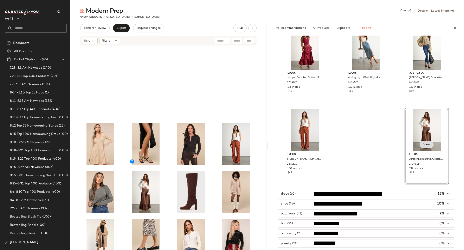
click at [395, 142] on button "View" at bounding box center [427, 144] width 14 height 7
click at [395, 121] on div "View" at bounding box center [427, 130] width 42 height 42
click at [395, 145] on span "View" at bounding box center [427, 144] width 7 height 3
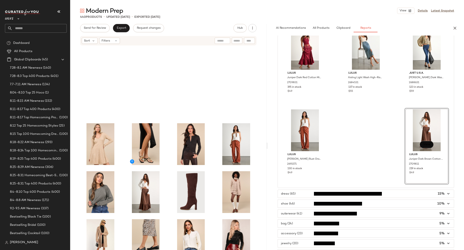
click at [395, 145] on span "View" at bounding box center [427, 144] width 7 height 3
click at [160, 177] on div at bounding box center [159, 177] width 8 height 8
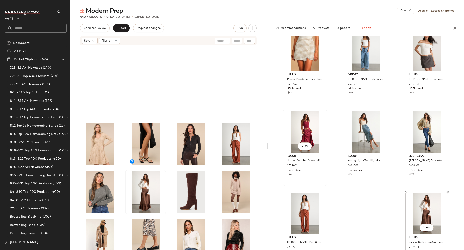
click at [307, 127] on div "View" at bounding box center [306, 132] width 42 height 42
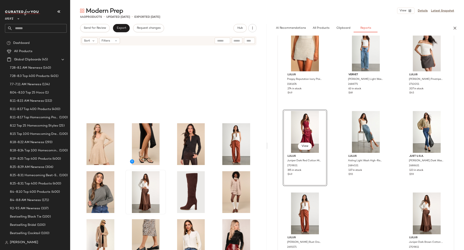
scroll to position [4937, 0]
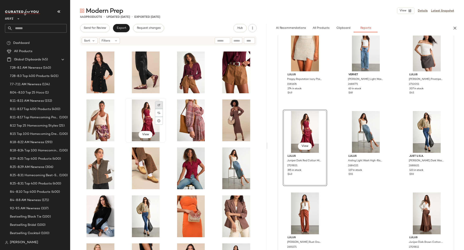
click at [158, 104] on img at bounding box center [159, 105] width 2 height 2
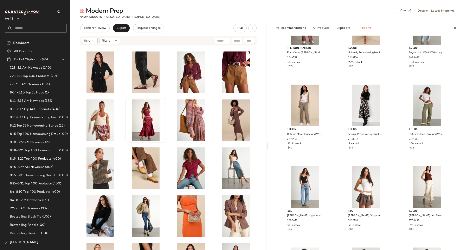
scroll to position [635, 0]
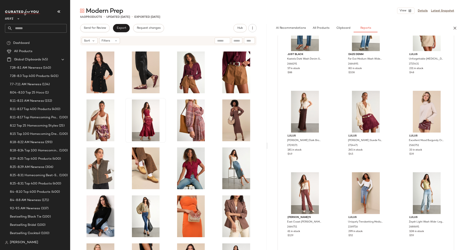
scroll to position [461, 0]
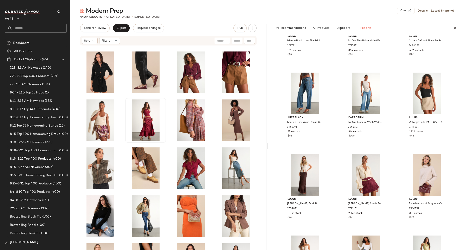
scroll to position [410, 0]
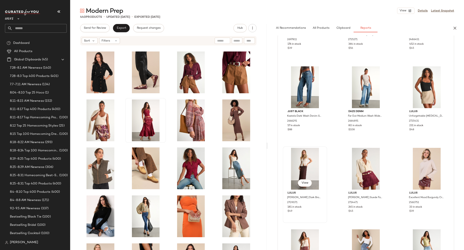
click at [306, 170] on div "View" at bounding box center [306, 169] width 42 height 42
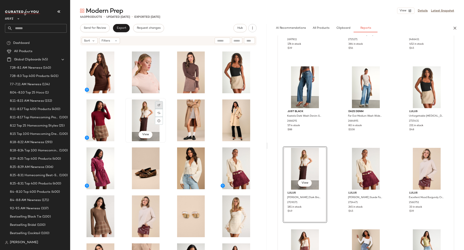
click at [157, 102] on div at bounding box center [159, 105] width 8 height 8
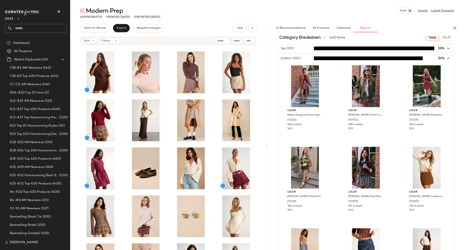
scroll to position [0, 0]
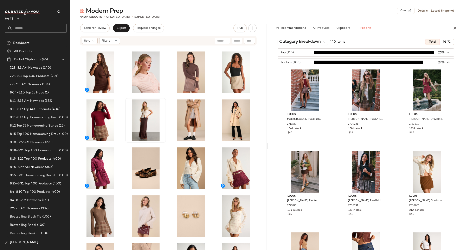
click at [395, 64] on icon "button" at bounding box center [449, 62] width 5 height 5
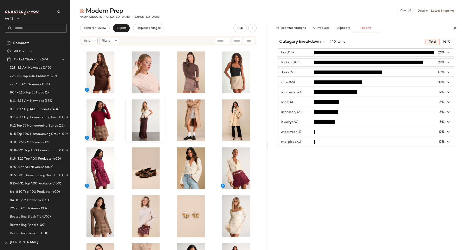
click at [302, 73] on span "button" at bounding box center [366, 72] width 176 height 8
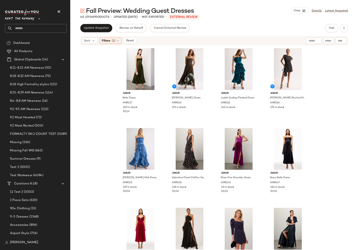
click at [88, 63] on div "AMUR Belle Dress AMR137 109 in stock $0.14 AMUR Sue Pleated Gown AMR163 171 in …" at bounding box center [214, 154] width 288 height 216
click at [17, 19] on span "Rent the Runway" at bounding box center [19, 17] width 29 height 7
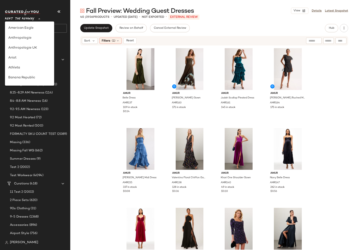
scroll to position [188, 0]
type input "**"
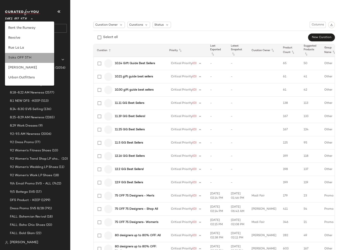
click at [26, 58] on div "Saks OFF 5TH" at bounding box center [29, 57] width 43 height 5
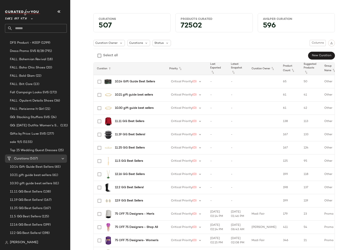
scroll to position [158, 0]
click at [35, 118] on span "GG: Stocking Stuffers SVS" at bounding box center [30, 116] width 40 height 5
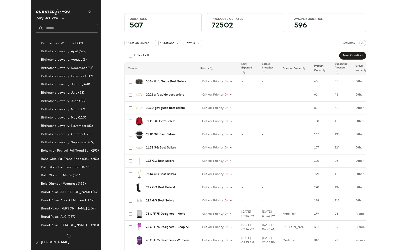
scroll to position [504, 0]
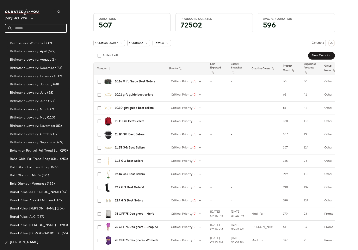
click at [33, 29] on input "text" at bounding box center [39, 28] width 54 height 9
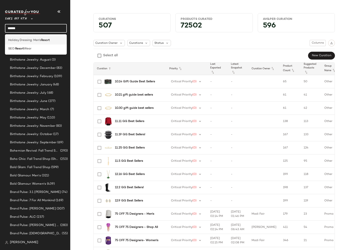
type input "******"
click at [26, 42] on span "Holiday Dressing: Men's" at bounding box center [24, 40] width 33 height 4
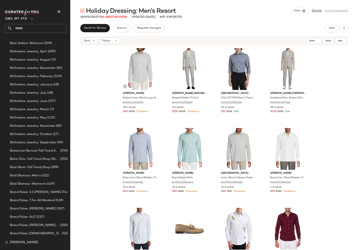
click at [29, 31] on input "text" at bounding box center [39, 28] width 54 height 9
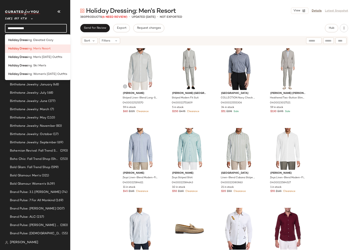
type input "**********"
click at [71, 87] on div "[PERSON_NAME] Striped Linen-Blend Long-Sleeve Shirt 0400022525570 59 in stock $…" at bounding box center [214, 154] width 288 height 216
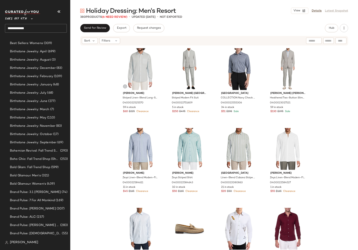
click at [71, 87] on div "[PERSON_NAME] Striped Linen-Blend Long-Sleeve Shirt 0400022525570 59 in stock $…" at bounding box center [214, 154] width 288 height 216
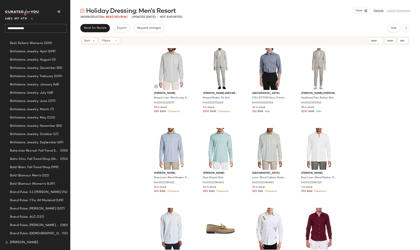
scroll to position [492, 0]
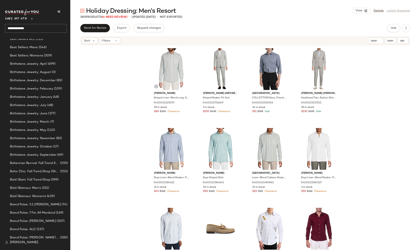
click at [103, 98] on div "[PERSON_NAME] Striped Linen-Blend Long-Sleeve Shirt 0400022525570 59 in stock $…" at bounding box center [244, 154] width 349 height 216
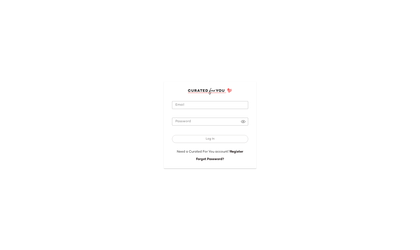
type input "**********"
click at [202, 109] on input "**********" at bounding box center [210, 105] width 76 height 8
click at [212, 138] on span "Log In" at bounding box center [209, 138] width 9 height 3
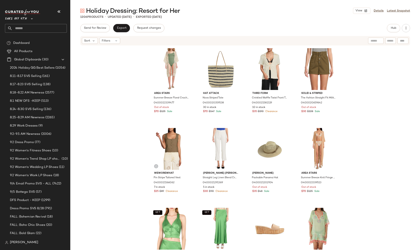
click at [128, 101] on div "Area Stars Summer Breeze Floral Crochet Long Coverup Cardigan 0400022339477 Out…" at bounding box center [244, 154] width 349 height 216
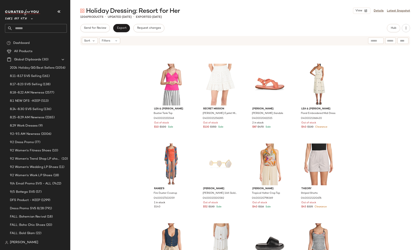
scroll to position [3337, 0]
